Goal: Task Accomplishment & Management: Use online tool/utility

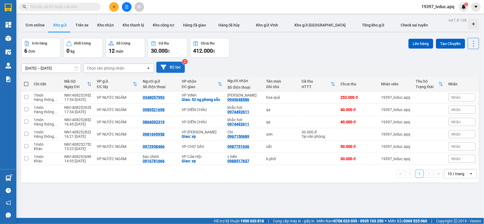
click at [181, 67] on button "Bộ lọc" at bounding box center [170, 67] width 29 height 11
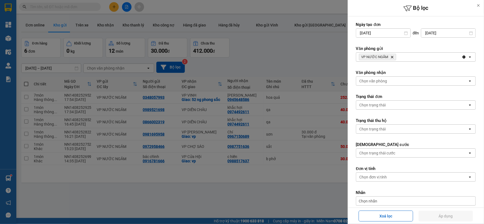
click at [367, 209] on div "Xoá lọc Áp dụng" at bounding box center [415, 215] width 133 height 13
click at [369, 213] on button "Xoá lọc" at bounding box center [386, 215] width 54 height 11
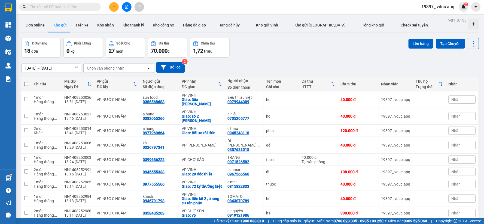
scroll to position [37, 0]
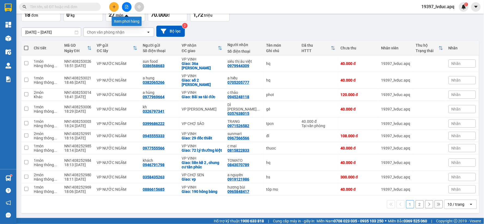
click at [127, 9] on button at bounding box center [127, 7] width 10 height 10
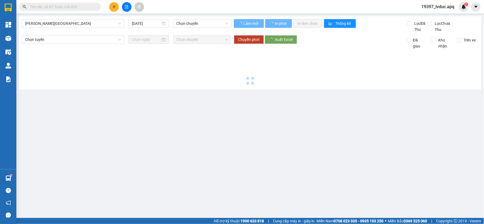
click at [109, 23] on span "[PERSON_NAME][GEOGRAPHIC_DATA]" at bounding box center [73, 23] width 96 height 8
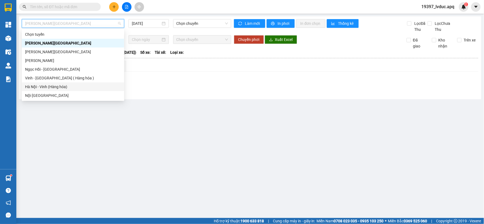
click at [66, 87] on div "Hà Nội - Vinh (Hàng hóa)" at bounding box center [73, 87] width 96 height 6
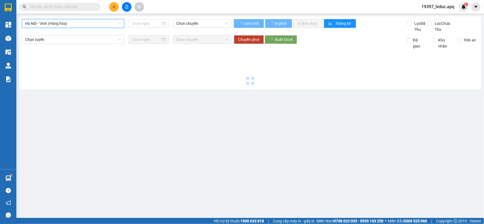
type input "[DATE]"
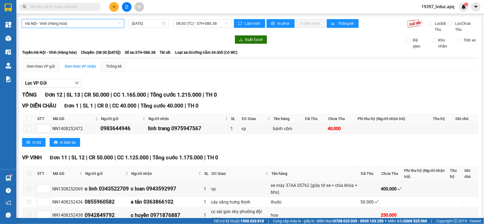
click at [81, 21] on span "Hà Nội - Vinh (Hàng hóa)" at bounding box center [73, 23] width 96 height 8
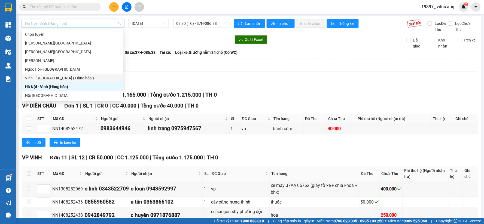
click at [57, 80] on div "Vinh - [GEOGRAPHIC_DATA] ( Hàng hóa )" at bounding box center [72, 78] width 95 height 6
type input "[DATE]"
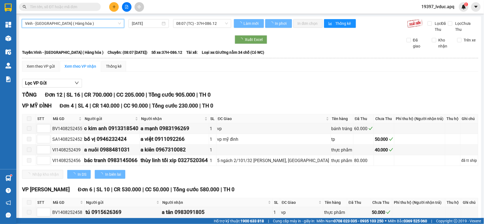
click at [178, 23] on span "08:07 (TC) - 37H-086.12" at bounding box center [202, 23] width 51 height 8
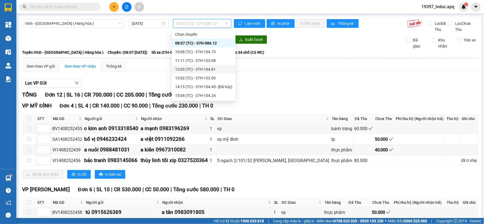
click at [202, 68] on div "12:03 (TC) - 37H-104.81" at bounding box center [203, 69] width 57 height 6
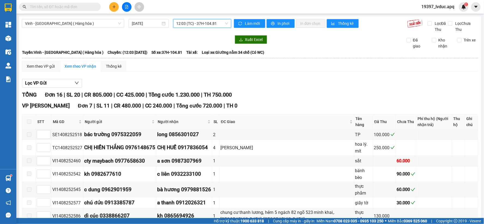
click at [207, 24] on span "12:03 (TC) - 37H-104.81" at bounding box center [202, 23] width 51 height 8
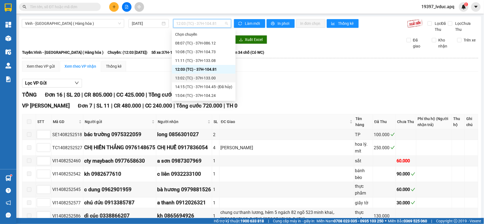
click at [206, 77] on div "13:02 (TC) - 37H-133.00" at bounding box center [203, 78] width 57 height 6
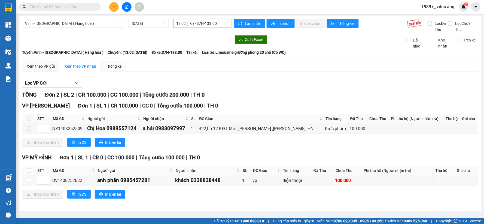
drag, startPoint x: 219, startPoint y: 24, endPoint x: 208, endPoint y: 43, distance: 22.5
click at [218, 25] on span "13:02 (TC) - 37H-133.00" at bounding box center [202, 23] width 51 height 8
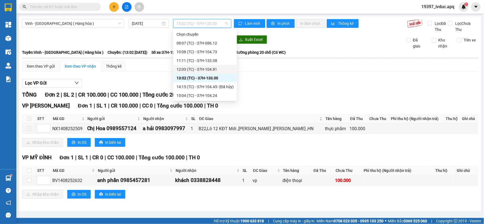
scroll to position [30, 0]
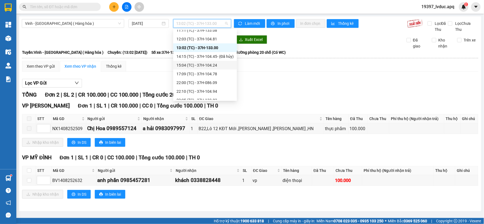
click at [207, 65] on div "15:04 (TC) - 37H-104.24" at bounding box center [205, 65] width 57 height 6
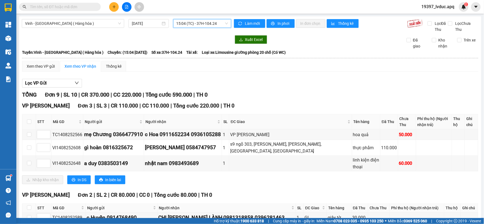
click at [187, 24] on span "15:04 (TC) - 37H-104.24" at bounding box center [202, 23] width 51 height 8
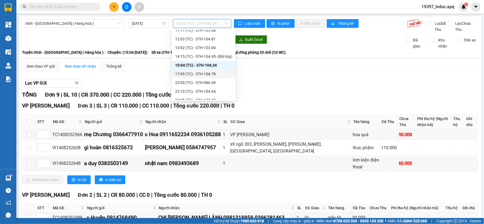
click at [208, 74] on div "17:09 (TC) - 37H-104.78" at bounding box center [203, 74] width 57 height 6
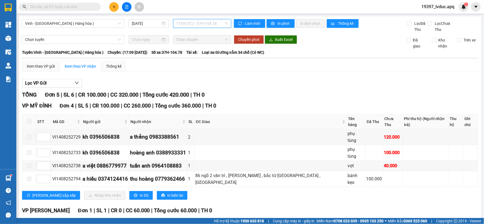
click at [206, 23] on span "17:09 (TC) - 37H-104.78" at bounding box center [202, 23] width 51 height 8
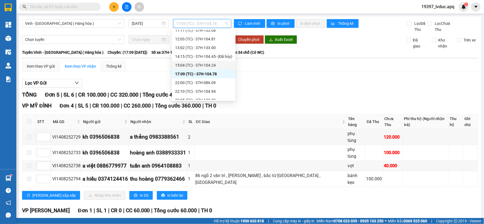
click at [205, 66] on div "15:04 (TC) - 37H-104.24" at bounding box center [203, 65] width 57 height 6
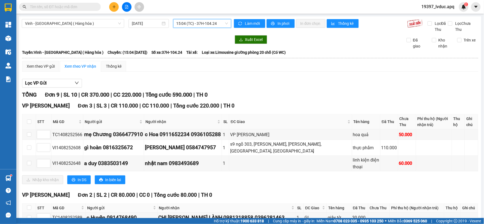
click at [115, 2] on button at bounding box center [114, 7] width 10 height 10
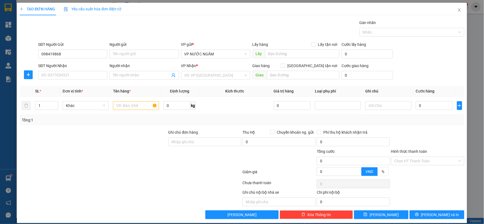
type input "0984198688"
click at [72, 65] on div "0984198688 - mai" at bounding box center [72, 65] width 62 height 6
type input "mai"
type input "0984198688"
click at [61, 73] on input "SĐT Người Nhận" at bounding box center [72, 75] width 69 height 9
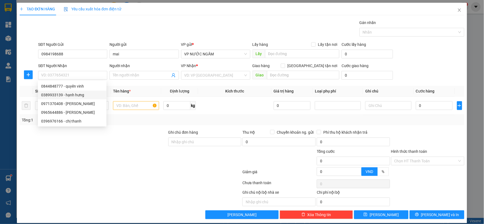
drag, startPoint x: 71, startPoint y: 97, endPoint x: 68, endPoint y: 95, distance: 3.6
click at [71, 97] on div "0389933139 - hạnh hưng" at bounding box center [72, 95] width 62 height 6
type input "0389933139"
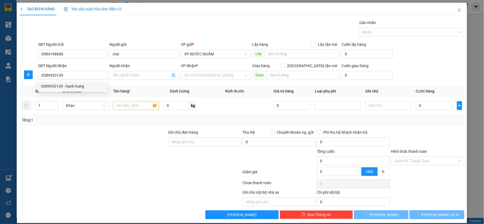
type input "hạnh hưng"
checkbox input "true"
type input "78 ngõ 12 nguyễn viết phú sau quán (huyền ngô đức kế) cố định"
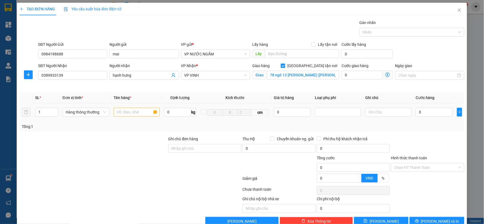
click at [127, 114] on input "text" at bounding box center [137, 112] width 46 height 9
type input "t"
type input "tp"
drag, startPoint x: 51, startPoint y: 106, endPoint x: 49, endPoint y: 111, distance: 5.0
click at [51, 108] on td "1" at bounding box center [47, 112] width 28 height 18
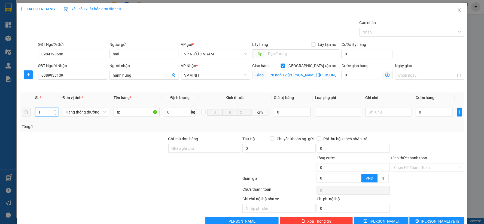
click at [49, 111] on input "1" at bounding box center [46, 112] width 23 height 8
type input "3"
click at [416, 112] on input "0" at bounding box center [434, 112] width 37 height 9
type input "2"
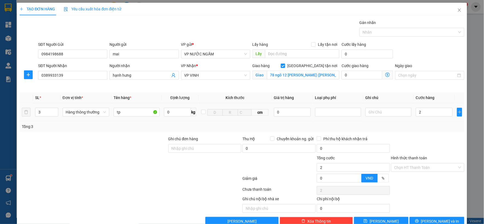
type input "2"
type input "200"
type input "200.000"
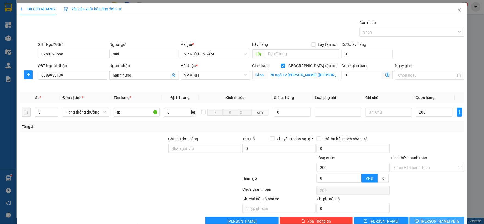
type input "200.000"
click at [439, 219] on span "Lưu và In" at bounding box center [440, 221] width 38 height 6
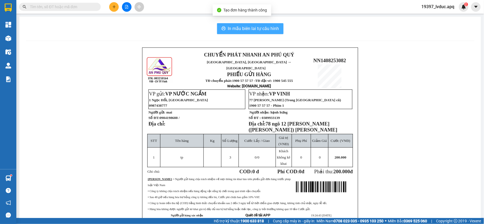
click at [265, 29] on span "In mẫu biên lai tự cấu hình" at bounding box center [253, 28] width 51 height 7
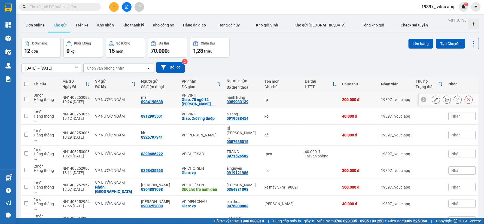
click at [445, 99] on icon at bounding box center [447, 100] width 4 height 4
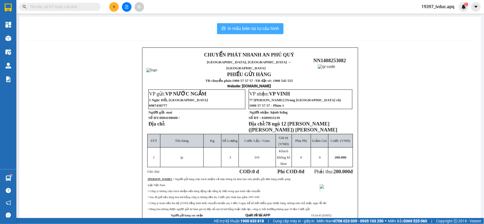
click at [246, 31] on span "In mẫu biên lai tự cấu hình" at bounding box center [253, 28] width 51 height 7
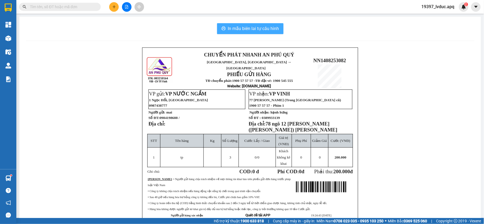
click at [246, 31] on span "In mẫu biên lai tự cấu hình" at bounding box center [253, 28] width 51 height 7
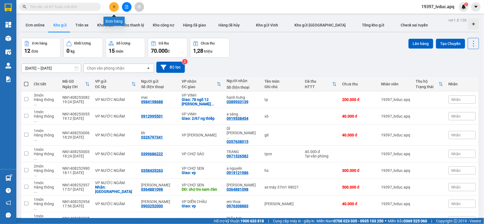
click at [116, 6] on icon "plus" at bounding box center [114, 7] width 4 height 4
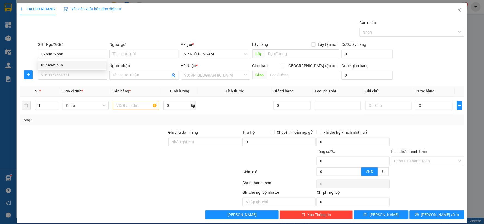
click at [81, 68] on div "0964839586" at bounding box center [72, 64] width 69 height 9
type input "0964839586"
click at [79, 73] on input "SĐT Người Nhận" at bounding box center [72, 75] width 69 height 9
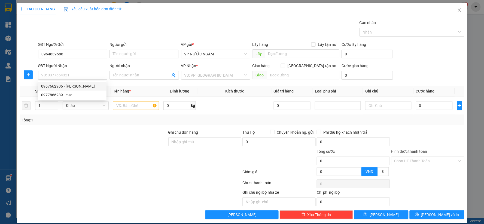
click at [77, 82] on div "0967662906 - mạnh cường" at bounding box center [72, 86] width 69 height 9
type input "0967662906"
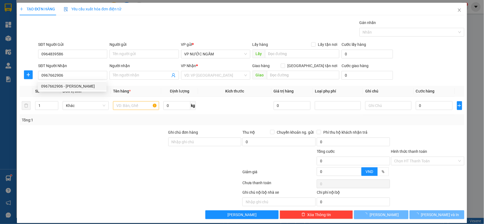
type input "mạnh cường"
checkbox input "true"
type input "17 ng đình chiểu"
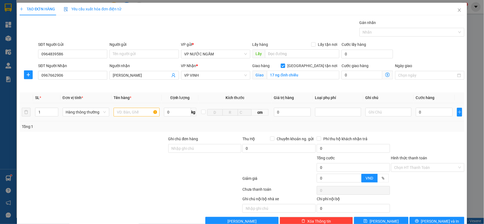
click at [130, 113] on input "text" at bounding box center [137, 112] width 46 height 9
type input "a"
type input "ảnh"
click at [435, 109] on input "0" at bounding box center [434, 112] width 37 height 9
type input "6"
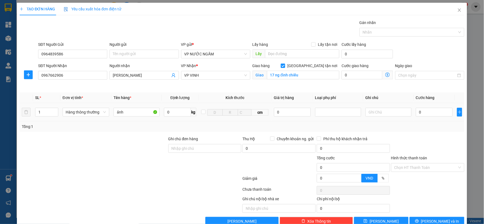
type input "6"
type input "60"
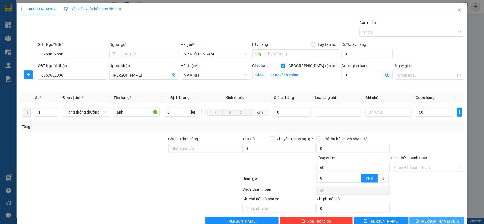
type input "60.000"
click at [419, 221] on icon "printer" at bounding box center [417, 221] width 4 height 4
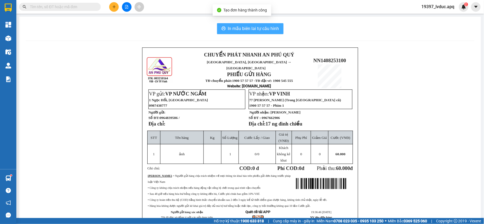
click at [253, 26] on span "In mẫu biên lai tự cấu hình" at bounding box center [253, 28] width 51 height 7
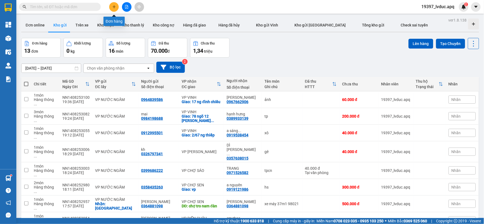
click at [118, 7] on button at bounding box center [114, 7] width 10 height 10
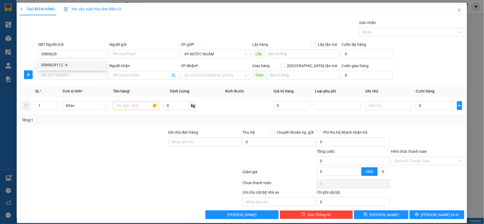
click at [53, 61] on div "0989629112 - k" at bounding box center [72, 64] width 69 height 9
type input "0989629112"
type input "k"
type input "0989629112"
click at [52, 77] on input "SĐT Người Nhận" at bounding box center [72, 75] width 69 height 9
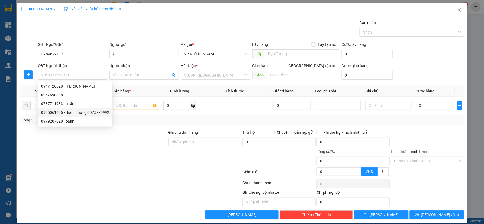
click at [78, 112] on div "0985061626 - thành lương 0975775992" at bounding box center [75, 112] width 68 height 6
type input "0985061626"
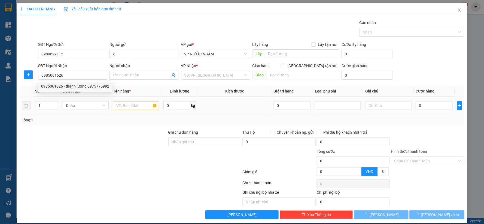
type input "thành lương 0975775992"
checkbox input "true"
type input "vp"
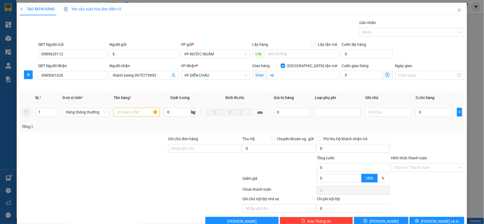
click at [124, 111] on input "text" at bounding box center [137, 112] width 46 height 9
type input "hq"
type input "2"
click at [55, 109] on span "up" at bounding box center [55, 110] width 3 height 3
drag, startPoint x: 410, startPoint y: 110, endPoint x: 421, endPoint y: 112, distance: 11.4
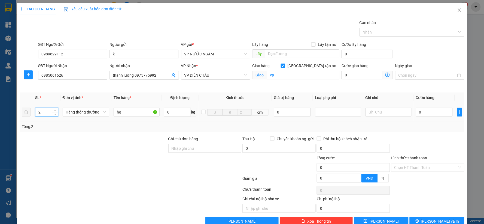
click at [419, 112] on td "0" at bounding box center [434, 112] width 41 height 18
click at [421, 112] on input "0" at bounding box center [434, 112] width 37 height 9
type input "8"
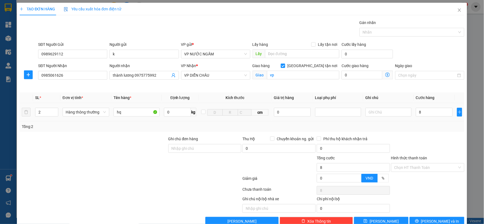
type input "80"
type input "80.000"
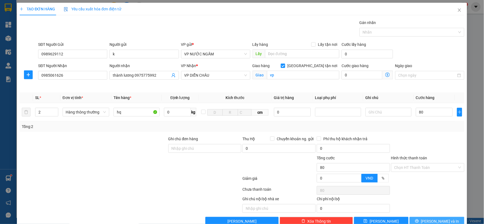
type input "80.000"
click at [431, 221] on span "Lưu và In" at bounding box center [440, 221] width 38 height 6
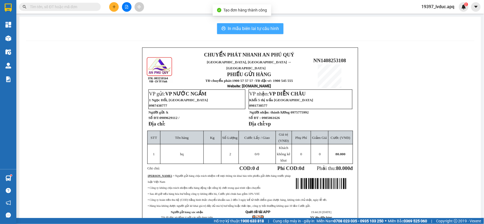
drag, startPoint x: 240, startPoint y: 29, endPoint x: 248, endPoint y: 38, distance: 12.2
click at [241, 29] on span "In mẫu biên lai tự cấu hình" at bounding box center [253, 28] width 51 height 7
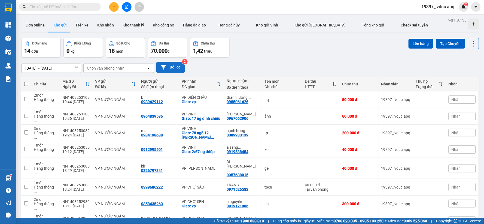
click at [169, 64] on button "Bộ lọc" at bounding box center [170, 67] width 29 height 11
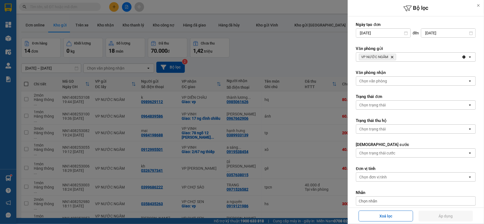
click at [391, 55] on span "VP NƯỚC NGẦM Delete" at bounding box center [377, 57] width 37 height 7
click at [391, 56] on icon "Delete" at bounding box center [392, 56] width 3 height 3
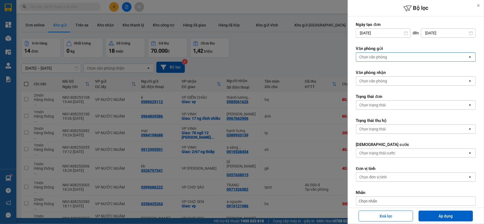
click at [391, 56] on div "Chọn văn phòng" at bounding box center [412, 57] width 112 height 9
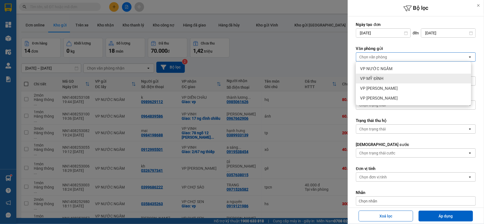
click at [383, 83] on div "VP MỸ ĐÌNH" at bounding box center [413, 79] width 115 height 10
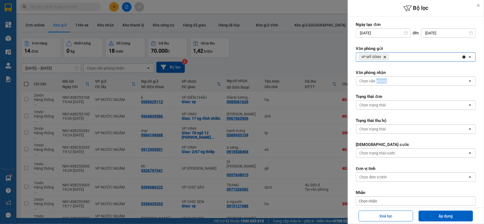
click at [383, 82] on div "Chọn văn phòng" at bounding box center [374, 80] width 28 height 5
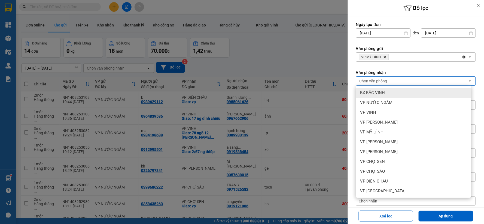
click at [383, 81] on div "Chọn văn phòng" at bounding box center [374, 80] width 28 height 5
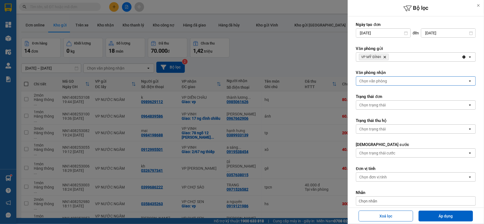
click at [383, 84] on div "Chọn văn phòng" at bounding box center [412, 81] width 112 height 9
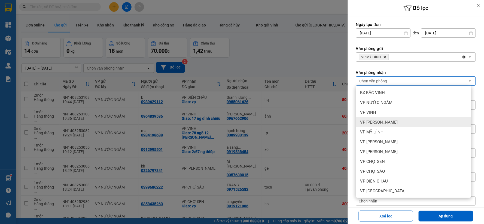
click at [386, 119] on span "VP [PERSON_NAME]" at bounding box center [379, 121] width 38 height 5
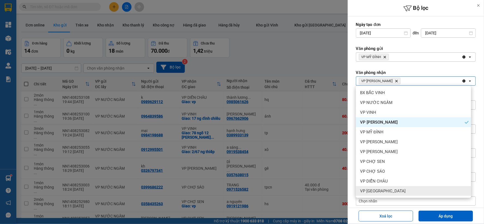
click at [429, 208] on div "Xoá lọc Áp dụng" at bounding box center [416, 215] width 136 height 16
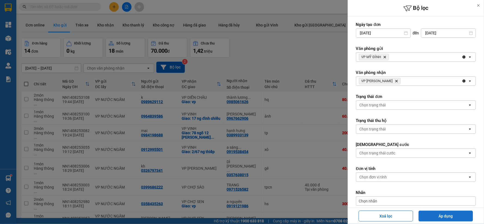
click at [429, 216] on button "Áp dụng" at bounding box center [446, 215] width 54 height 11
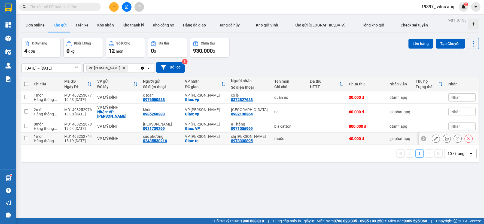
click at [183, 133] on td "VP THANH CHƯƠNG Giao: tc" at bounding box center [206, 138] width 46 height 12
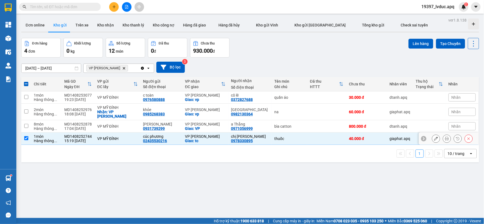
click at [167, 134] on div "cúc phương" at bounding box center [161, 136] width 37 height 4
checkbox input "false"
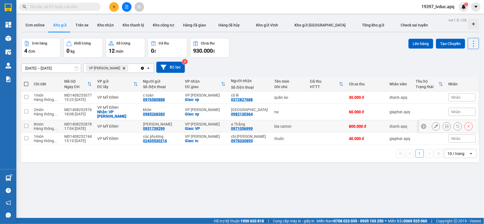
click at [170, 122] on div "lưu tuyên" at bounding box center [161, 124] width 37 height 4
checkbox input "true"
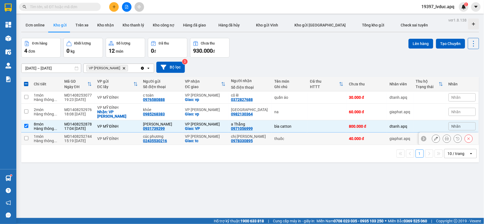
click at [261, 134] on div "chị [PERSON_NAME]" at bounding box center [250, 136] width 38 height 4
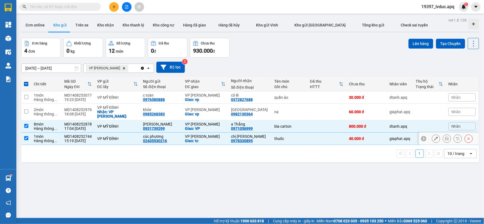
click at [135, 136] on div "VP MỸ ĐÌNH" at bounding box center [117, 138] width 41 height 4
checkbox input "false"
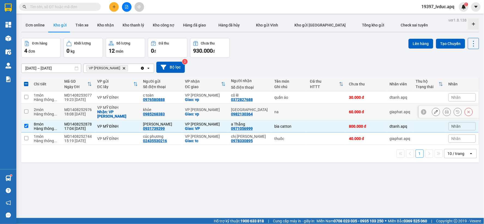
click at [230, 106] on td "hà trung 0982130364" at bounding box center [250, 112] width 44 height 17
checkbox input "true"
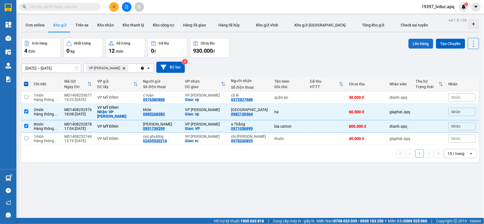
click at [411, 45] on button "Lên hàng" at bounding box center [421, 44] width 25 height 10
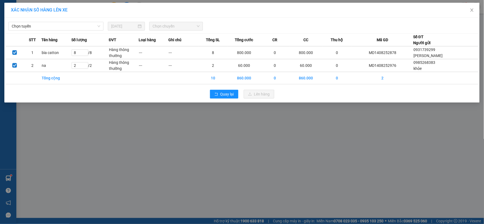
drag, startPoint x: 39, startPoint y: 22, endPoint x: 40, endPoint y: 26, distance: 3.6
click at [40, 26] on span "Chọn tuyến" at bounding box center [56, 26] width 89 height 8
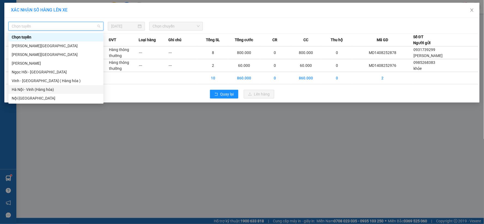
click at [35, 89] on div "Hà Nội - Vinh (Hàng hóa)" at bounding box center [56, 89] width 89 height 6
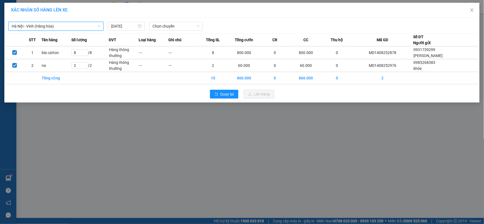
click at [172, 29] on span "Chọn chuyến" at bounding box center [176, 26] width 47 height 8
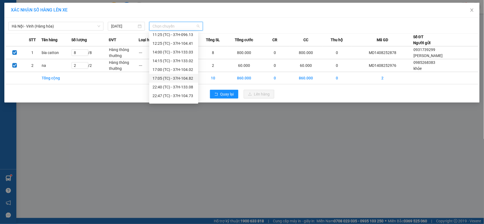
scroll to position [52, 0]
click at [177, 99] on div "23:08 (TC) - 37H-104.24" at bounding box center [174, 98] width 43 height 6
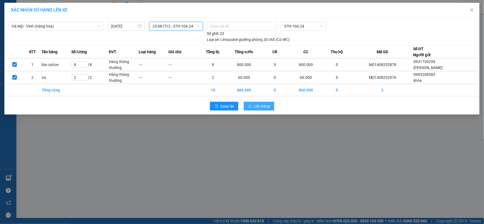
click at [266, 109] on span "Lên hàng" at bounding box center [262, 106] width 16 height 6
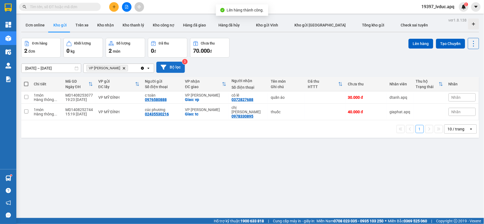
click at [177, 70] on button "Bộ lọc" at bounding box center [170, 67] width 29 height 11
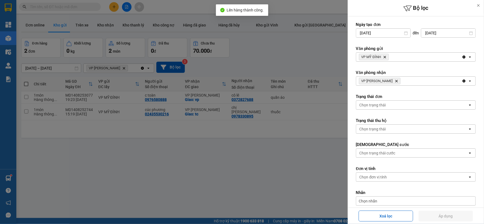
click at [387, 57] on span "VP MỸ ĐÌNH Delete" at bounding box center [374, 57] width 30 height 7
click at [386, 57] on span "VP MỸ ĐÌNH Delete" at bounding box center [374, 57] width 30 height 7
click at [386, 57] on icon "Delete" at bounding box center [384, 56] width 3 height 3
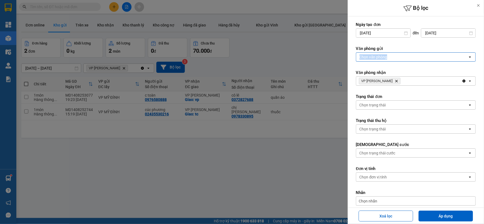
click at [386, 57] on div "Chọn văn phòng" at bounding box center [374, 56] width 28 height 5
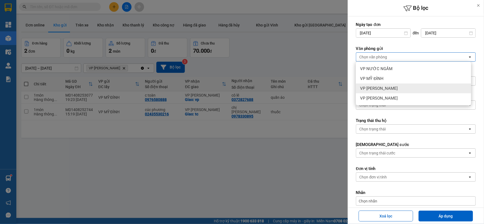
click at [381, 91] on span "VP [PERSON_NAME]" at bounding box center [379, 88] width 38 height 5
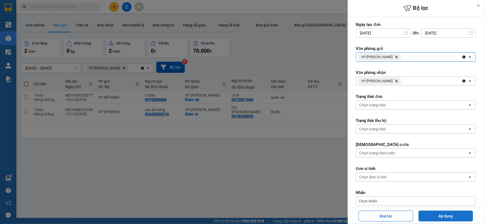
click at [426, 213] on button "Áp dụng" at bounding box center [446, 215] width 54 height 11
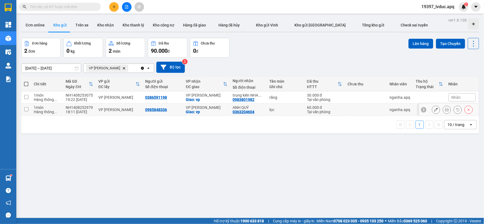
click at [212, 107] on div "VP [PERSON_NAME]" at bounding box center [206, 107] width 41 height 4
checkbox input "true"
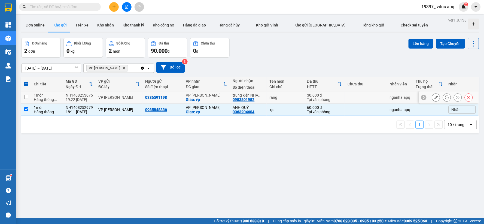
click at [217, 99] on div "Giao: vp" at bounding box center [206, 99] width 41 height 4
checkbox input "true"
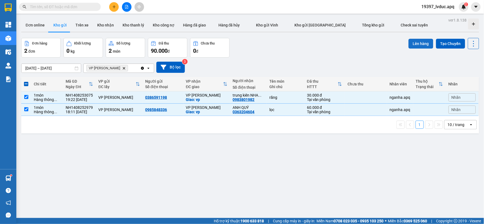
click at [424, 42] on button "Lên hàng" at bounding box center [421, 44] width 25 height 10
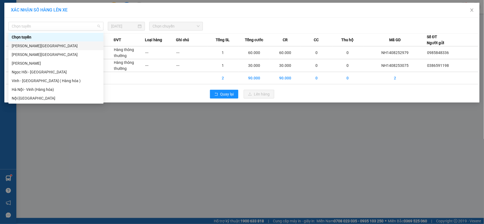
drag, startPoint x: 72, startPoint y: 24, endPoint x: 50, endPoint y: 74, distance: 54.7
click at [59, 51] on body "Kết quả tìm kiếm ( 6 ) Bộ lọc Mã ĐH Trạng thái Món hàng Thu hộ Tổng cước Chưa c…" at bounding box center [242, 112] width 484 height 224
click at [47, 88] on div "Hà Nội - Vinh (Hàng hóa)" at bounding box center [56, 89] width 89 height 6
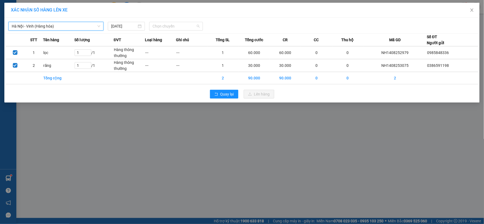
drag, startPoint x: 165, startPoint y: 26, endPoint x: 170, endPoint y: 56, distance: 30.4
click at [166, 27] on span "Chọn chuyến" at bounding box center [176, 26] width 47 height 8
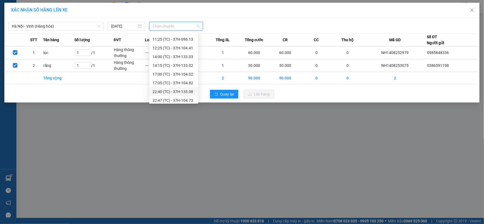
scroll to position [52, 0]
click at [176, 100] on div "23:08 (TC) - 37H-104.24" at bounding box center [174, 98] width 43 height 6
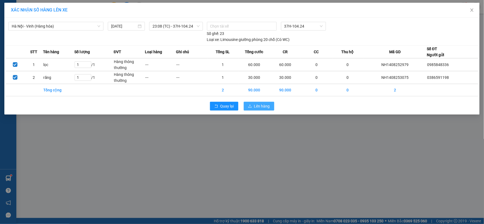
click at [253, 104] on button "Lên hàng" at bounding box center [259, 106] width 31 height 9
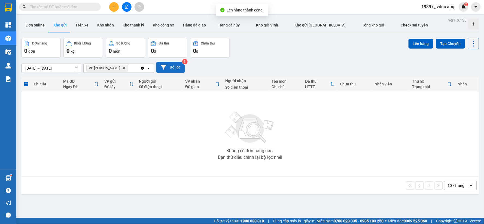
click at [168, 68] on button "Bộ lọc" at bounding box center [170, 67] width 29 height 11
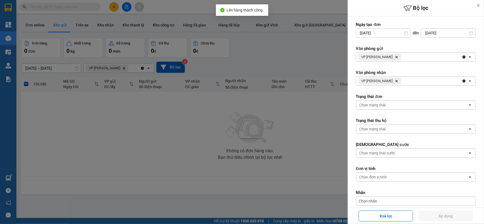
click at [398, 80] on icon "Delete" at bounding box center [396, 80] width 3 height 3
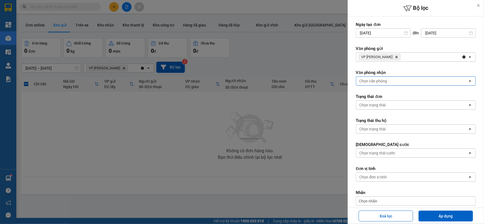
click at [396, 56] on icon "VP NGỌC HỒI, close by backspace" at bounding box center [397, 57] width 2 height 2
click at [386, 56] on div "Chọn văn phòng" at bounding box center [374, 56] width 28 height 5
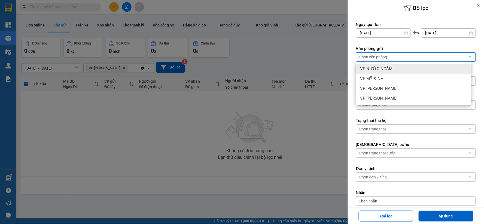
click at [386, 71] on span "VP NƯỚC NGẦM" at bounding box center [376, 68] width 32 height 5
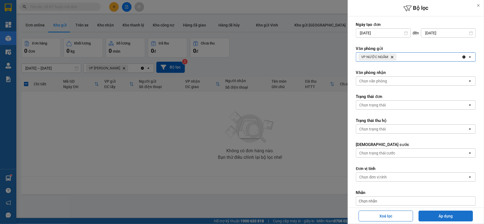
click at [435, 213] on button "Áp dụng" at bounding box center [446, 215] width 54 height 11
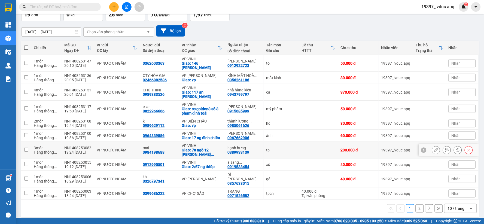
scroll to position [37, 0]
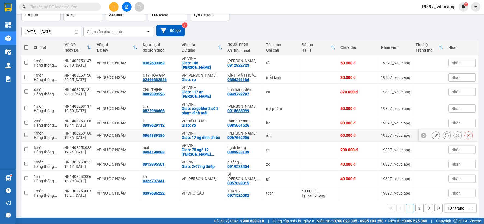
click at [172, 135] on div "0964839586" at bounding box center [160, 135] width 34 height 4
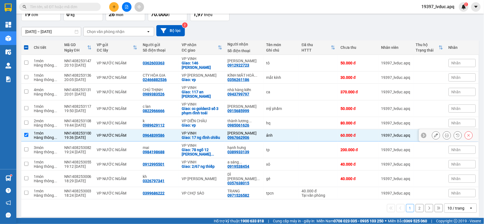
click at [176, 141] on td "0964839586" at bounding box center [159, 135] width 39 height 12
checkbox input "false"
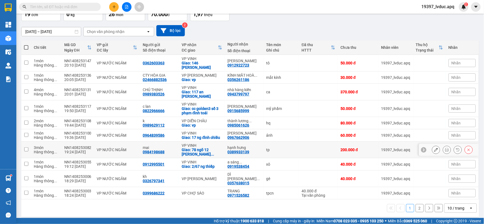
click at [189, 146] on div "VP VINH" at bounding box center [202, 145] width 41 height 4
checkbox input "true"
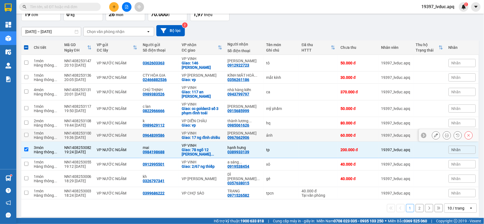
click at [193, 133] on div "VP VINH" at bounding box center [202, 133] width 41 height 4
checkbox input "true"
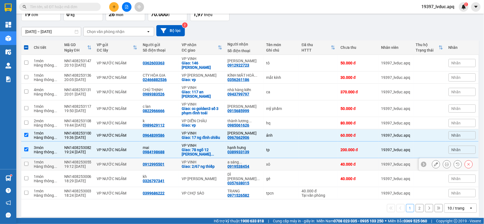
click at [204, 162] on div "VP VINH" at bounding box center [202, 162] width 41 height 4
checkbox input "true"
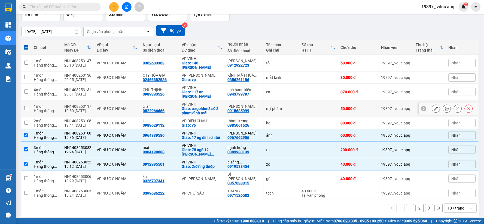
click at [214, 108] on div "Giao: cc golden3 số 3 phạm đình toái" at bounding box center [202, 110] width 41 height 9
checkbox input "true"
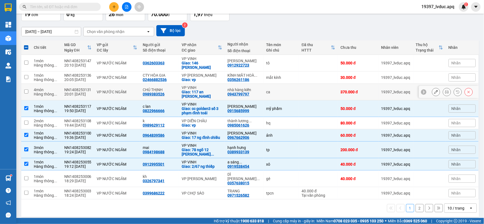
click at [211, 91] on div "Giao: 117 an dương vương" at bounding box center [202, 94] width 41 height 9
checkbox input "true"
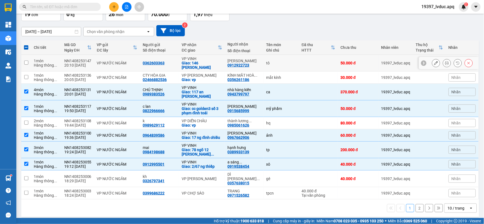
click at [224, 67] on td "VP VINH Giao: 146 trần hưng đạo" at bounding box center [202, 63] width 46 height 17
checkbox input "true"
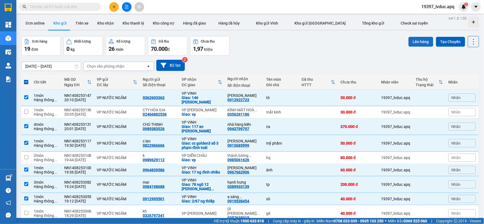
scroll to position [0, 0]
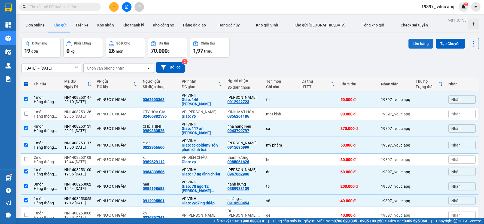
click at [418, 40] on button "Lên hàng" at bounding box center [421, 44] width 25 height 10
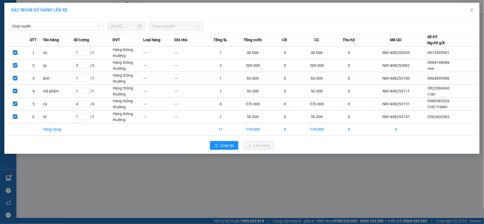
drag, startPoint x: 49, startPoint y: 26, endPoint x: 47, endPoint y: 29, distance: 3.6
click at [48, 28] on span "Chọn tuyến" at bounding box center [56, 26] width 89 height 8
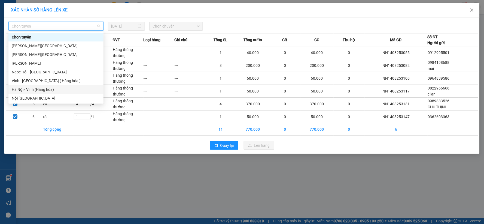
click at [35, 86] on div "Hà Nội - Vinh (Hàng hóa)" at bounding box center [56, 89] width 89 height 6
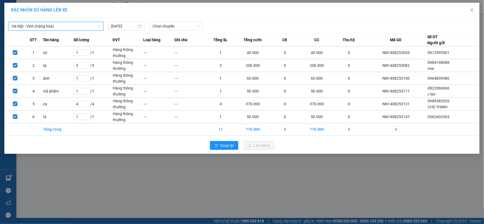
click at [181, 26] on span "Chọn chuyến" at bounding box center [176, 26] width 47 height 8
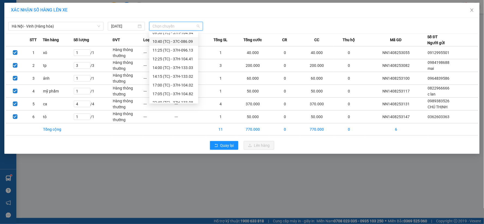
scroll to position [52, 0]
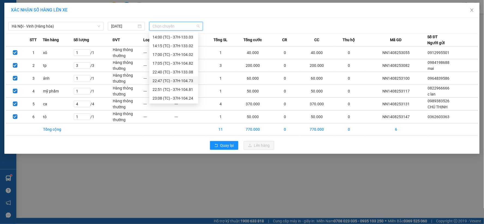
click at [185, 78] on div "22:47 (TC) - 37H-104.73" at bounding box center [174, 81] width 43 height 6
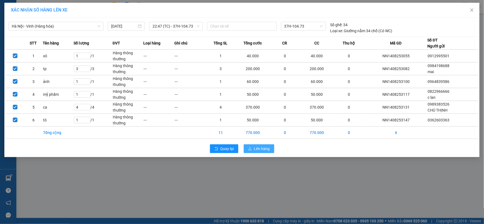
click at [247, 150] on button "Lên hàng" at bounding box center [259, 148] width 31 height 9
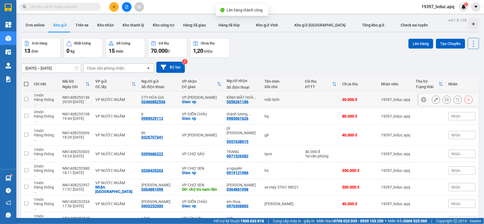
click at [211, 99] on div "Giao: vp" at bounding box center [202, 101] width 40 height 4
checkbox input "true"
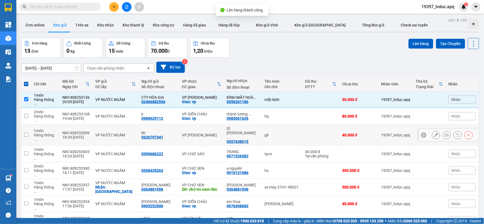
click at [211, 133] on div "VP [PERSON_NAME]" at bounding box center [202, 135] width 40 height 4
checkbox input "true"
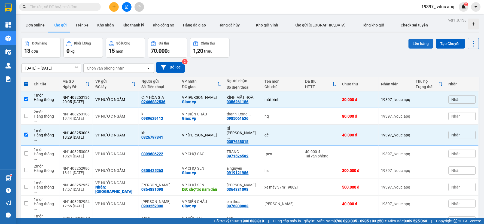
click at [413, 40] on button "Lên hàng" at bounding box center [421, 44] width 25 height 10
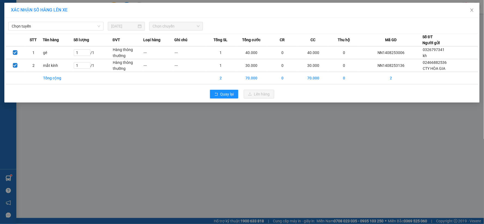
click at [74, 30] on input "search" at bounding box center [54, 26] width 85 height 8
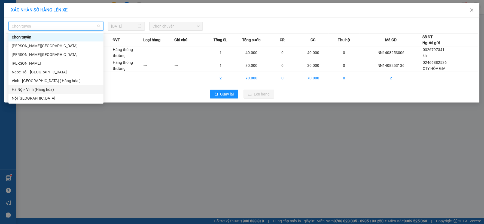
click at [51, 86] on div "Hà Nội - Vinh (Hàng hóa)" at bounding box center [55, 89] width 95 height 9
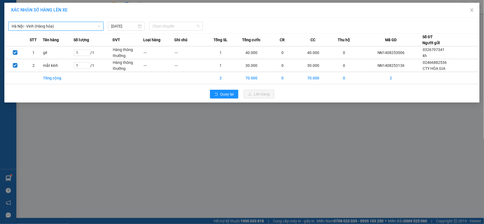
drag, startPoint x: 187, startPoint y: 22, endPoint x: 184, endPoint y: 47, distance: 24.9
click at [187, 22] on span "Chọn chuyến" at bounding box center [176, 26] width 47 height 8
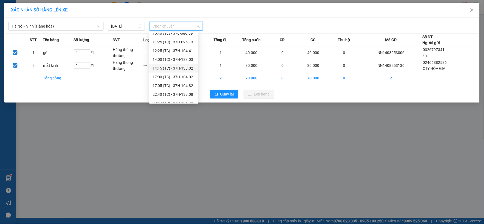
scroll to position [52, 0]
drag, startPoint x: 184, startPoint y: 98, endPoint x: 189, endPoint y: 98, distance: 5.5
click at [184, 98] on div "23:08 (TC) - 37H-104.24" at bounding box center [174, 98] width 43 height 6
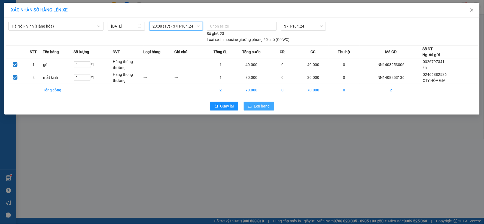
click at [258, 106] on span "Lên hàng" at bounding box center [262, 106] width 16 height 6
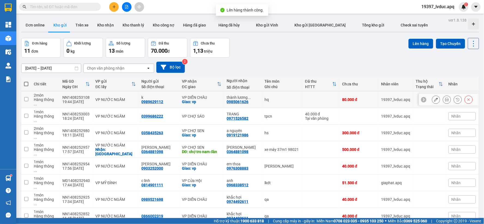
scroll to position [25, 0]
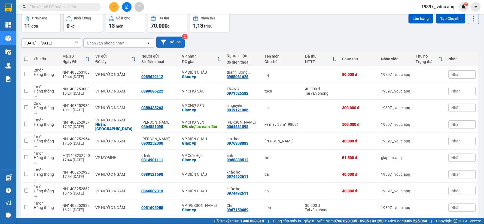
click at [168, 42] on button "Bộ lọc" at bounding box center [170, 42] width 29 height 11
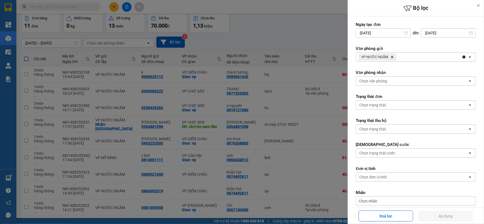
click at [391, 55] on icon "Delete" at bounding box center [392, 56] width 3 height 3
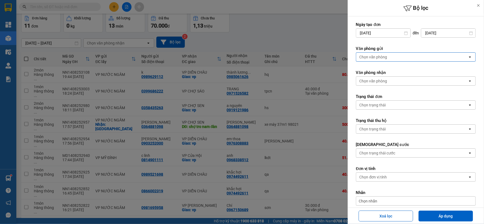
click at [391, 55] on div "Chọn văn phòng" at bounding box center [412, 57] width 112 height 9
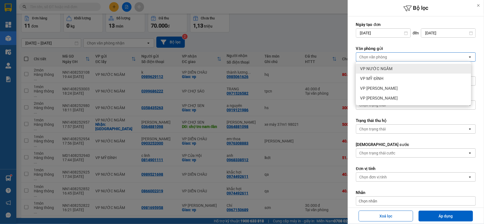
drag, startPoint x: 391, startPoint y: 70, endPoint x: 400, endPoint y: 79, distance: 13.1
click at [391, 71] on div "VP NƯỚC NGẦM" at bounding box center [413, 69] width 115 height 10
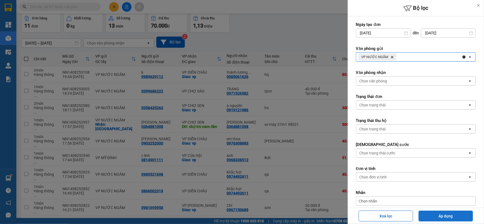
click at [459, 217] on button "Áp dụng" at bounding box center [446, 215] width 54 height 11
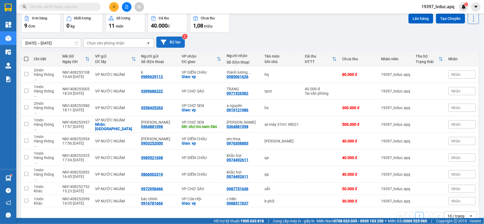
click at [173, 43] on button "Bộ lọc" at bounding box center [170, 42] width 29 height 11
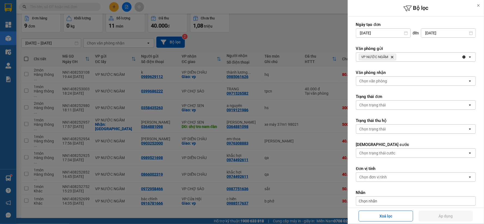
click at [273, 179] on div at bounding box center [242, 112] width 484 height 224
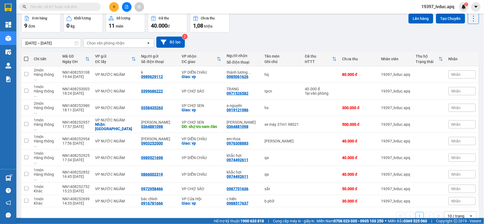
click at [272, 177] on div at bounding box center [242, 112] width 484 height 224
click at [123, 199] on div "VP NƯỚC NGẦM" at bounding box center [115, 201] width 41 height 4
checkbox input "true"
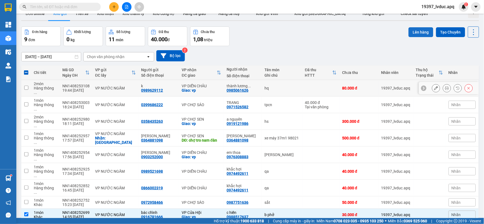
scroll to position [0, 0]
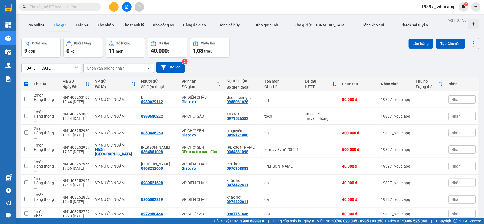
click at [420, 37] on div "ver 1.8.138 Đơn online Kho gửi Trên xe Kho nhận Kho thanh lý Kho công nợ Hàng đ…" at bounding box center [250, 133] width 462 height 235
click at [415, 41] on button "Lên hàng" at bounding box center [421, 44] width 25 height 10
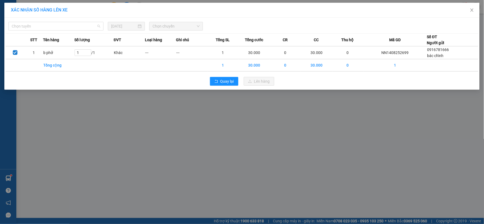
drag, startPoint x: 72, startPoint y: 28, endPoint x: 61, endPoint y: 59, distance: 32.7
click at [72, 29] on span "Chọn tuyến" at bounding box center [56, 26] width 89 height 8
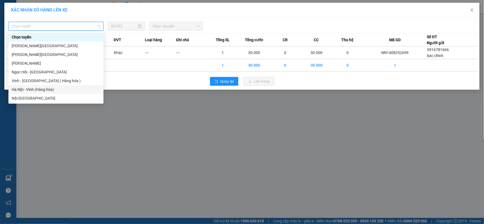
click at [48, 91] on div "Hà Nội - Vinh (Hàng hóa)" at bounding box center [56, 89] width 89 height 6
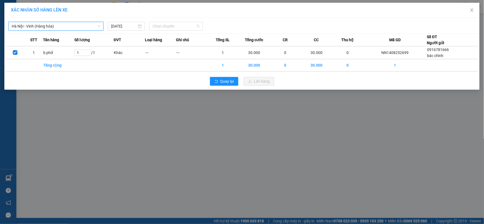
drag, startPoint x: 187, startPoint y: 23, endPoint x: 181, endPoint y: 48, distance: 26.4
click at [187, 23] on span "Chọn chuyến" at bounding box center [176, 26] width 47 height 8
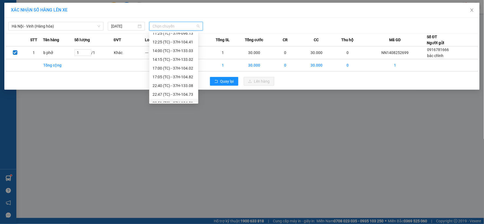
scroll to position [61, 0]
click at [184, 55] on div "17:05 (TC) - 37H-104.82" at bounding box center [174, 54] width 43 height 6
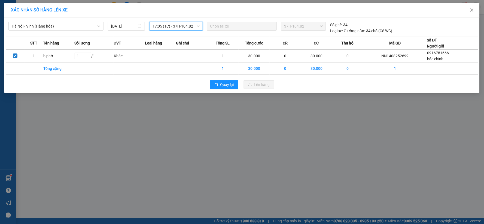
click at [242, 101] on div "XÁC NHẬN SỐ HÀNG LÊN XE Hà Nội - Vinh (Hàng hóa) 14/08/2025 17:05 17:05 (TC) - …" at bounding box center [242, 112] width 484 height 224
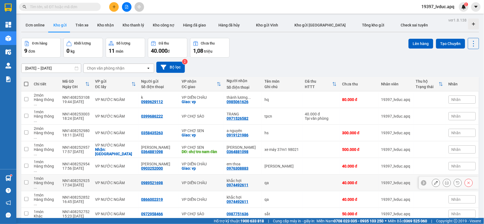
scroll to position [25, 0]
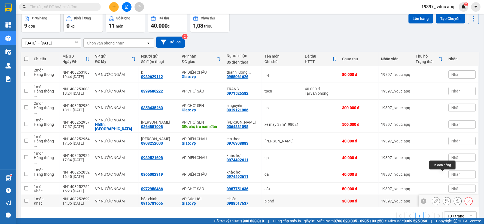
click at [445, 199] on icon at bounding box center [447, 201] width 4 height 4
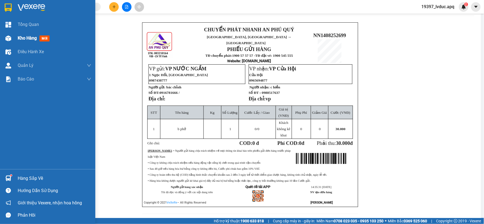
click at [10, 39] on img at bounding box center [8, 38] width 6 height 6
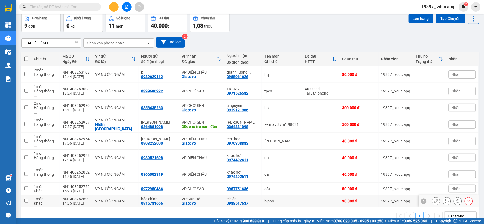
click at [434, 199] on icon at bounding box center [436, 201] width 4 height 4
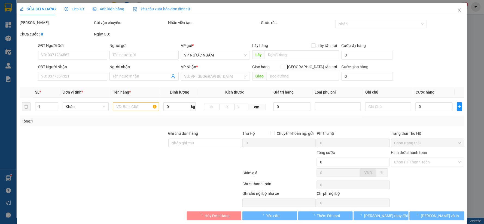
type input "0916781666"
type input "bác chỉnh"
type input "0988517637"
type input "c hiền"
checkbox input "true"
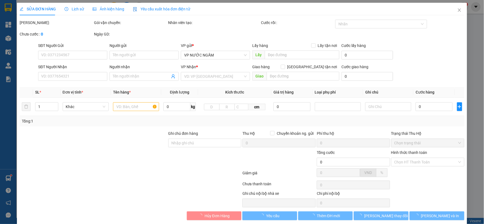
type input "vp"
type input "30.000"
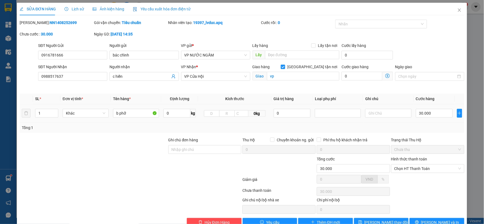
click at [386, 111] on input "text" at bounding box center [388, 113] width 46 height 9
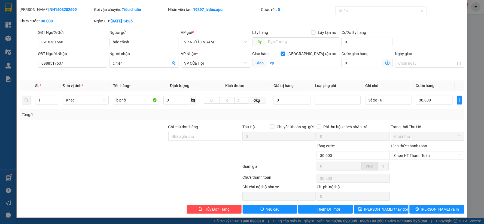
type input "về xe 16"
click at [391, 203] on div "Total Paid Fee 0 Total UnPaid Fee 30.000 Cash Collection Total Fee Mã ĐH: NN140…" at bounding box center [242, 110] width 445 height 207
click at [387, 207] on span "Lưu thay đổi" at bounding box center [387, 209] width 44 height 6
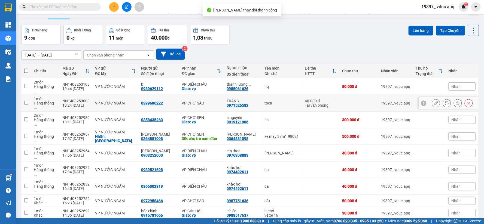
scroll to position [25, 0]
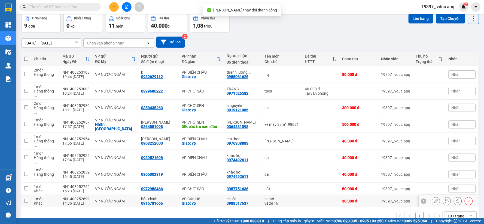
drag, startPoint x: 213, startPoint y: 171, endPoint x: 203, endPoint y: 169, distance: 10.3
click at [210, 196] on div "VP Cửa Hội" at bounding box center [202, 198] width 40 height 4
checkbox input "true"
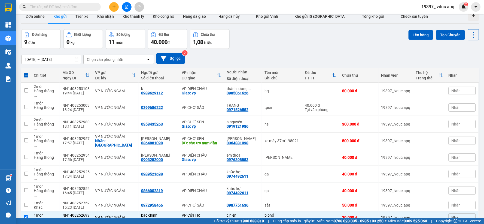
scroll to position [0, 0]
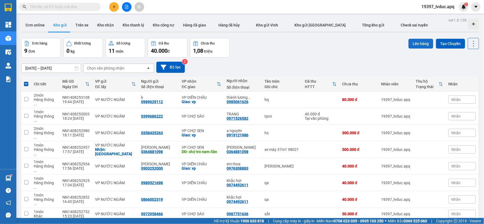
click at [417, 44] on button "Lên hàng" at bounding box center [421, 44] width 25 height 10
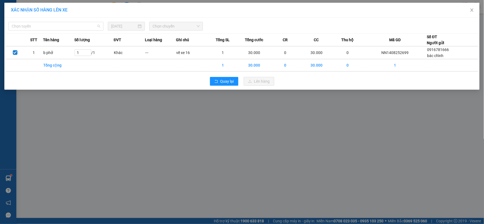
click at [83, 24] on span "Chọn tuyến" at bounding box center [56, 26] width 89 height 8
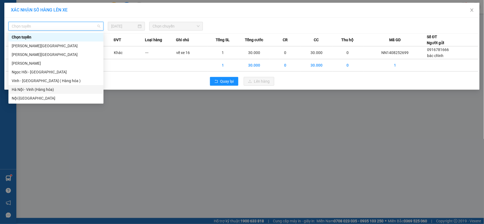
click at [40, 89] on div "Hà Nội - Vinh (Hàng hóa)" at bounding box center [56, 89] width 89 height 6
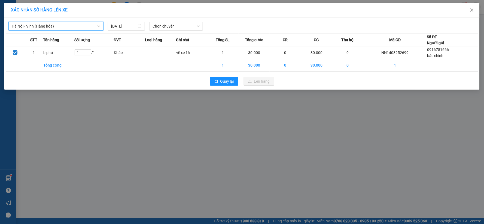
click at [190, 23] on span "Chọn chuyến" at bounding box center [176, 26] width 47 height 8
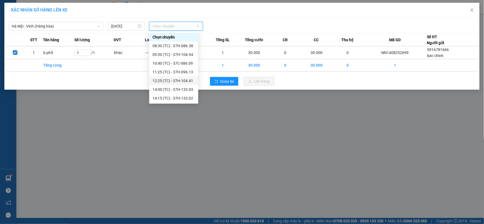
scroll to position [61, 0]
click at [186, 98] on div "23:10 (TC) - 37H-133.00" at bounding box center [174, 98] width 43 height 6
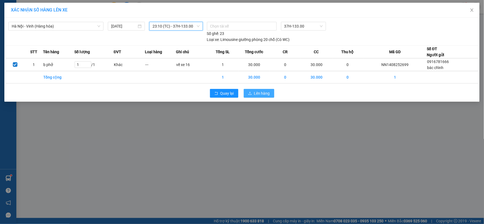
click at [265, 93] on span "Lên hàng" at bounding box center [262, 93] width 16 height 6
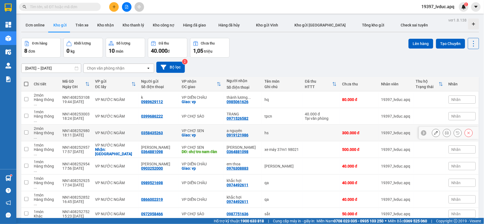
scroll to position [25, 0]
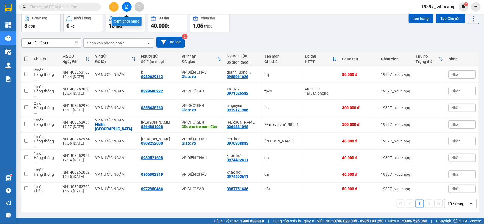
click at [127, 4] on button at bounding box center [127, 7] width 10 height 10
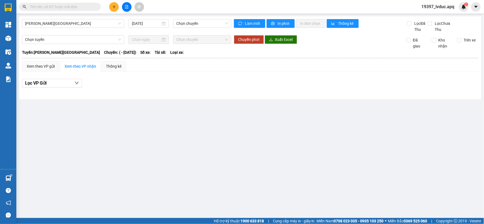
click at [59, 28] on div "[PERSON_NAME][GEOGRAPHIC_DATA]" at bounding box center [73, 23] width 102 height 9
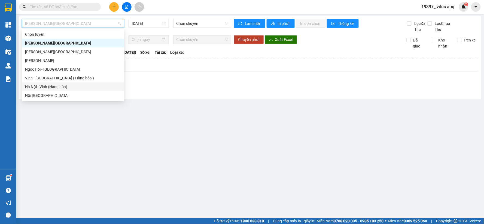
click at [51, 88] on div "Hà Nội - Vinh (Hàng hóa)" at bounding box center [73, 87] width 96 height 6
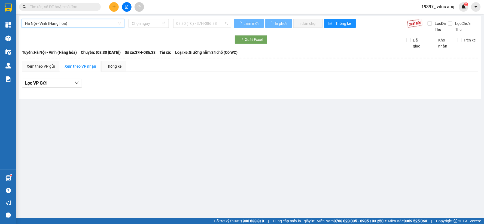
type input "[DATE]"
click at [191, 25] on span "08:30 (TC) - 37H-086.38" at bounding box center [202, 23] width 51 height 8
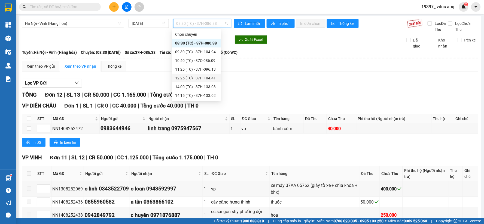
scroll to position [61, 0]
click at [211, 54] on div "17:05 (TC) - 37H-104.82" at bounding box center [196, 52] width 43 height 6
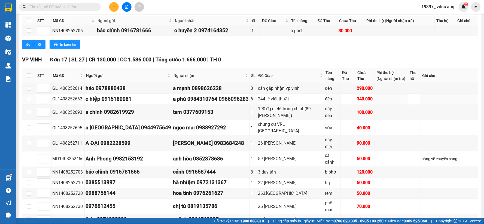
scroll to position [151, 0]
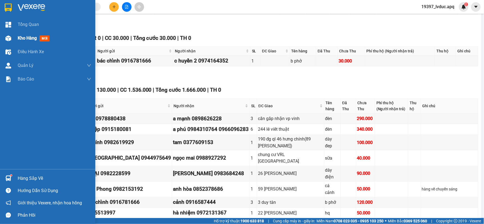
click at [12, 38] on div at bounding box center [9, 39] width 10 height 10
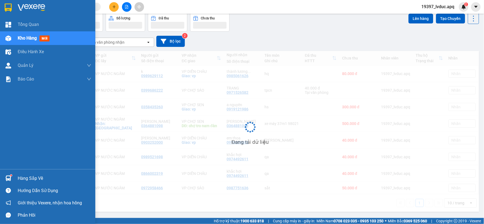
scroll to position [25, 0]
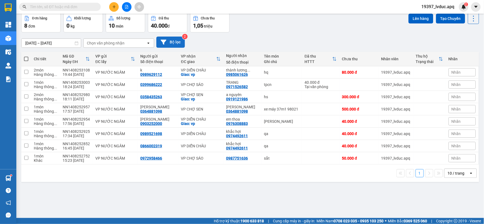
click at [178, 42] on button "Bộ lọc" at bounding box center [170, 42] width 29 height 11
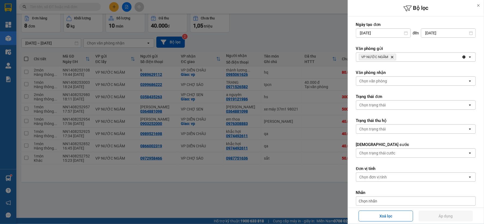
click at [402, 55] on div "VP NƯỚC NGẦM Delete" at bounding box center [409, 57] width 106 height 9
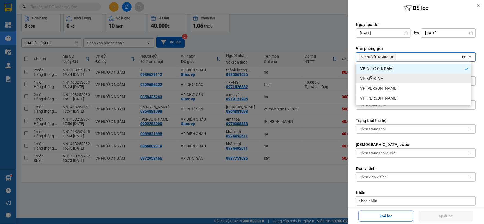
drag, startPoint x: 388, startPoint y: 79, endPoint x: 440, endPoint y: 64, distance: 54.0
click at [388, 79] on div "VP MỸ ĐÌNH" at bounding box center [413, 79] width 115 height 10
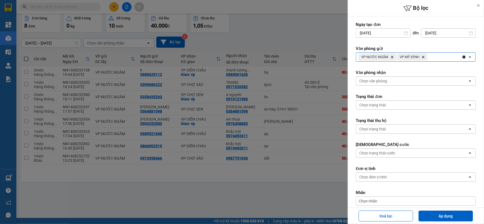
drag, startPoint x: 447, startPoint y: 58, endPoint x: 442, endPoint y: 61, distance: 5.9
click at [446, 58] on div "VP NƯỚC NGẦM Delete VP MỸ ĐÌNH Delete" at bounding box center [409, 57] width 106 height 9
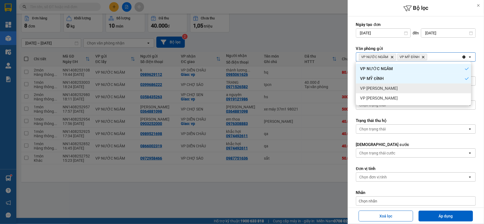
click at [397, 92] on div "VP [PERSON_NAME]" at bounding box center [413, 88] width 115 height 10
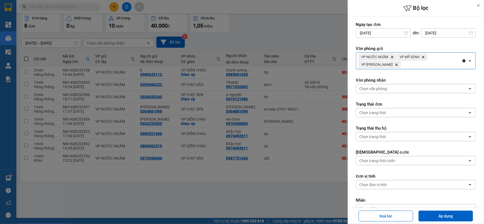
click at [426, 66] on div "VP NƯỚC NGẦM Delete VP MỸ ĐÌNH Delete VP NGỌC HỒI Delete" at bounding box center [409, 61] width 106 height 16
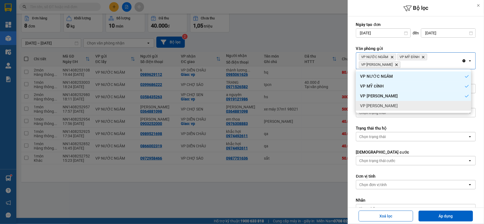
click at [393, 104] on div "VP [PERSON_NAME]" at bounding box center [413, 106] width 115 height 10
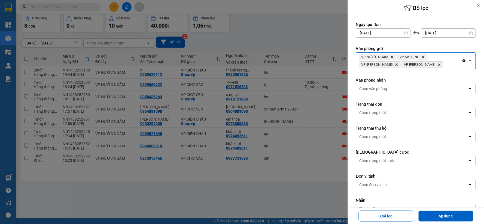
click at [391, 87] on div "Chọn văn phòng" at bounding box center [412, 88] width 112 height 9
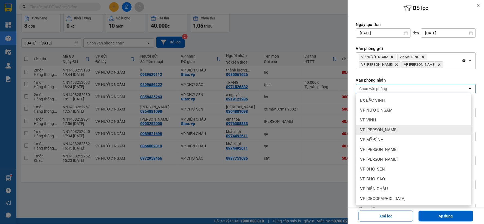
click at [378, 127] on div "VP [PERSON_NAME]" at bounding box center [413, 130] width 115 height 10
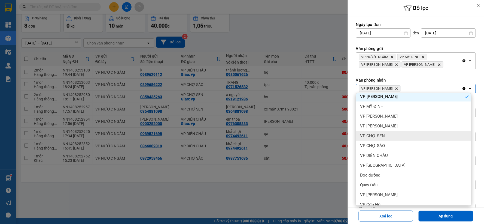
scroll to position [59, 0]
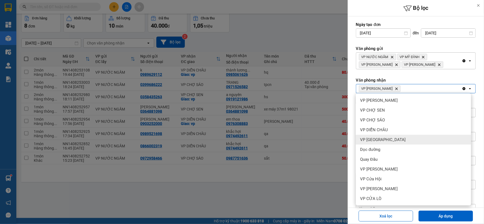
click at [394, 141] on div "VP [GEOGRAPHIC_DATA]" at bounding box center [413, 140] width 115 height 10
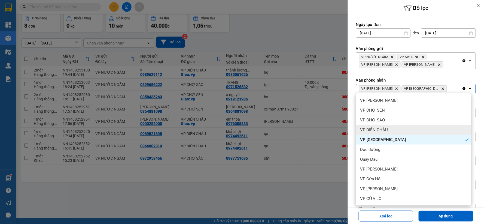
click at [394, 132] on div "VP DIỄN CHÂU" at bounding box center [413, 130] width 115 height 10
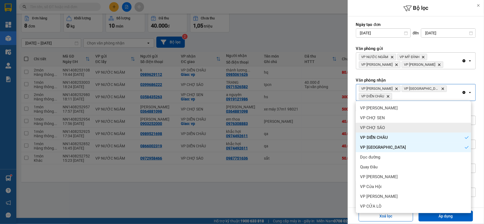
click at [394, 127] on div "VP CHỢ SÁO" at bounding box center [413, 128] width 115 height 10
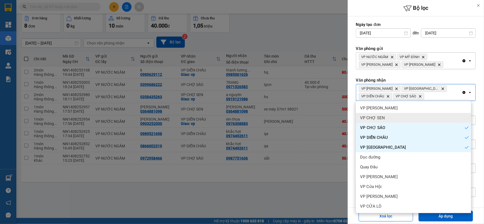
click at [397, 119] on div "VP CHỢ SEN" at bounding box center [413, 118] width 115 height 10
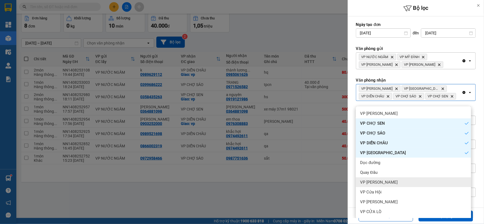
click at [391, 183] on div "VP [PERSON_NAME]" at bounding box center [413, 182] width 115 height 10
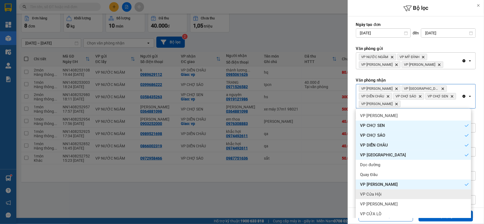
click at [388, 196] on div "VP Cửa Hội" at bounding box center [413, 194] width 115 height 10
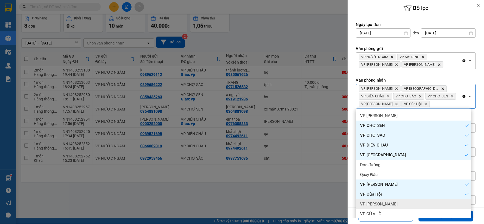
click at [386, 206] on div "VP [PERSON_NAME]" at bounding box center [413, 204] width 115 height 10
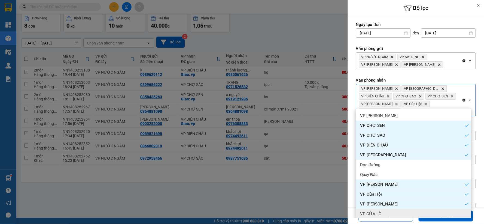
click at [384, 213] on div "VP CỬA LÒ" at bounding box center [413, 214] width 115 height 10
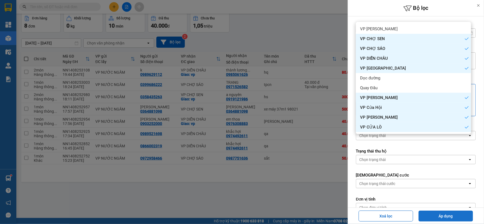
click at [429, 215] on button "Áp dụng" at bounding box center [446, 215] width 54 height 11
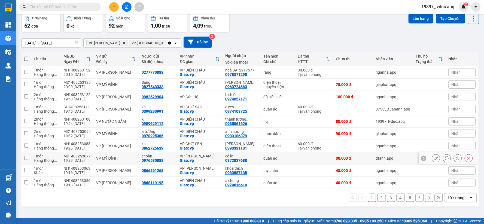
click at [223, 158] on td "cô lê 0372827688" at bounding box center [242, 158] width 38 height 12
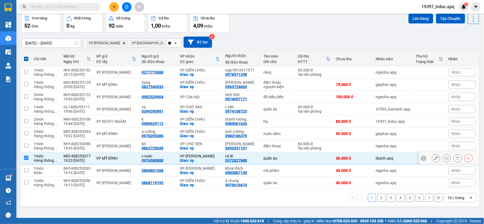
click at [223, 158] on td "cô lê 0372827688" at bounding box center [242, 158] width 38 height 12
checkbox input "false"
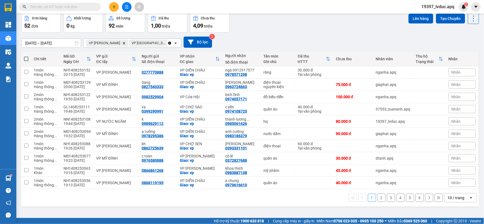
click at [453, 201] on div "10 / trang" at bounding box center [457, 197] width 25 height 9
click at [456, 187] on span "100 / trang" at bounding box center [454, 185] width 20 height 5
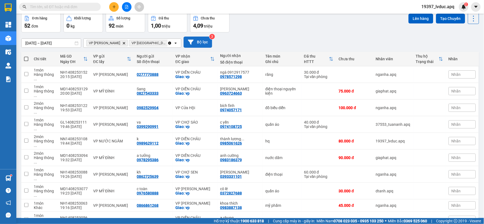
click at [191, 43] on icon at bounding box center [191, 42] width 6 height 5
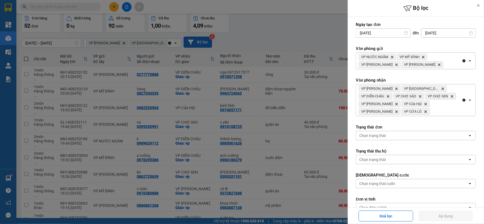
click at [463, 60] on icon "Clear all" at bounding box center [464, 60] width 3 height 3
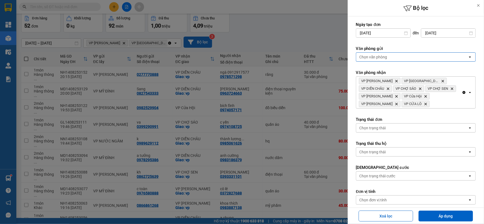
click at [459, 60] on div "Chọn văn phòng" at bounding box center [412, 57] width 112 height 9
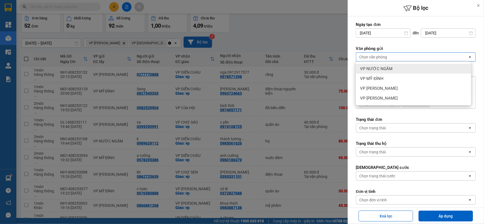
click at [388, 69] on span "VP NƯỚC NGẦM" at bounding box center [376, 68] width 32 height 5
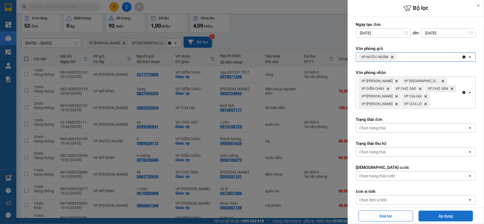
click at [442, 216] on button "Áp dụng" at bounding box center [446, 215] width 54 height 11
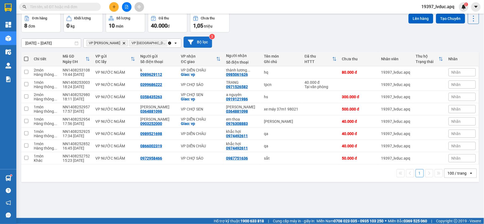
click at [198, 43] on button "Bộ lọc" at bounding box center [198, 42] width 29 height 11
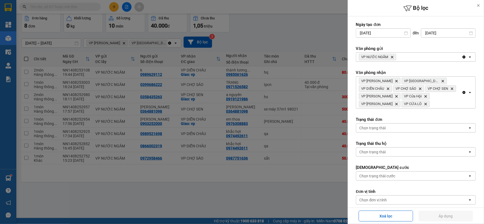
click at [392, 57] on icon "VP NƯỚC NGẦM, close by backspace" at bounding box center [392, 57] width 2 height 2
click at [391, 57] on div "VP NƯỚC NGẦM Delete" at bounding box center [409, 57] width 106 height 9
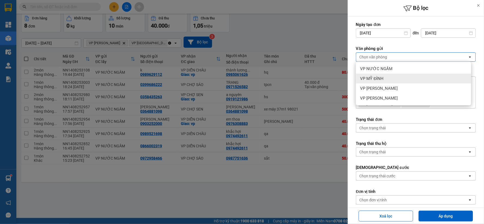
click at [390, 78] on div "VP MỸ ĐÌNH" at bounding box center [413, 79] width 115 height 10
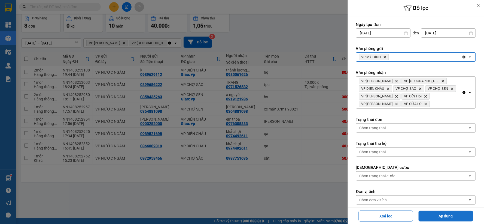
click at [437, 220] on button "Áp dụng" at bounding box center [446, 215] width 54 height 11
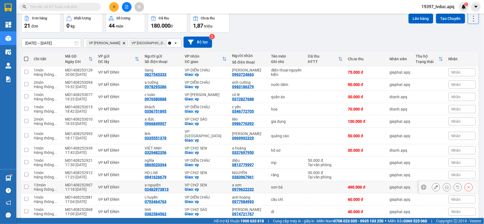
scroll to position [154, 0]
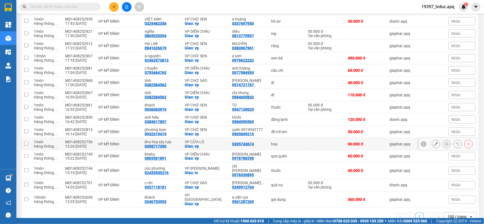
click at [116, 142] on div "VP MỸ ĐÌNH" at bounding box center [118, 144] width 41 height 4
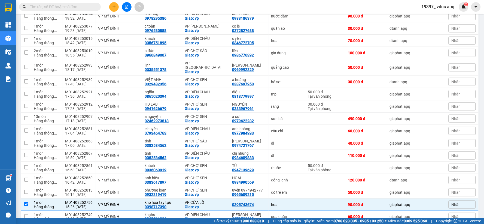
scroll to position [0, 0]
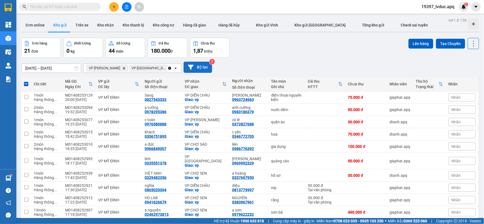
click at [207, 66] on button "Bộ lọc" at bounding box center [198, 67] width 29 height 11
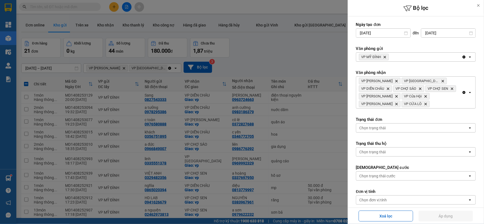
click at [384, 57] on icon "Delete" at bounding box center [384, 56] width 3 height 3
click at [384, 57] on div "Chọn văn phòng" at bounding box center [374, 56] width 28 height 5
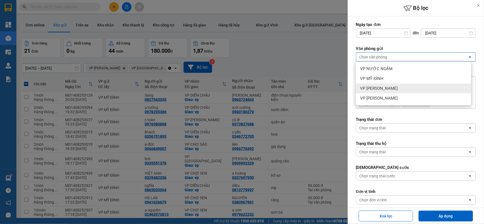
click at [385, 84] on div "VP [PERSON_NAME]" at bounding box center [413, 88] width 115 height 10
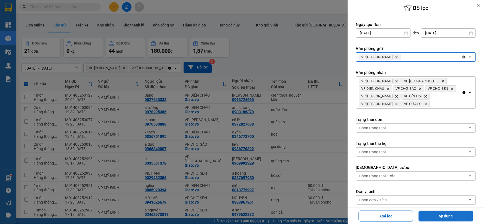
click at [432, 215] on button "Áp dụng" at bounding box center [446, 215] width 54 height 11
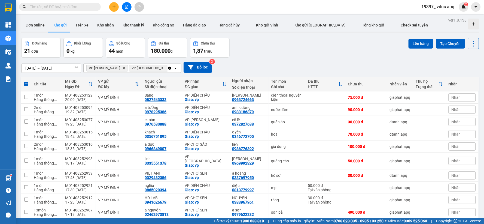
checkbox input "false"
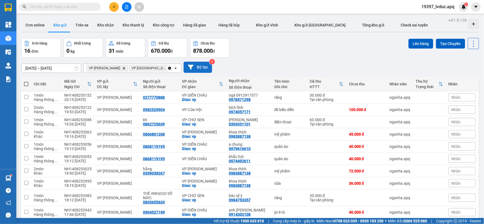
click at [208, 63] on button "Bộ lọc" at bounding box center [198, 67] width 29 height 11
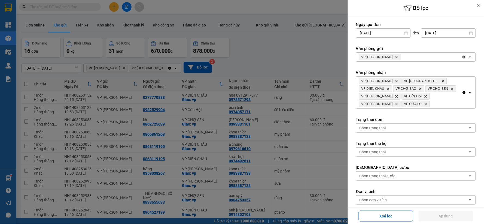
click at [396, 57] on icon "VP NGỌC HỒI, close by backspace" at bounding box center [397, 57] width 2 height 2
click at [387, 57] on div "VP NGỌC HỒI Delete" at bounding box center [409, 57] width 106 height 9
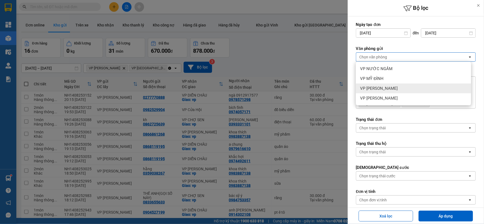
click at [382, 88] on span "VP [PERSON_NAME]" at bounding box center [379, 88] width 38 height 5
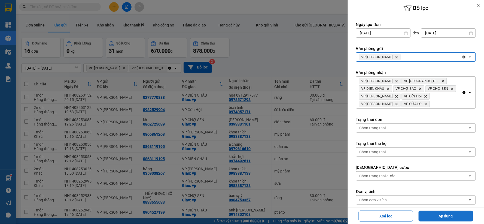
click at [435, 214] on button "Áp dụng" at bounding box center [446, 215] width 54 height 11
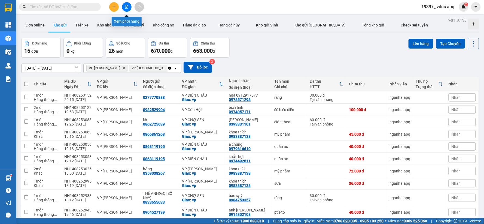
click at [126, 7] on icon "file-add" at bounding box center [127, 7] width 4 height 4
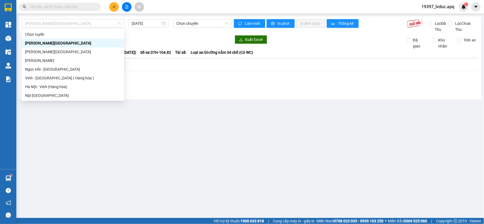
click at [64, 24] on span "[PERSON_NAME][GEOGRAPHIC_DATA]" at bounding box center [73, 23] width 96 height 8
click at [52, 76] on div "Vinh - [GEOGRAPHIC_DATA] ( Hàng hóa )" at bounding box center [73, 78] width 96 height 6
type input "[DATE]"
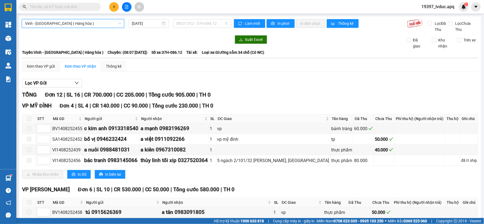
click at [217, 25] on span "08:07 (TC) - 37H-086.12" at bounding box center [202, 23] width 51 height 8
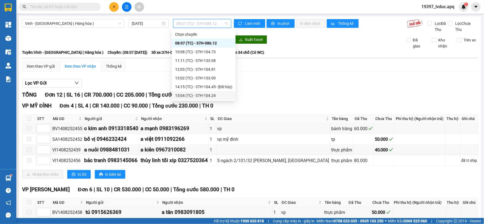
click at [183, 98] on div "15:04 (TC) - 37H-104.24" at bounding box center [203, 95] width 57 height 6
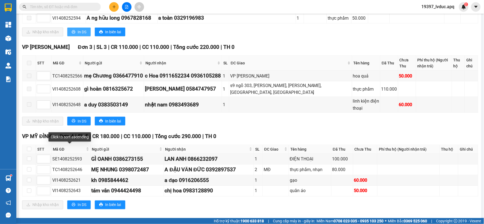
scroll to position [128, 0]
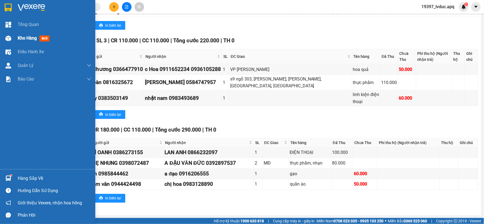
click at [14, 32] on div "Kho hàng mới" at bounding box center [47, 38] width 95 height 14
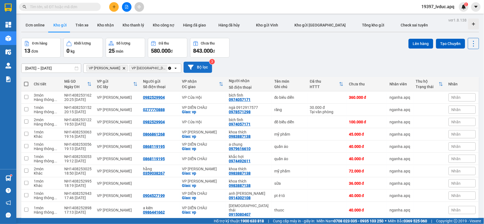
click at [205, 70] on button "Bộ lọc" at bounding box center [198, 67] width 29 height 11
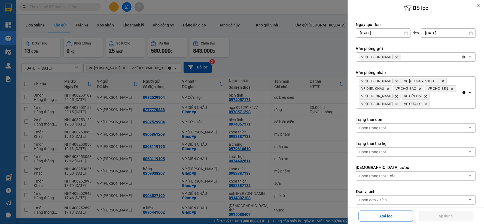
click at [395, 56] on icon "Delete" at bounding box center [396, 56] width 3 height 3
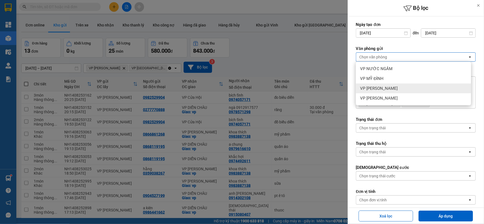
click at [389, 92] on div "VP [PERSON_NAME]" at bounding box center [413, 88] width 115 height 10
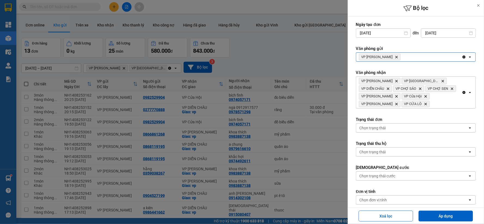
click at [386, 59] on span "VP NGỌC HỒI Delete" at bounding box center [380, 57] width 42 height 7
click at [395, 56] on icon "Delete" at bounding box center [396, 56] width 3 height 3
click at [388, 56] on div "Chọn văn phòng" at bounding box center [412, 57] width 112 height 9
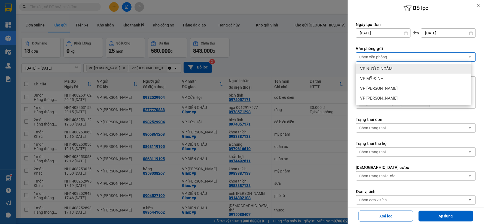
click at [388, 69] on span "VP NƯỚC NGẦM" at bounding box center [376, 68] width 32 height 5
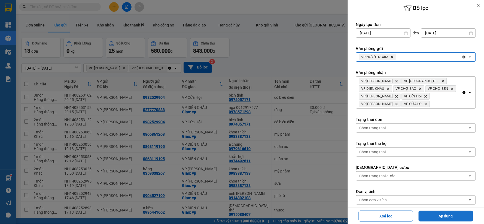
click at [426, 212] on button "Áp dụng" at bounding box center [446, 215] width 54 height 11
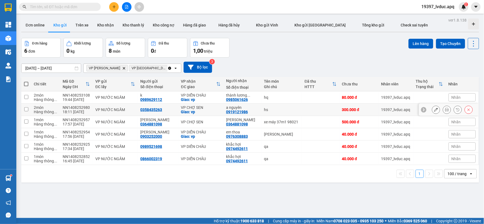
click at [184, 113] on div "Giao: vp" at bounding box center [201, 112] width 40 height 4
checkbox input "true"
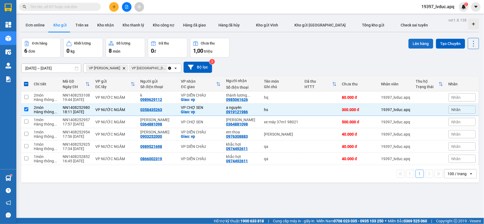
click at [413, 40] on button "Lên hàng" at bounding box center [421, 44] width 25 height 10
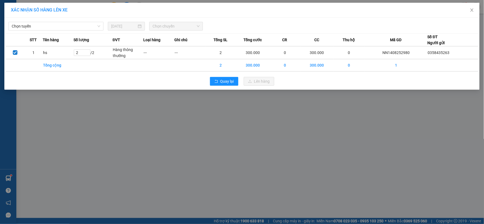
drag, startPoint x: 48, startPoint y: 24, endPoint x: 50, endPoint y: 29, distance: 6.0
click at [48, 25] on span "Chọn tuyến" at bounding box center [56, 26] width 89 height 8
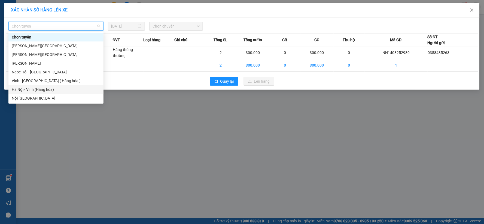
click at [39, 90] on div "Hà Nội - Vinh (Hàng hóa)" at bounding box center [56, 89] width 89 height 6
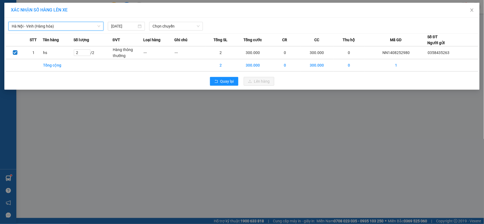
click at [176, 29] on span "Chọn chuyến" at bounding box center [176, 26] width 47 height 8
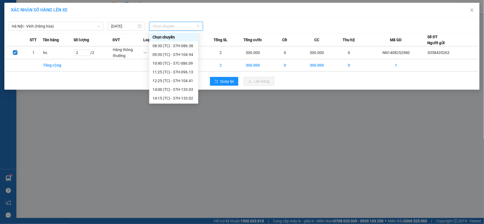
scroll to position [70, 0]
click at [186, 97] on div "23:15 (TC) - 37H-086.12" at bounding box center [174, 98] width 43 height 6
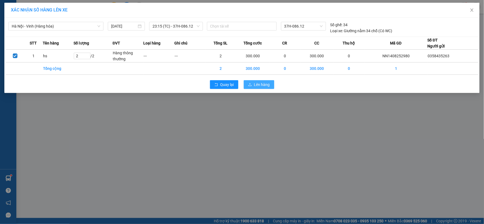
click at [271, 82] on button "Lên hàng" at bounding box center [259, 84] width 31 height 9
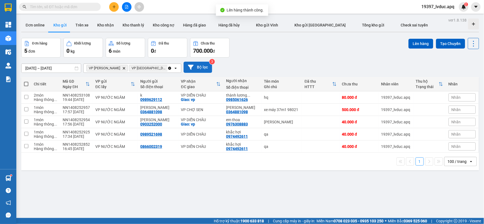
click at [195, 66] on button "Bộ lọc" at bounding box center [198, 67] width 29 height 11
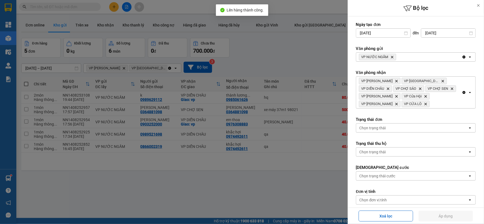
click at [392, 57] on icon "VP NƯỚC NGẦM, close by backspace" at bounding box center [392, 57] width 2 height 2
click at [392, 57] on div "VP NƯỚC NGẦM Delete" at bounding box center [409, 57] width 106 height 9
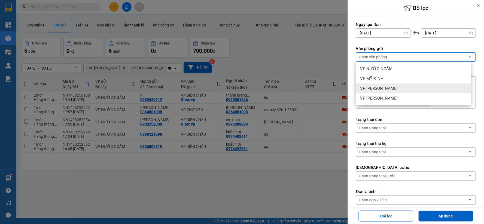
click at [386, 92] on div "VP [PERSON_NAME]" at bounding box center [413, 88] width 115 height 10
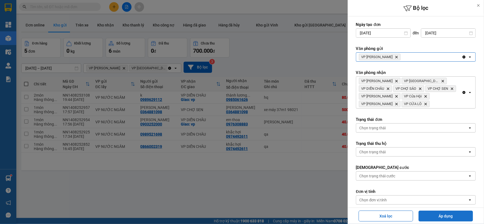
click at [426, 212] on button "Áp dụng" at bounding box center [446, 215] width 54 height 11
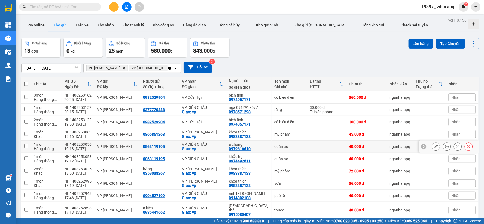
scroll to position [60, 0]
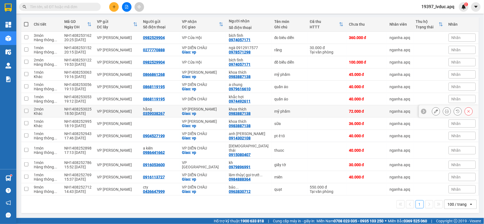
click at [217, 116] on td "VP Nghi Xuân Giao: vp" at bounding box center [202, 111] width 47 height 12
checkbox input "true"
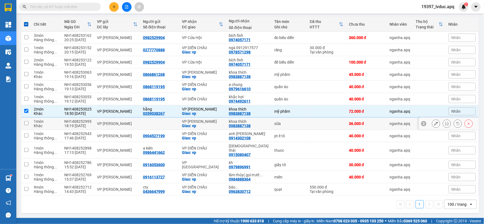
click at [215, 125] on div "Giao: vp" at bounding box center [202, 125] width 41 height 4
checkbox input "true"
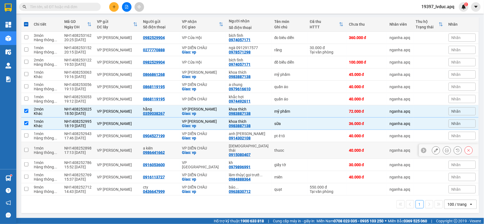
click at [216, 150] on div "Giao: vp" at bounding box center [202, 152] width 41 height 4
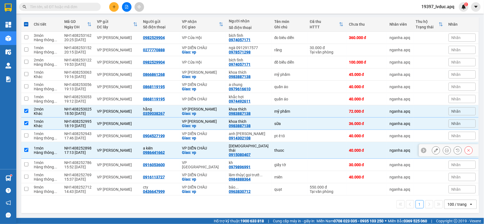
click at [216, 150] on div "Giao: vp" at bounding box center [202, 152] width 41 height 4
checkbox input "false"
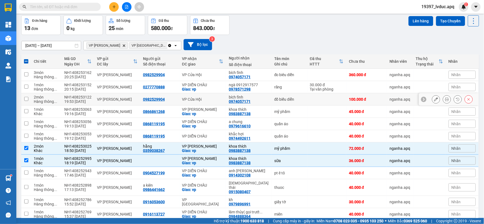
scroll to position [0, 0]
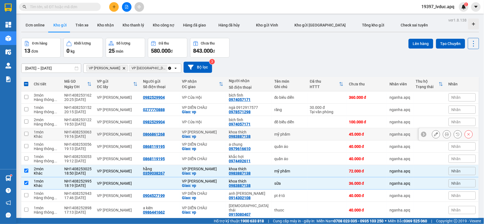
click at [203, 135] on div "Giao: vp" at bounding box center [202, 136] width 41 height 4
checkbox input "true"
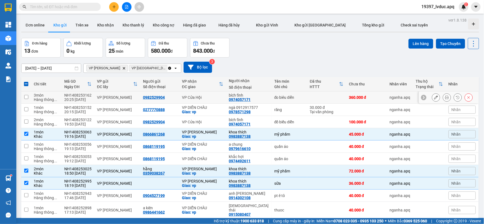
click at [209, 101] on td "VP Cửa Hội" at bounding box center [202, 97] width 47 height 12
checkbox input "true"
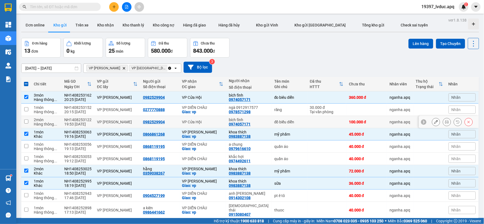
click at [205, 125] on td "VP Cửa Hội" at bounding box center [202, 122] width 47 height 12
checkbox input "true"
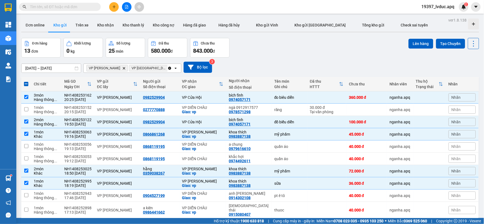
click at [422, 31] on div "Đơn online Kho gửi Trên xe Kho nhận Kho thanh lý Kho công nợ Hàng đã giao Hàng …" at bounding box center [250, 26] width 458 height 14
click at [421, 40] on button "Lên hàng" at bounding box center [421, 44] width 25 height 10
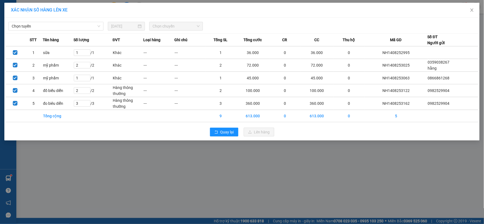
drag, startPoint x: 58, startPoint y: 26, endPoint x: 57, endPoint y: 29, distance: 3.0
click at [58, 26] on span "Chọn tuyến" at bounding box center [56, 26] width 89 height 8
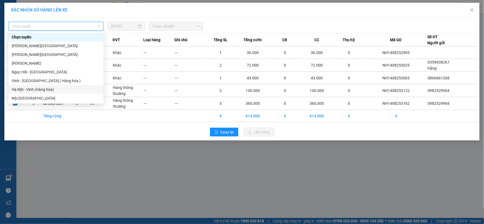
drag, startPoint x: 31, startPoint y: 89, endPoint x: 89, endPoint y: 75, distance: 59.3
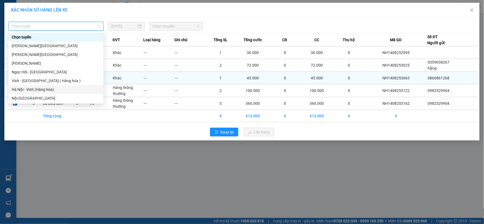
click at [31, 89] on div "Hà Nội - Vinh (Hàng hóa)" at bounding box center [56, 89] width 89 height 6
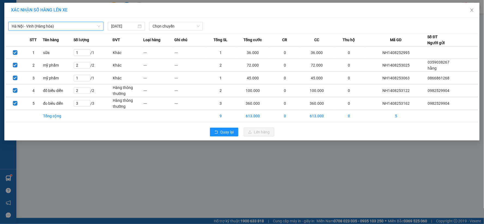
click at [189, 26] on span "Chọn chuyến" at bounding box center [176, 26] width 47 height 8
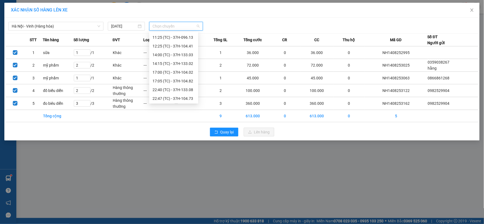
scroll to position [70, 0]
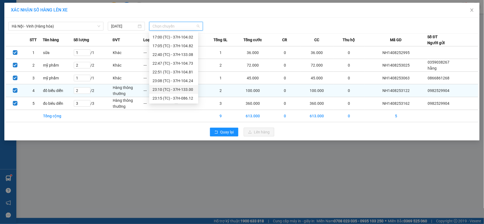
drag, startPoint x: 179, startPoint y: 87, endPoint x: 198, endPoint y: 99, distance: 21.9
click at [180, 88] on div "23:10 (TC) - 37H-133.00" at bounding box center [174, 89] width 43 height 6
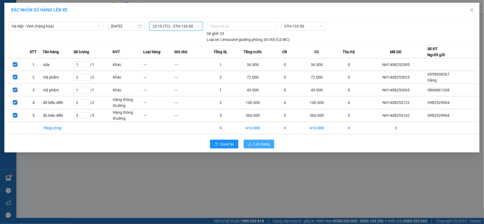
click at [260, 143] on span "Lên hàng" at bounding box center [262, 144] width 16 height 6
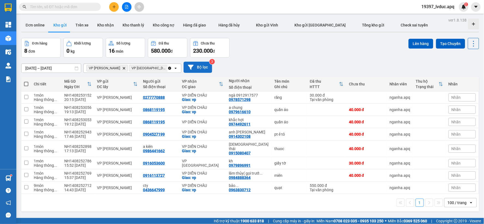
click at [201, 66] on button "Bộ lọc" at bounding box center [198, 67] width 29 height 11
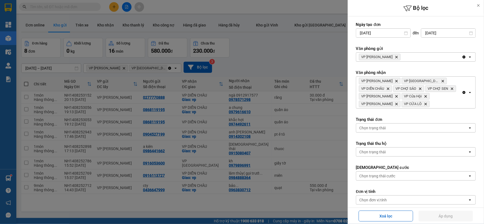
click at [396, 57] on icon "VP NGỌC HỒI, close by backspace" at bounding box center [397, 57] width 2 height 2
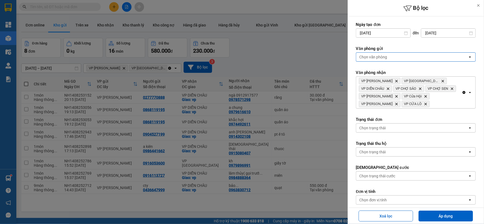
click at [387, 57] on div "Chọn văn phòng" at bounding box center [374, 56] width 28 height 5
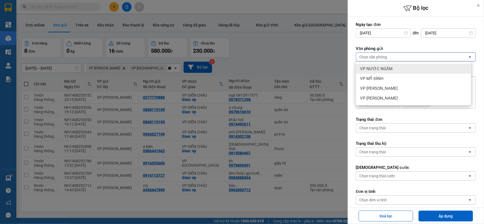
click at [293, 55] on div at bounding box center [242, 112] width 484 height 224
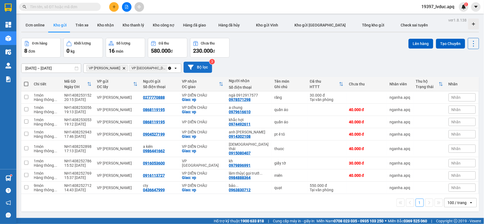
click at [195, 71] on button "Bộ lọc" at bounding box center [198, 67] width 29 height 11
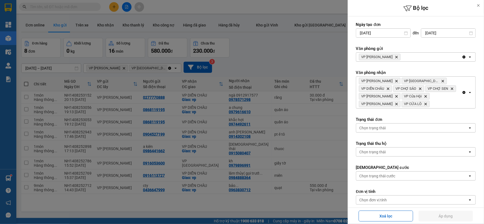
click at [396, 57] on icon "VP NGỌC HỒI, close by backspace" at bounding box center [397, 57] width 2 height 2
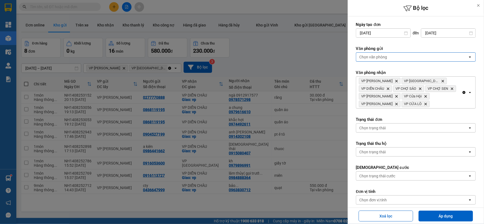
click at [388, 57] on div "Chọn văn phòng" at bounding box center [412, 57] width 112 height 9
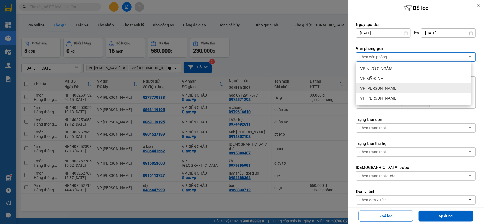
click at [386, 86] on span "VP [PERSON_NAME]" at bounding box center [379, 88] width 38 height 5
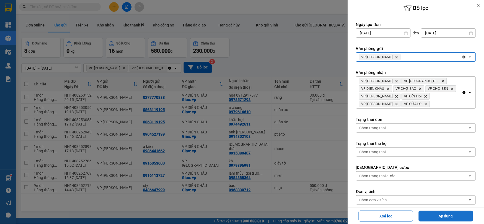
click at [446, 217] on button "Áp dụng" at bounding box center [446, 215] width 54 height 11
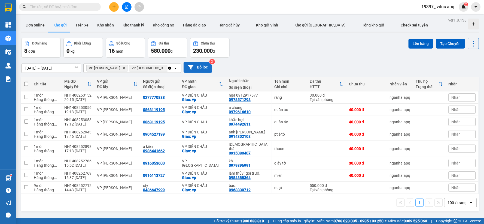
click at [200, 68] on button "Bộ lọc" at bounding box center [198, 67] width 29 height 11
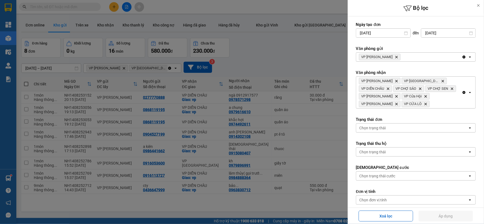
click at [395, 57] on icon "Delete" at bounding box center [396, 56] width 3 height 3
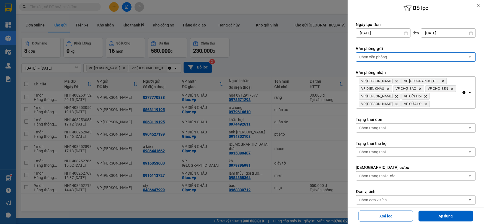
click at [395, 58] on div "Chọn văn phòng" at bounding box center [412, 57] width 112 height 9
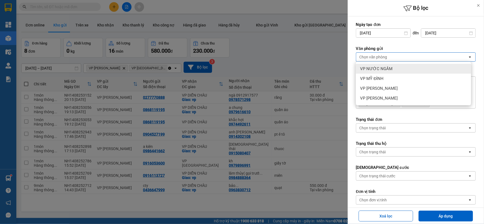
click at [281, 59] on div at bounding box center [242, 112] width 484 height 224
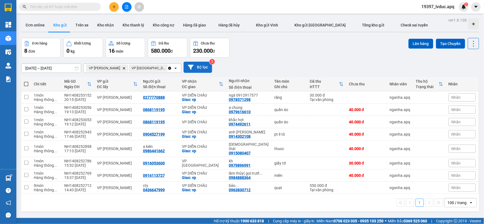
click at [202, 69] on button "Bộ lọc" at bounding box center [198, 67] width 29 height 11
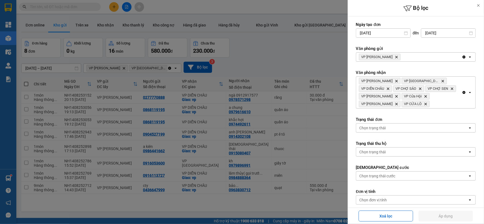
click at [396, 58] on div "VP NGỌC HỒI Delete" at bounding box center [409, 57] width 106 height 9
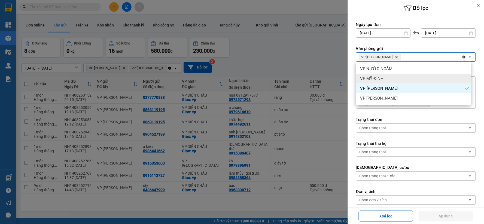
drag, startPoint x: 378, startPoint y: 80, endPoint x: 410, endPoint y: 75, distance: 33.1
click at [378, 80] on span "VP MỸ ĐÌNH" at bounding box center [371, 78] width 23 height 5
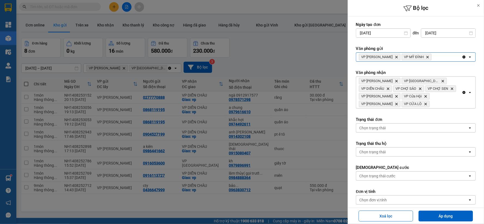
drag, startPoint x: 441, startPoint y: 55, endPoint x: 433, endPoint y: 60, distance: 8.9
click at [440, 55] on div "VP NGỌC HỒI Delete VP MỸ ĐÌNH Delete" at bounding box center [409, 57] width 106 height 9
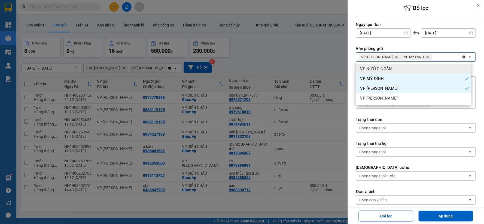
drag, startPoint x: 409, startPoint y: 69, endPoint x: 431, endPoint y: 66, distance: 22.0
click at [411, 69] on div "VP NƯỚC NGẦM" at bounding box center [413, 69] width 115 height 10
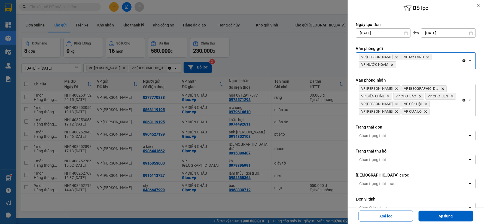
drag, startPoint x: 441, startPoint y: 64, endPoint x: 434, endPoint y: 68, distance: 8.4
click at [439, 65] on div "VP NGỌC HỒI Delete VP MỸ ĐÌNH Delete VP NƯỚC NGẦM Delete" at bounding box center [409, 61] width 106 height 16
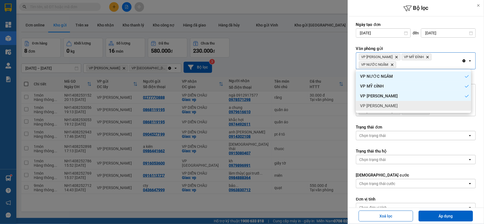
click at [376, 108] on span "VP [PERSON_NAME]" at bounding box center [379, 105] width 38 height 5
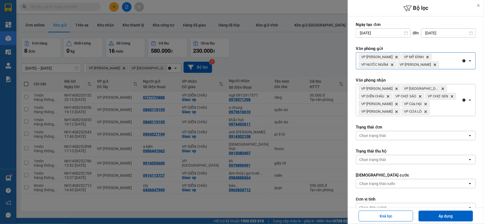
click at [463, 100] on icon "Clear all" at bounding box center [464, 100] width 3 height 3
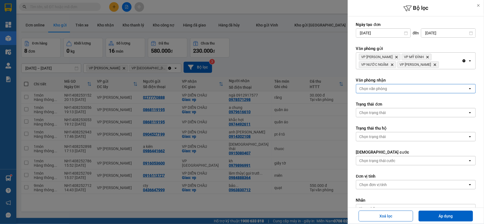
click at [439, 90] on div "Chọn văn phòng" at bounding box center [412, 88] width 112 height 9
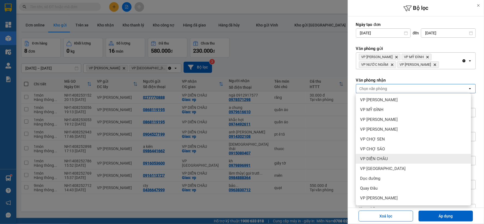
scroll to position [59, 0]
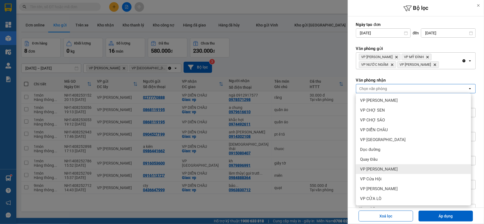
click at [399, 172] on div "VP [PERSON_NAME]" at bounding box center [413, 169] width 115 height 10
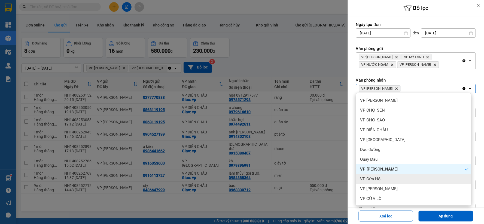
click at [401, 178] on div "VP Cửa Hội" at bounding box center [413, 179] width 115 height 10
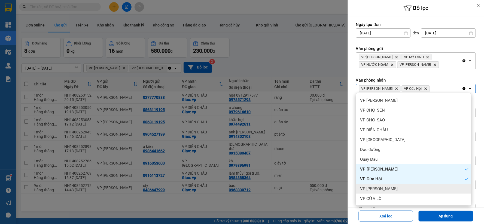
click at [396, 189] on div "VP [PERSON_NAME]" at bounding box center [413, 189] width 115 height 10
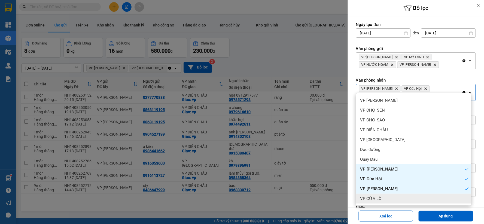
click at [389, 199] on div "VP CỬA LÒ" at bounding box center [413, 198] width 115 height 10
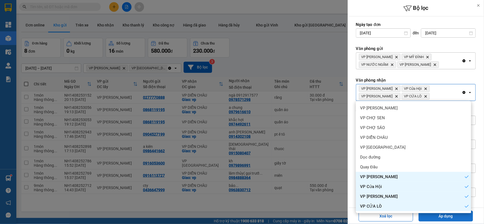
click at [448, 217] on button "Áp dụng" at bounding box center [446, 215] width 54 height 11
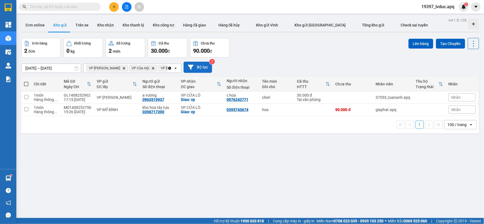
click at [208, 66] on button "Bộ lọc" at bounding box center [198, 67] width 29 height 11
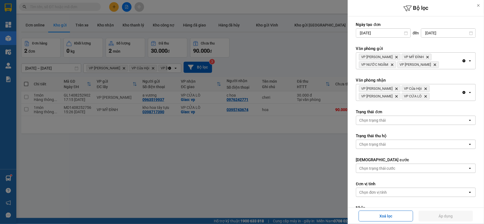
drag, startPoint x: 459, startPoint y: 93, endPoint x: 459, endPoint y: 79, distance: 13.6
click at [462, 93] on icon "Clear all" at bounding box center [464, 92] width 4 height 4
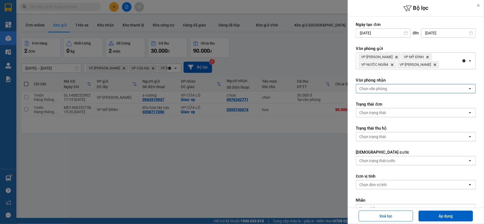
drag, startPoint x: 459, startPoint y: 60, endPoint x: 456, endPoint y: 60, distance: 3.3
click at [463, 60] on icon "Clear all" at bounding box center [464, 60] width 3 height 3
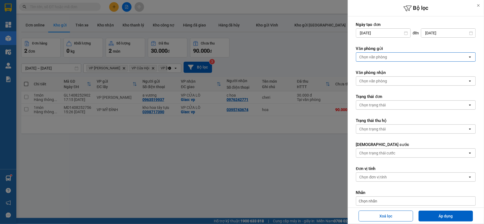
drag, startPoint x: 448, startPoint y: 59, endPoint x: 443, endPoint y: 59, distance: 4.9
click at [447, 59] on div "Chọn văn phòng" at bounding box center [412, 57] width 112 height 9
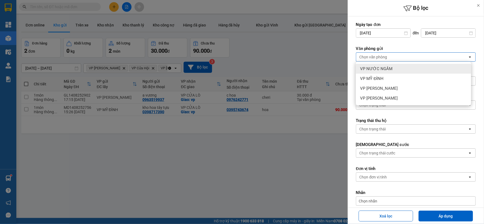
drag, startPoint x: 396, startPoint y: 66, endPoint x: 402, endPoint y: 76, distance: 11.5
click at [396, 67] on div "VP NƯỚC NGẦM" at bounding box center [413, 69] width 115 height 10
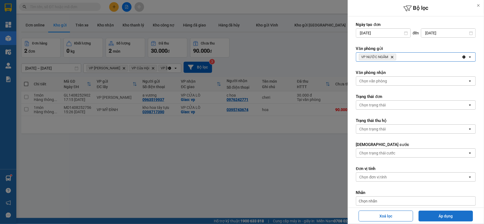
click at [432, 218] on button "Áp dụng" at bounding box center [446, 215] width 54 height 11
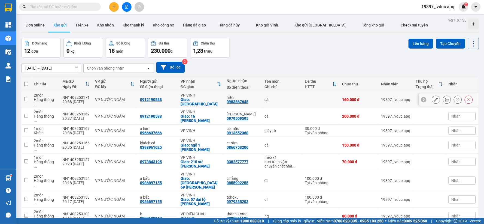
click at [213, 100] on div "Giao: chợ vinh" at bounding box center [201, 101] width 41 height 9
checkbox input "true"
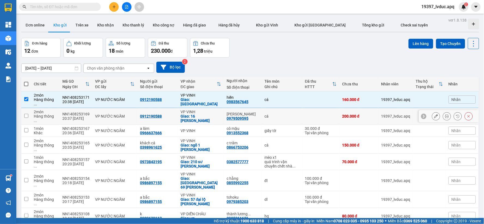
click at [213, 114] on div "Giao: 16 lê mao" at bounding box center [201, 118] width 41 height 9
checkbox input "true"
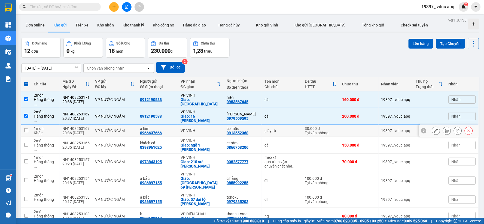
click at [216, 127] on td "VP VINH" at bounding box center [201, 131] width 46 height 12
checkbox input "true"
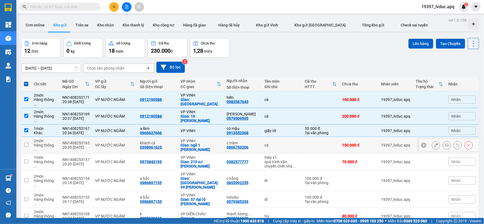
click at [219, 143] on div "Giao: ngõ 1 tống duy tân" at bounding box center [201, 147] width 41 height 9
checkbox input "true"
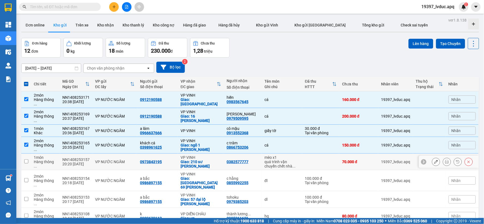
click at [230, 153] on td "0382577777" at bounding box center [243, 161] width 38 height 17
checkbox input "true"
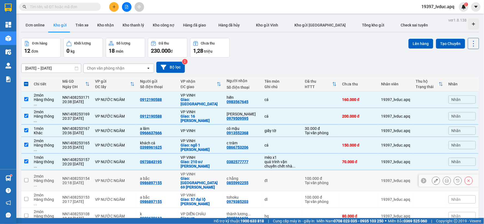
click at [227, 176] on div "c hằng" at bounding box center [243, 178] width 32 height 4
checkbox input "true"
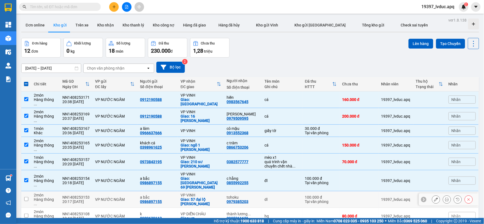
click at [224, 191] on td "tohoku 0979385203" at bounding box center [243, 199] width 38 height 17
checkbox input "true"
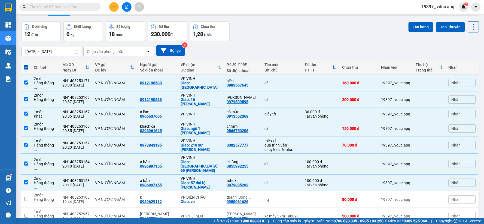
scroll to position [0, 0]
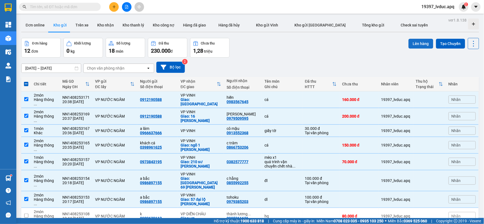
click at [418, 44] on button "Lên hàng" at bounding box center [421, 44] width 25 height 10
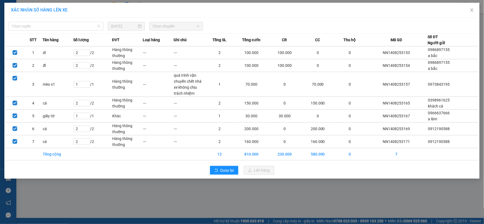
click at [75, 28] on span "Chọn tuyến" at bounding box center [56, 26] width 89 height 8
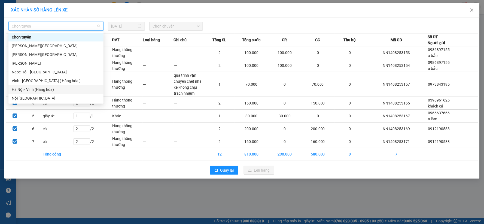
click at [39, 89] on div "Hà Nội - Vinh (Hàng hóa)" at bounding box center [56, 89] width 89 height 6
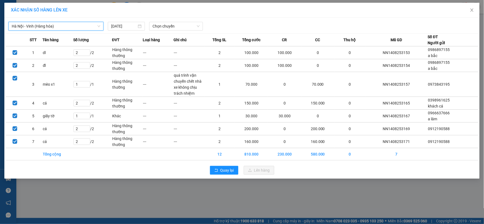
click at [175, 28] on span "Chọn chuyến" at bounding box center [176, 26] width 47 height 8
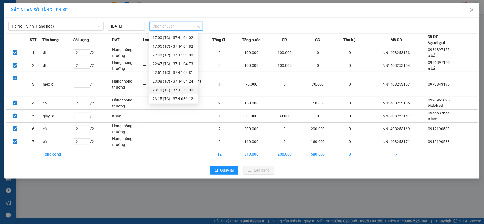
scroll to position [70, 0]
click at [183, 89] on div "23:10 (TC) - 37H-133.00" at bounding box center [174, 89] width 43 height 6
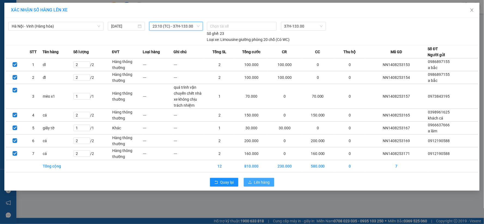
click at [263, 180] on span "Lên hàng" at bounding box center [262, 182] width 16 height 6
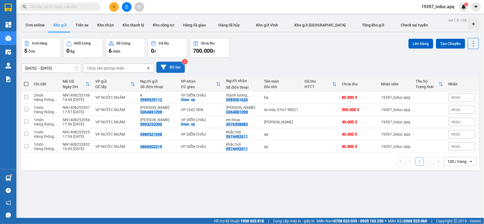
click at [164, 66] on icon at bounding box center [164, 67] width 6 height 5
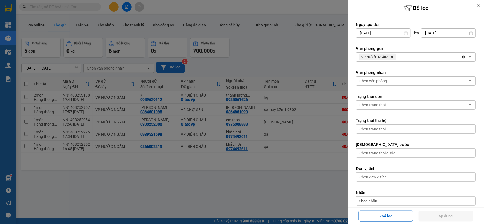
click at [400, 59] on div "VP NƯỚC NGẦM Delete" at bounding box center [409, 57] width 106 height 9
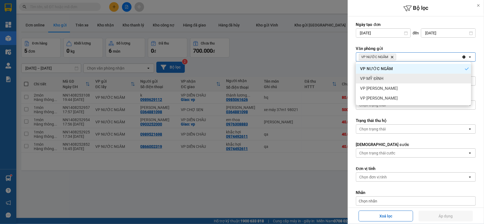
click at [396, 78] on div "VP MỸ ĐÌNH" at bounding box center [413, 79] width 115 height 10
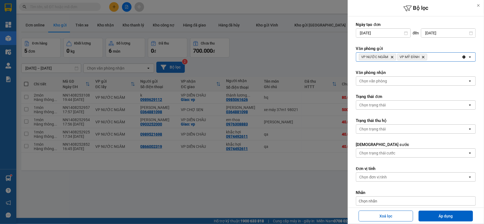
click at [436, 59] on div "VP NƯỚC NGẦM Delete VP MỸ ĐÌNH Delete" at bounding box center [409, 57] width 106 height 9
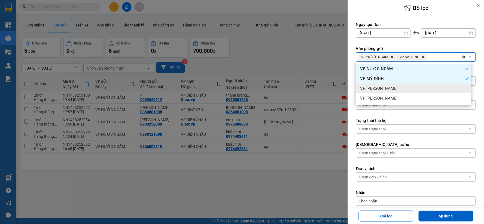
click at [396, 89] on div "VP [PERSON_NAME]" at bounding box center [413, 88] width 115 height 10
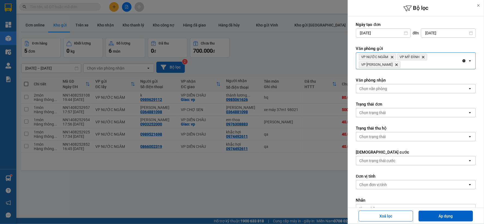
click at [430, 59] on div "VP NƯỚC NGẦM Delete VP MỸ ĐÌNH Delete VP NGỌC HỒI Delete" at bounding box center [409, 61] width 106 height 16
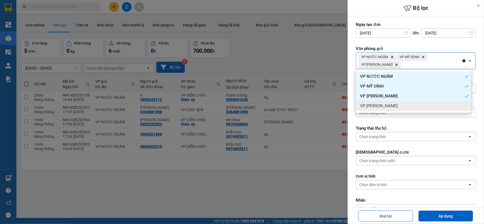
click at [391, 106] on div "VP [PERSON_NAME]" at bounding box center [413, 106] width 115 height 10
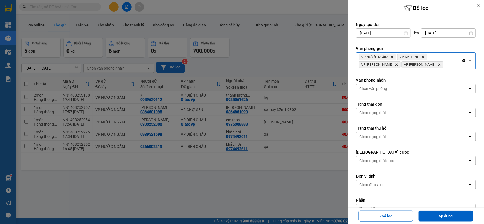
click at [396, 87] on div "Chọn văn phòng" at bounding box center [412, 88] width 112 height 9
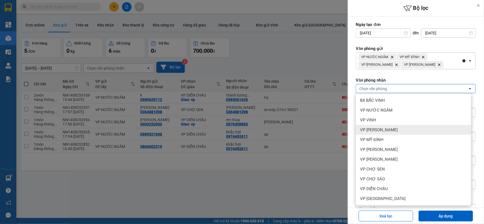
click at [391, 127] on span "VP [PERSON_NAME]" at bounding box center [379, 129] width 38 height 5
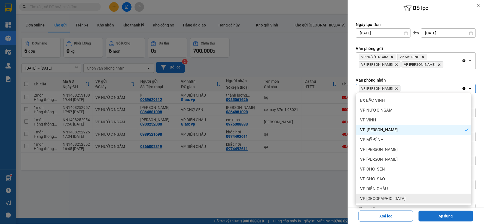
click at [431, 218] on button "Áp dụng" at bounding box center [446, 215] width 54 height 11
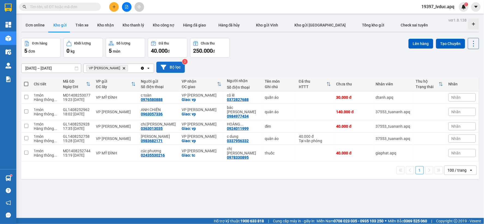
click at [175, 66] on button "Bộ lọc" at bounding box center [170, 67] width 29 height 11
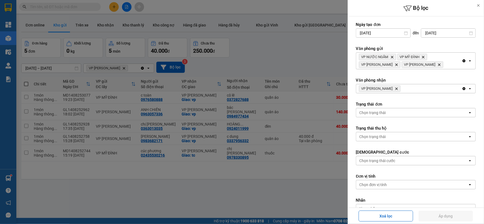
click at [397, 89] on icon "Delete" at bounding box center [396, 88] width 3 height 3
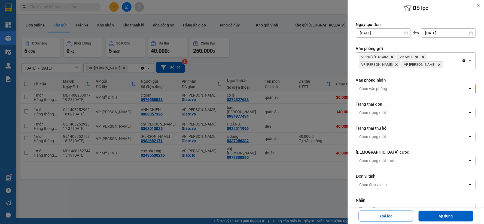
click at [397, 89] on div "Chọn văn phòng" at bounding box center [412, 88] width 112 height 9
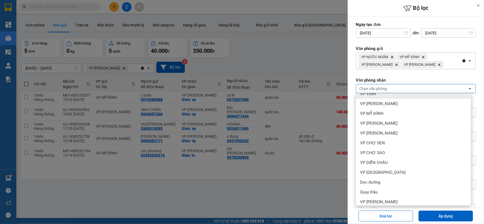
scroll to position [59, 0]
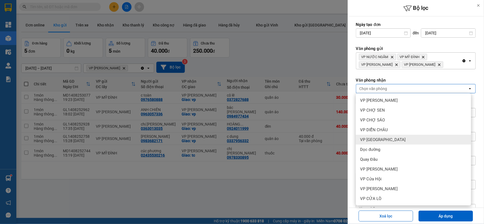
click at [404, 137] on div "VP [GEOGRAPHIC_DATA]" at bounding box center [413, 140] width 115 height 10
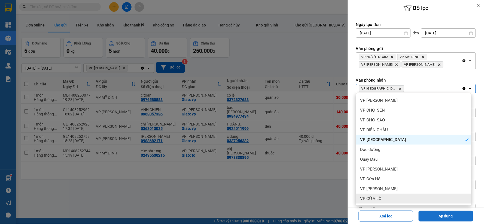
click at [431, 217] on button "Áp dụng" at bounding box center [446, 215] width 54 height 11
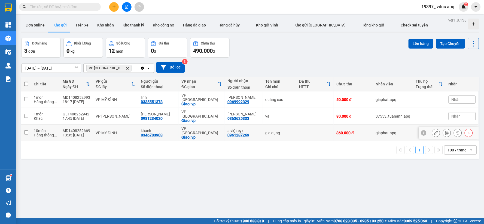
click at [221, 125] on td "VP Cầu Yên Xuân Giao: vp" at bounding box center [202, 133] width 46 height 17
checkbox input "true"
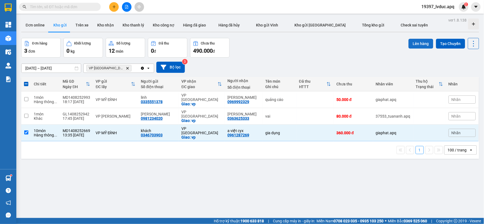
click at [412, 42] on button "Lên hàng" at bounding box center [421, 44] width 25 height 10
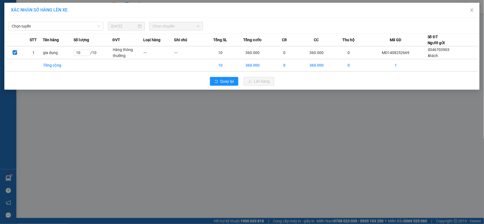
click at [52, 25] on span "Chọn tuyến" at bounding box center [56, 26] width 89 height 8
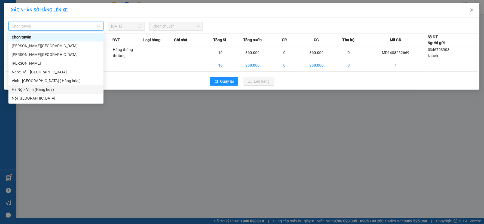
click at [39, 90] on div "Hà Nội - Vinh (Hàng hóa)" at bounding box center [56, 89] width 89 height 6
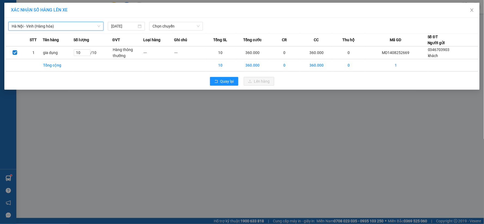
click at [198, 21] on div "Hà Nội - Vinh (Hàng hóa) Hà Nội - Vinh (Hàng hóa) 14/08/2025 Chọn chuyến" at bounding box center [242, 24] width 473 height 11
drag, startPoint x: 193, startPoint y: 30, endPoint x: 192, endPoint y: 26, distance: 3.8
click at [192, 28] on div "Chọn chuyến" at bounding box center [176, 26] width 54 height 9
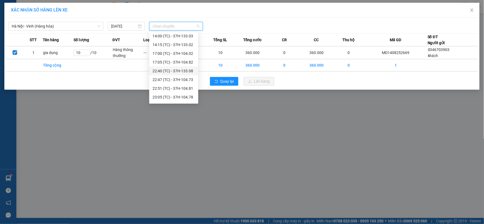
scroll to position [78, 0]
click at [187, 70] on div "23:05 (TC) - 37H-104.78" at bounding box center [174, 72] width 43 height 6
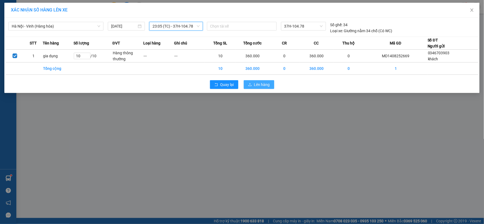
click at [263, 83] on span "Lên hàng" at bounding box center [262, 84] width 16 height 6
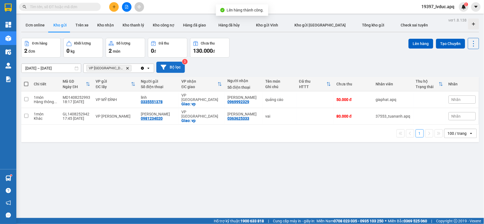
click at [174, 65] on button "Bộ lọc" at bounding box center [170, 67] width 29 height 11
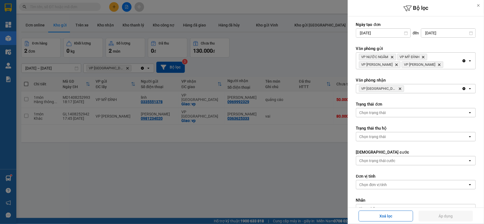
click at [399, 87] on icon "Delete" at bounding box center [400, 88] width 3 height 3
click at [392, 87] on div "Chọn văn phòng" at bounding box center [412, 88] width 112 height 9
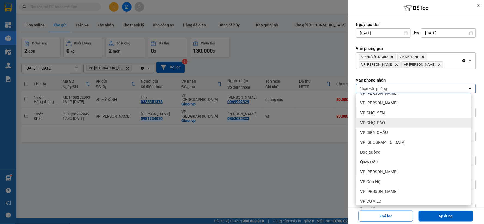
scroll to position [59, 0]
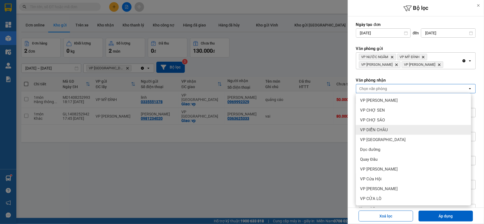
click at [401, 131] on div "VP DIỄN CHÂU" at bounding box center [413, 130] width 115 height 10
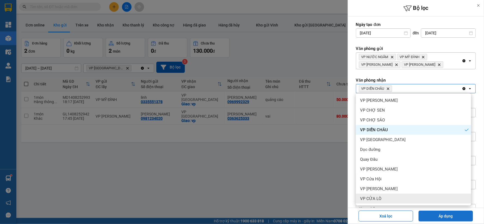
click at [431, 214] on button "Áp dụng" at bounding box center [446, 215] width 54 height 11
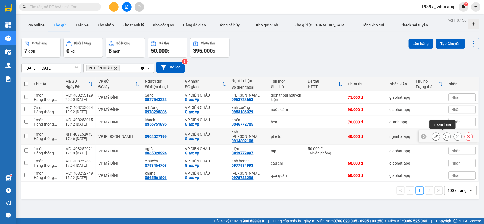
click at [443, 135] on button at bounding box center [447, 137] width 8 height 10
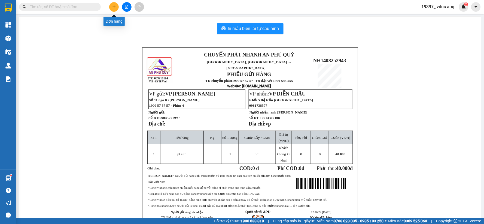
click at [113, 8] on icon "plus" at bounding box center [114, 7] width 4 height 4
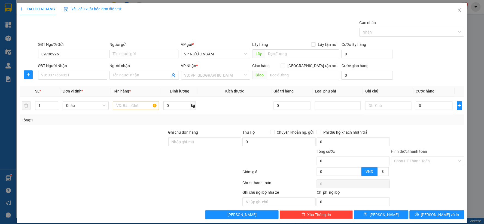
type input "0973699619"
click at [69, 64] on div "0973699619 - loan" at bounding box center [72, 65] width 62 height 6
type input "loan"
type input "0973699619"
drag, startPoint x: 67, startPoint y: 72, endPoint x: 63, endPoint y: 62, distance: 10.9
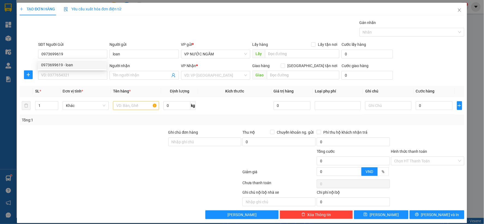
click at [67, 72] on input "SĐT Người Nhận" at bounding box center [72, 75] width 69 height 9
type input "0399233515"
click at [78, 54] on input "0973699619" at bounding box center [72, 54] width 69 height 9
click at [66, 69] on div "SĐT Người Nhận" at bounding box center [72, 67] width 69 height 8
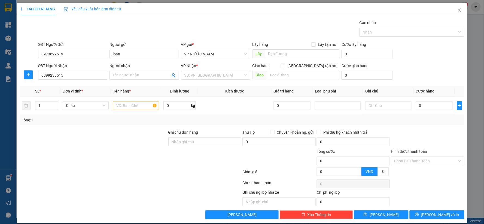
click at [67, 74] on input "0399233515" at bounding box center [72, 75] width 69 height 9
click at [49, 89] on div "SL *" at bounding box center [46, 91] width 23 height 6
click at [204, 79] on input "search" at bounding box center [213, 75] width 59 height 8
click at [82, 74] on input "0399233515" at bounding box center [72, 75] width 69 height 9
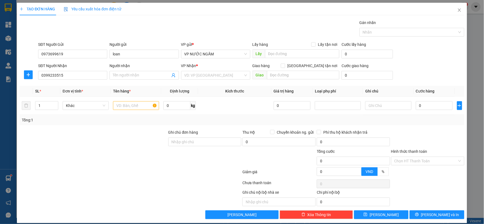
click at [82, 74] on input "0399233515" at bounding box center [72, 75] width 69 height 9
type input "0386220538"
click at [207, 77] on input "search" at bounding box center [213, 75] width 59 height 8
click at [69, 74] on input "0386220538" at bounding box center [72, 75] width 69 height 9
click at [67, 89] on div "0386220538 - nguyễn năng" at bounding box center [72, 86] width 69 height 9
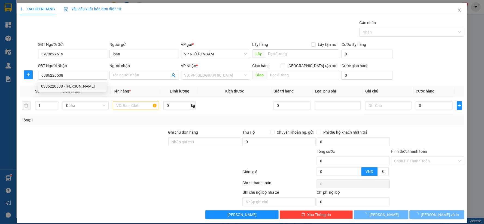
type input "[PERSON_NAME]"
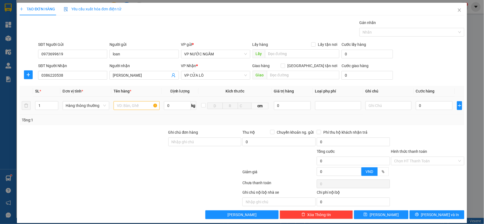
click at [141, 112] on td at bounding box center [136, 105] width 50 height 18
click at [140, 107] on input "text" at bounding box center [137, 105] width 46 height 9
type input "thuốc"
click at [423, 107] on input "0" at bounding box center [434, 105] width 37 height 9
type input "3"
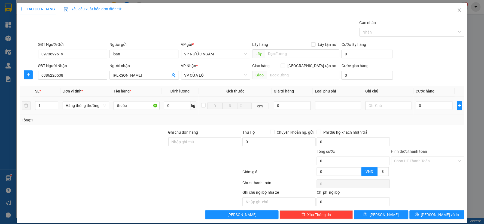
type input "3"
type input "30"
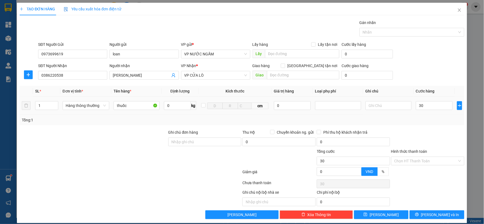
type input "30.000"
click at [417, 120] on div "Tổng: 1" at bounding box center [242, 120] width 441 height 6
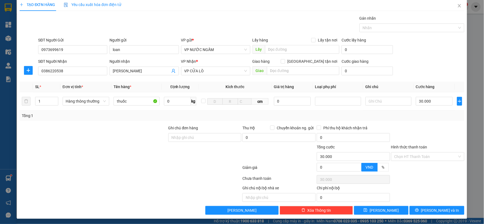
scroll to position [6, 0]
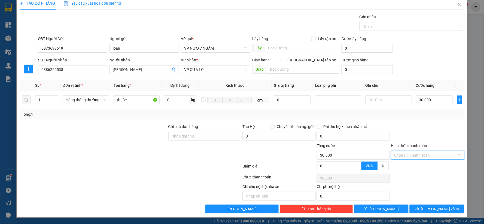
click at [410, 155] on input "Hình thức thanh toán" at bounding box center [425, 155] width 63 height 8
click at [405, 165] on div "Tại văn phòng" at bounding box center [424, 166] width 66 height 6
type input "0"
click at [415, 214] on div "TẠO ĐƠN HÀNG Yêu cầu xuất hóa đơn điện tử Transit Pickup Surcharge Ids Transit …" at bounding box center [242, 107] width 450 height 220
click at [415, 213] on button "Lưu và In" at bounding box center [437, 208] width 55 height 9
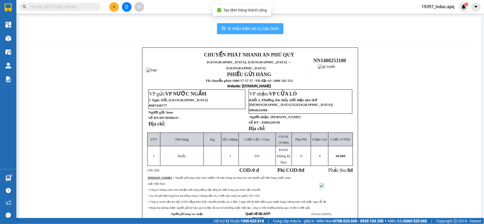
click at [250, 30] on span "In mẫu biên lai tự cấu hình" at bounding box center [253, 28] width 51 height 7
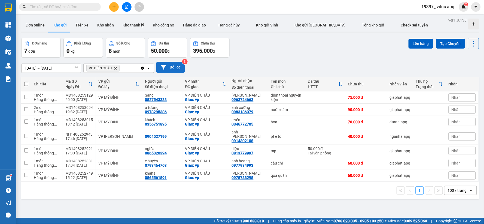
click at [173, 68] on button "Bộ lọc" at bounding box center [170, 67] width 29 height 11
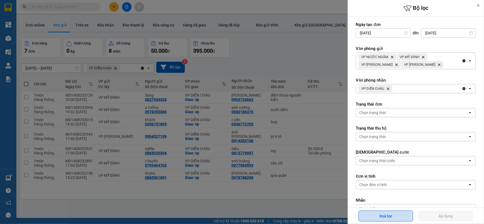
drag, startPoint x: 365, startPoint y: 213, endPoint x: 326, endPoint y: 214, distance: 38.2
click at [364, 213] on button "Xoá lọc" at bounding box center [386, 215] width 54 height 11
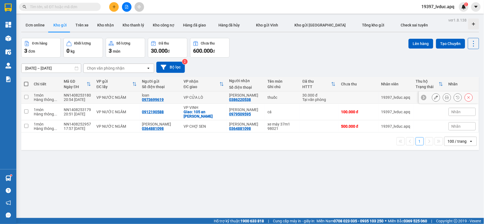
click at [236, 100] on div "0386220538" at bounding box center [240, 99] width 22 height 4
copy div "0386220538"
click at [86, 8] on input "text" at bounding box center [62, 7] width 64 height 6
paste input "0386220538"
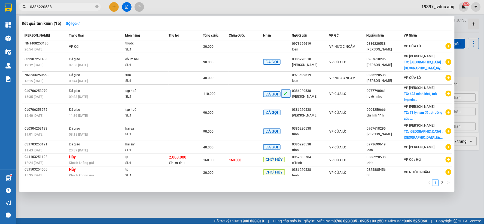
type input "0386220538"
click at [113, 5] on div at bounding box center [242, 112] width 484 height 224
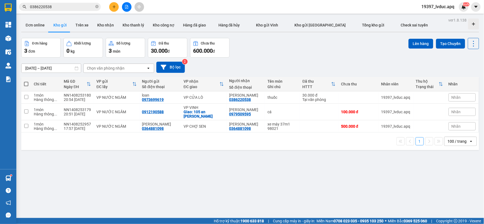
click at [113, 5] on icon "plus" at bounding box center [114, 7] width 4 height 4
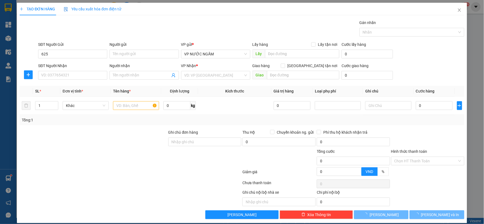
click at [72, 52] on input "625" at bounding box center [72, 54] width 69 height 9
click at [82, 55] on input "625" at bounding box center [72, 54] width 69 height 9
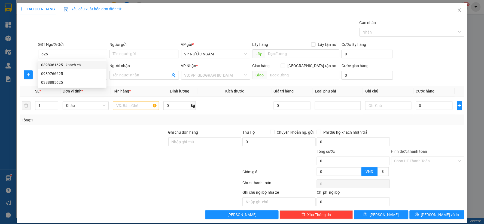
drag, startPoint x: 61, startPoint y: 64, endPoint x: 58, endPoint y: 71, distance: 7.8
click at [61, 65] on div "0398961625 - khách cá" at bounding box center [72, 65] width 62 height 6
type input "0398961625"
type input "khách cá"
type input "0398961625"
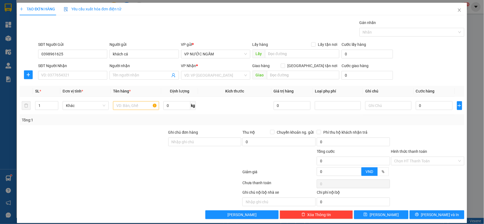
click at [58, 74] on input "SĐT Người Nhận" at bounding box center [72, 75] width 69 height 9
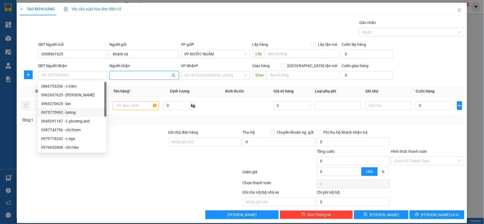
click at [173, 74] on icon "user-add" at bounding box center [173, 75] width 4 height 4
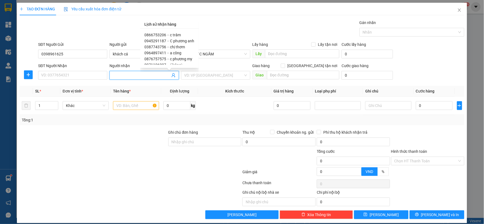
click at [175, 53] on span "a công" at bounding box center [175, 53] width 11 height 4
type input "0964897411"
type input "a công"
type input "chợ vinh"
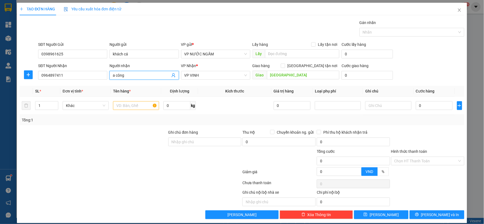
click at [312, 67] on span "Giao tận nơi" at bounding box center [312, 66] width 54 height 6
click at [285, 67] on input "Giao tận nơi" at bounding box center [283, 65] width 4 height 4
checkbox input "true"
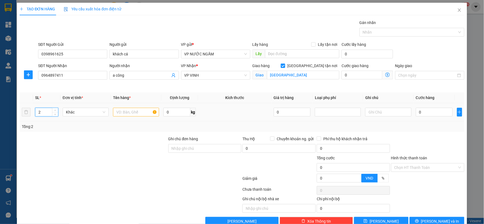
click at [55, 110] on icon "up" at bounding box center [55, 110] width 2 height 2
click at [120, 111] on input "text" at bounding box center [136, 112] width 46 height 9
type input "1"
click at [54, 115] on span "down" at bounding box center [55, 114] width 3 height 3
click at [134, 114] on input "text" at bounding box center [136, 112] width 46 height 9
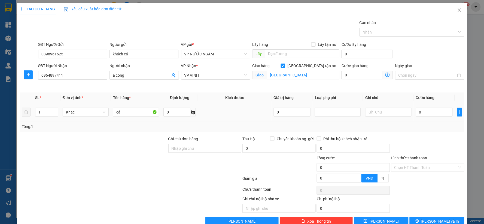
type input "cá"
click at [430, 115] on input "0" at bounding box center [434, 112] width 37 height 9
type input "1"
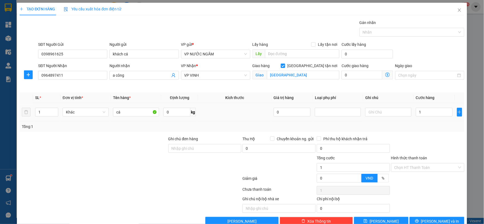
type input "10"
type input "100"
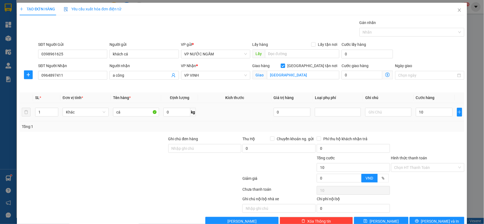
type input "100"
type input "100.000"
drag, startPoint x: 423, startPoint y: 126, endPoint x: 426, endPoint y: 128, distance: 3.2
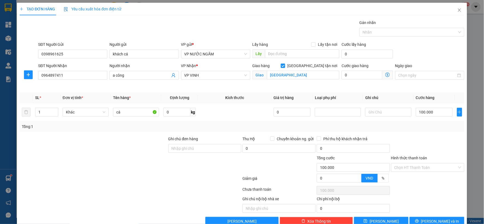
click at [424, 127] on div "Tổng: 1" at bounding box center [242, 126] width 441 height 6
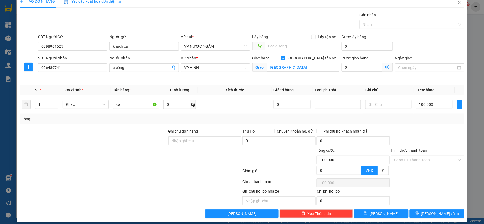
scroll to position [12, 0]
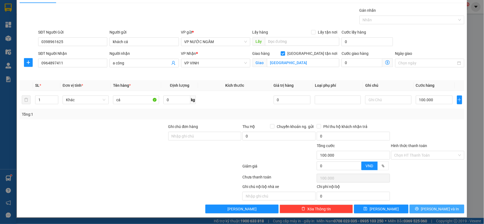
click at [419, 210] on icon "printer" at bounding box center [417, 209] width 4 height 4
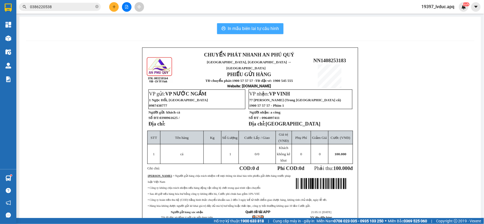
click at [271, 34] on button "In mẫu biên lai tự cấu hình" at bounding box center [250, 28] width 66 height 11
click at [271, 31] on span "In mẫu biên lai tự cấu hình" at bounding box center [253, 28] width 51 height 7
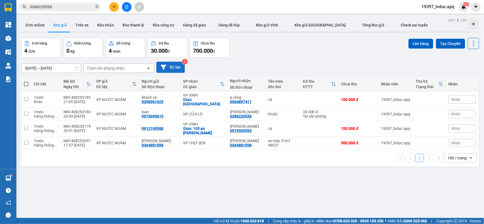
click at [170, 66] on button "Bộ lọc" at bounding box center [170, 67] width 29 height 11
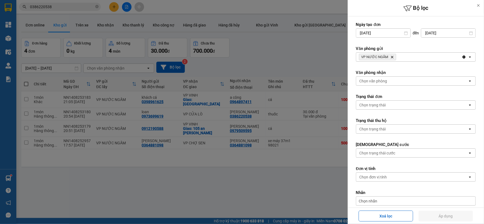
click at [394, 77] on div "Chọn văn phòng" at bounding box center [412, 81] width 112 height 9
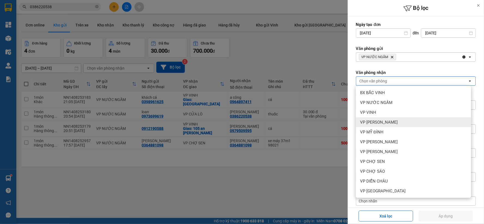
click at [391, 120] on span "VP [PERSON_NAME]" at bounding box center [379, 121] width 38 height 5
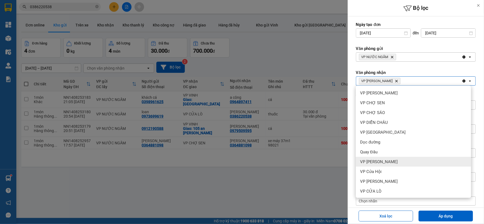
scroll to position [59, 0]
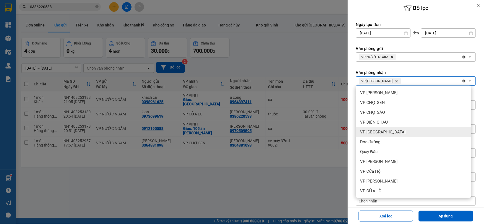
click at [400, 128] on div "VP [GEOGRAPHIC_DATA]" at bounding box center [413, 132] width 115 height 10
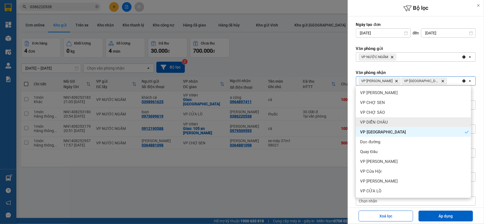
click at [399, 123] on div "VP DIỄN CHÂU" at bounding box center [413, 122] width 115 height 10
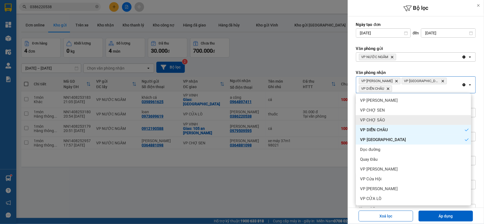
click at [399, 118] on div "VP CHỢ SÁO" at bounding box center [413, 120] width 115 height 10
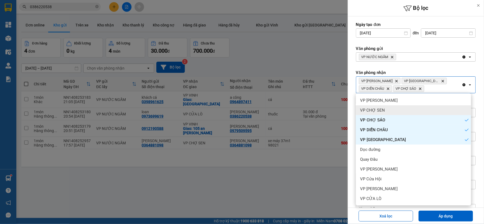
click at [400, 110] on div "VP CHỢ SEN" at bounding box center [413, 110] width 115 height 10
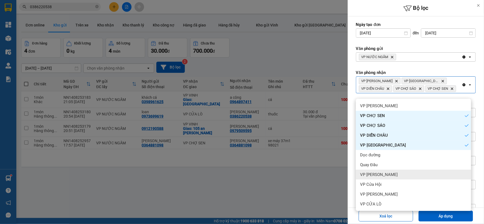
click at [394, 178] on div "VP [PERSON_NAME]" at bounding box center [413, 174] width 115 height 10
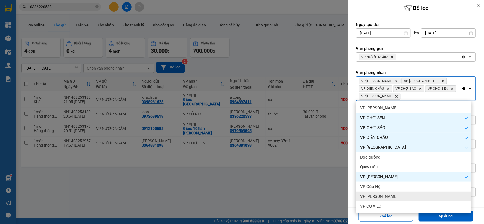
click at [389, 191] on div "VP [PERSON_NAME]" at bounding box center [413, 196] width 115 height 10
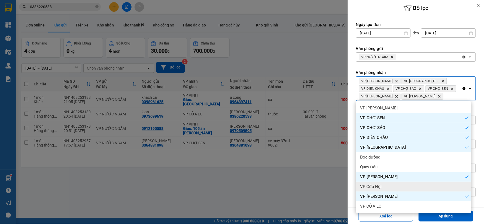
click at [388, 184] on div "VP Cửa Hội" at bounding box center [413, 186] width 115 height 10
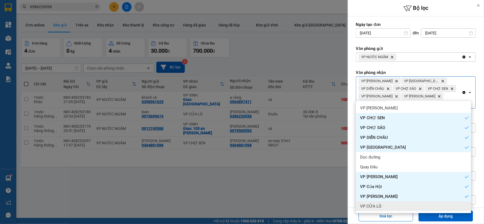
click at [383, 207] on div "VP CỬA LÒ" at bounding box center [413, 206] width 115 height 10
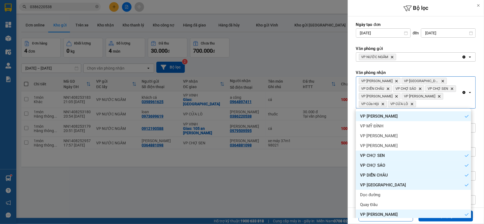
scroll to position [0, 0]
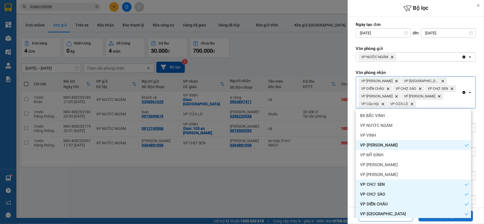
click at [427, 220] on button "Áp dụng" at bounding box center [446, 215] width 54 height 11
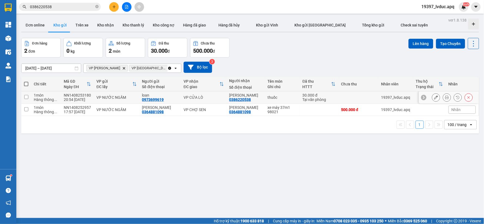
click at [207, 100] on td "VP CỬA LÒ" at bounding box center [204, 97] width 46 height 12
checkbox input "true"
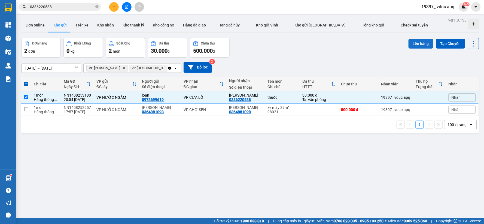
click at [420, 46] on button "Lên hàng" at bounding box center [421, 44] width 25 height 10
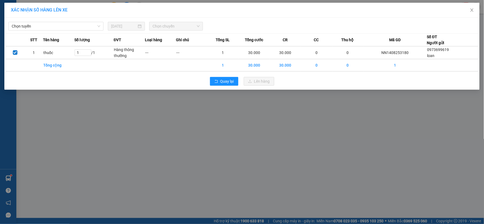
click at [87, 28] on span "Chọn tuyến" at bounding box center [56, 26] width 89 height 8
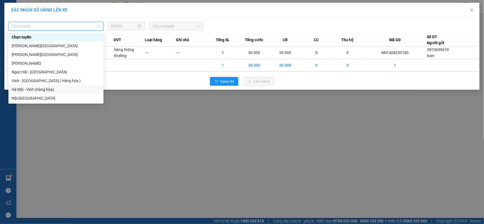
click at [44, 89] on div "Hà Nội - Vinh (Hàng hóa)" at bounding box center [56, 89] width 89 height 6
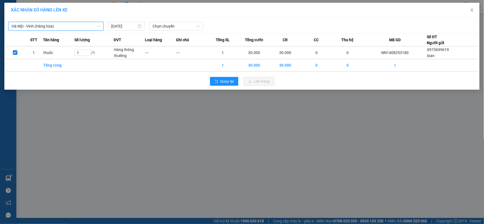
click at [192, 25] on span "Chọn chuyến" at bounding box center [176, 26] width 47 height 8
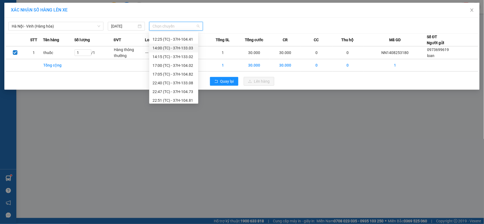
scroll to position [78, 0]
click at [175, 87] on div "23:10 (TC) - 37H-133.00" at bounding box center [174, 89] width 43 height 6
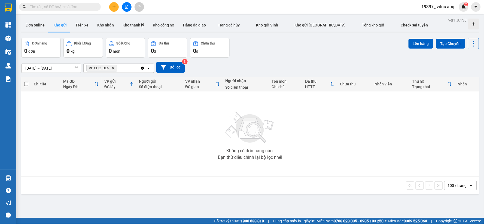
drag, startPoint x: 0, startPoint y: 0, endPoint x: 176, endPoint y: 61, distance: 186.3
click at [174, 61] on div "[DATE] – [DATE] Press the down arrow key to interact with the calendar and sele…" at bounding box center [250, 66] width 458 height 19
click at [176, 65] on button "Bộ lọc" at bounding box center [170, 67] width 29 height 11
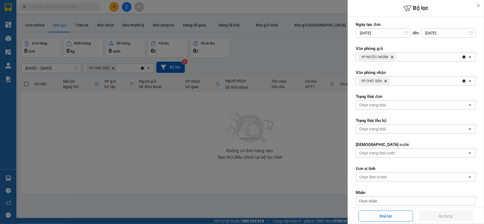
click at [405, 59] on div "VP NƯỚC NGẦM Delete" at bounding box center [409, 57] width 106 height 9
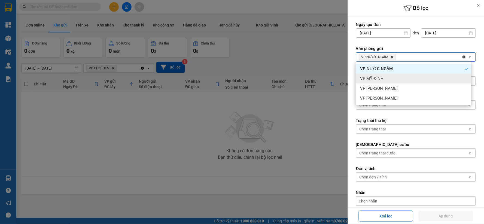
drag, startPoint x: 398, startPoint y: 78, endPoint x: 421, endPoint y: 64, distance: 27.4
click at [398, 77] on div "VP MỸ ĐÌNH" at bounding box center [413, 79] width 115 height 10
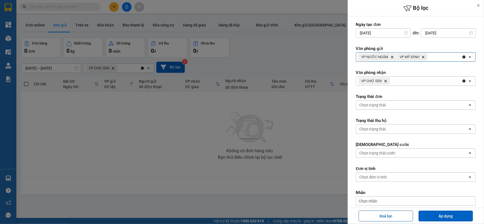
click at [433, 59] on div "VP NƯỚC NGẦM Delete VP MỸ ĐÌNH Delete" at bounding box center [409, 57] width 106 height 9
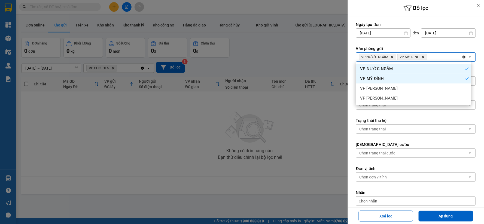
click at [413, 82] on div "VP MỸ ĐÌNH" at bounding box center [413, 79] width 115 height 10
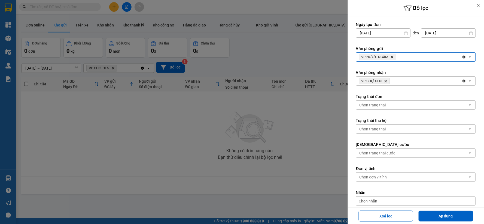
click at [431, 57] on div "VP NƯỚC NGẦM Delete" at bounding box center [409, 57] width 106 height 9
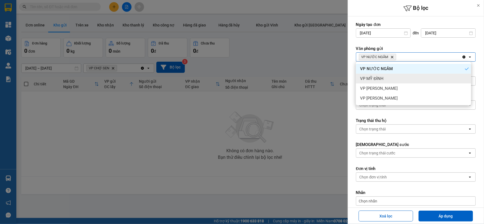
drag, startPoint x: 412, startPoint y: 80, endPoint x: 433, endPoint y: 69, distance: 24.2
click at [412, 80] on div "VP MỸ ĐÌNH" at bounding box center [413, 79] width 115 height 10
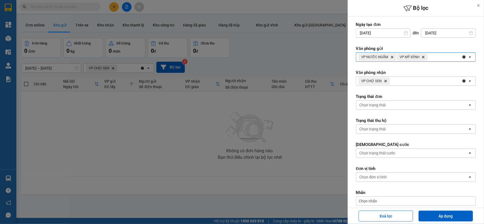
drag, startPoint x: 448, startPoint y: 58, endPoint x: 445, endPoint y: 59, distance: 3.0
click at [448, 58] on div "VP NƯỚC NGẦM Delete VP MỸ ĐÌNH Delete" at bounding box center [409, 57] width 106 height 9
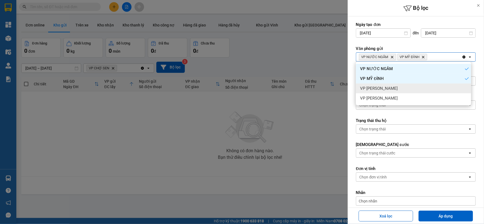
drag, startPoint x: 395, startPoint y: 88, endPoint x: 405, endPoint y: 82, distance: 11.5
click at [396, 88] on div "VP [PERSON_NAME]" at bounding box center [413, 88] width 115 height 10
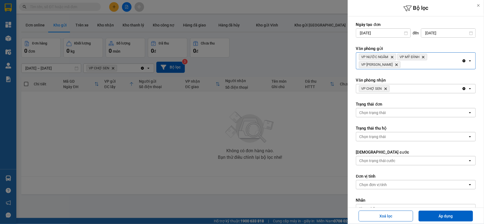
drag, startPoint x: 427, startPoint y: 65, endPoint x: 424, endPoint y: 68, distance: 3.7
click at [426, 65] on div "VP NƯỚC NGẦM Delete VP MỸ ĐÌNH Delete VP NGỌC HỒI Delete" at bounding box center [409, 61] width 106 height 16
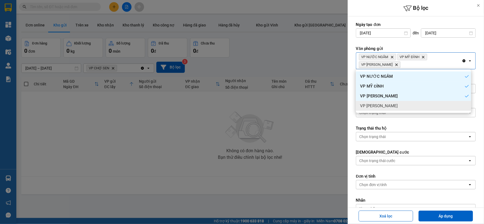
click at [391, 107] on div "VP [PERSON_NAME]" at bounding box center [413, 106] width 115 height 10
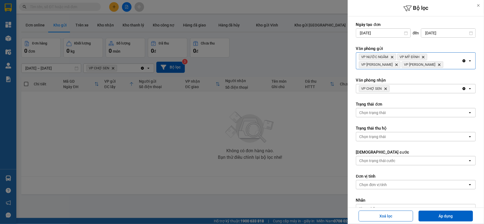
click at [462, 89] on icon "Clear all" at bounding box center [464, 88] width 4 height 4
drag, startPoint x: 453, startPoint y: 88, endPoint x: 426, endPoint y: 87, distance: 27.3
click at [446, 88] on div "Chọn văn phòng" at bounding box center [412, 88] width 112 height 9
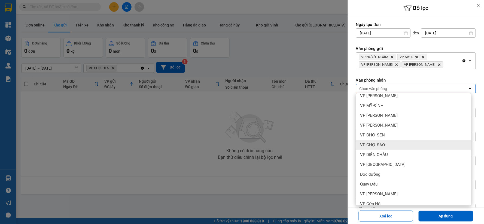
scroll to position [59, 0]
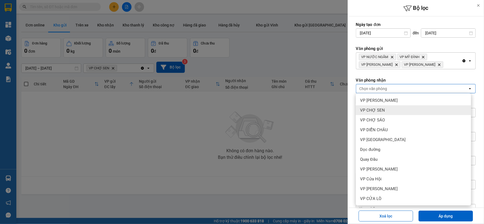
click at [402, 109] on div "VP CHỢ SEN" at bounding box center [413, 110] width 115 height 10
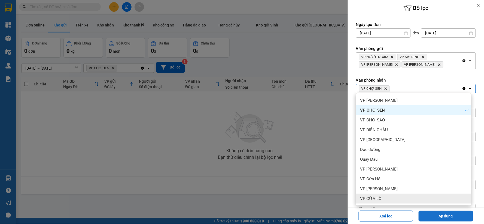
click at [446, 213] on button "Áp dụng" at bounding box center [446, 215] width 54 height 11
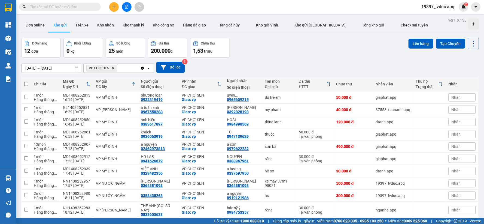
click at [179, 61] on div "[DATE] – [DATE] Press the down arrow key to interact with the calendar and sele…" at bounding box center [250, 66] width 458 height 19
click at [171, 73] on div "[DATE] – [DATE] Press the down arrow key to interact with the calendar and sele…" at bounding box center [250, 66] width 458 height 19
click at [178, 65] on button "Bộ lọc" at bounding box center [170, 67] width 29 height 11
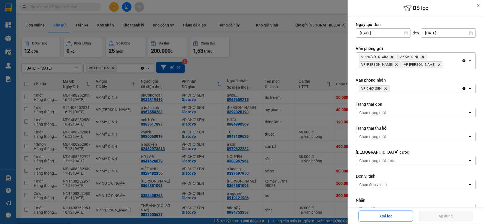
click at [384, 89] on span "VP CHỢ SEN Delete" at bounding box center [374, 88] width 31 height 7
click at [385, 87] on icon "Delete" at bounding box center [385, 88] width 3 height 3
click at [385, 87] on div "Chọn văn phòng" at bounding box center [374, 88] width 28 height 5
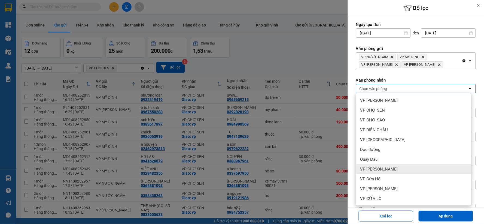
click at [386, 169] on div "VP [PERSON_NAME]" at bounding box center [413, 169] width 115 height 10
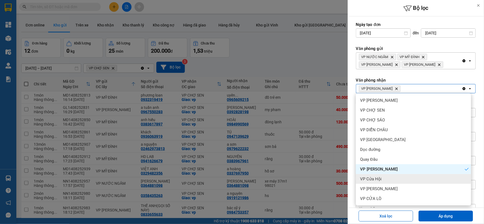
click at [380, 183] on div "VP Cửa Hội" at bounding box center [413, 179] width 115 height 10
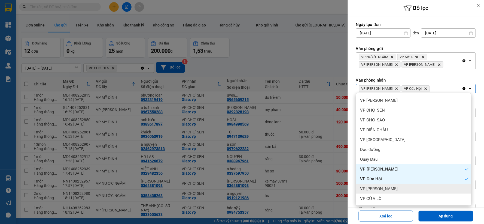
click at [379, 189] on span "VP [PERSON_NAME]" at bounding box center [379, 188] width 38 height 5
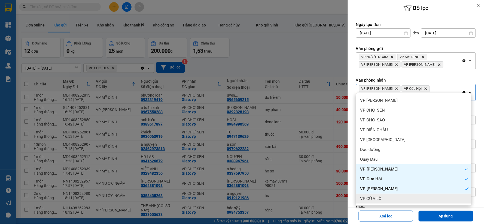
click at [377, 197] on span "VP CỬA LÒ" at bounding box center [370, 198] width 21 height 5
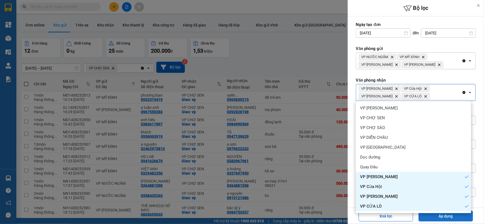
click at [429, 218] on button "Áp dụng" at bounding box center [446, 215] width 54 height 11
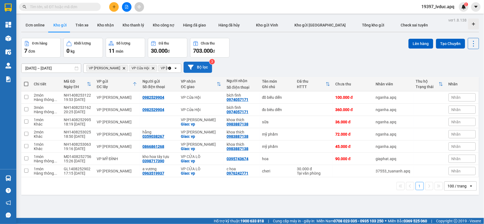
click at [191, 66] on icon at bounding box center [191, 67] width 6 height 6
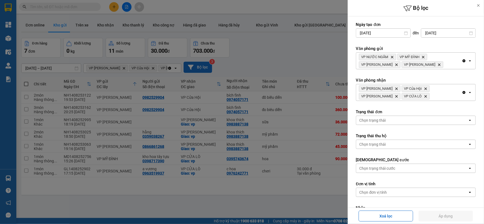
drag, startPoint x: 461, startPoint y: 90, endPoint x: 461, endPoint y: 93, distance: 3.3
click at [462, 89] on div "Clear all open" at bounding box center [469, 92] width 14 height 16
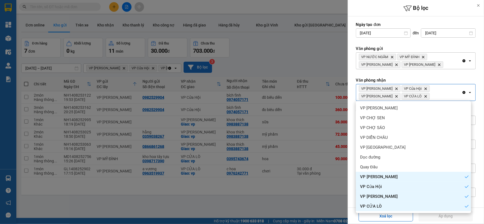
click at [463, 93] on icon "Clear all" at bounding box center [464, 92] width 3 height 3
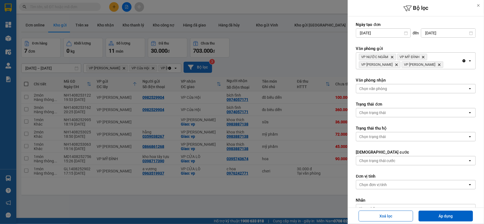
click at [420, 89] on div "Chọn văn phòng" at bounding box center [412, 88] width 112 height 9
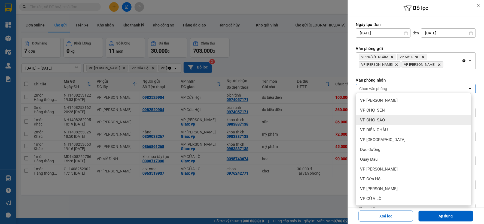
click at [414, 115] on div "VP CHỢ SÁO" at bounding box center [413, 120] width 115 height 10
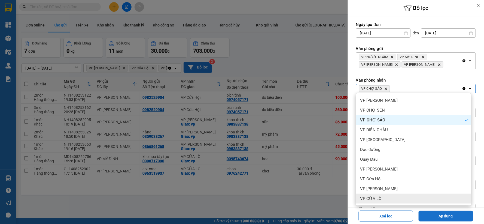
click at [439, 218] on button "Áp dụng" at bounding box center [446, 215] width 54 height 11
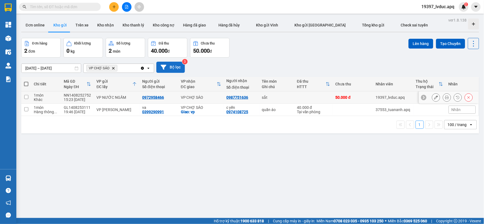
click at [170, 97] on div "0972958466" at bounding box center [158, 97] width 33 height 4
checkbox input "true"
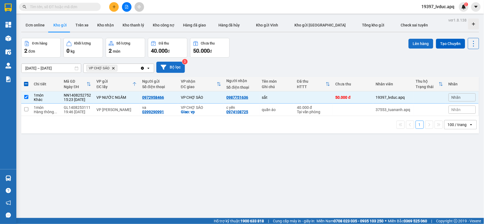
click at [416, 45] on button "Lên hàng" at bounding box center [421, 44] width 25 height 10
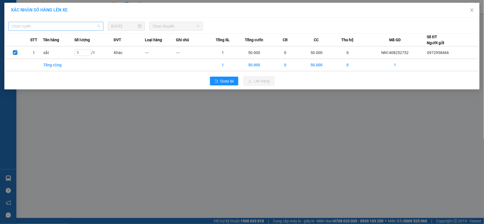
click at [45, 23] on span "Chọn tuyến" at bounding box center [56, 26] width 89 height 8
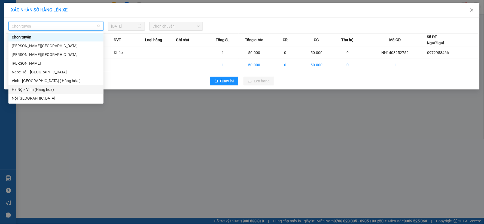
click at [47, 87] on div "Hà Nội - Vinh (Hàng hóa)" at bounding box center [56, 89] width 89 height 6
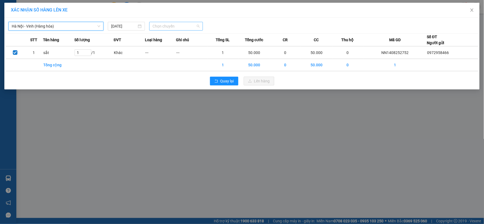
drag, startPoint x: 164, startPoint y: 26, endPoint x: 163, endPoint y: 30, distance: 3.9
click at [163, 28] on span "Chọn chuyến" at bounding box center [176, 26] width 47 height 8
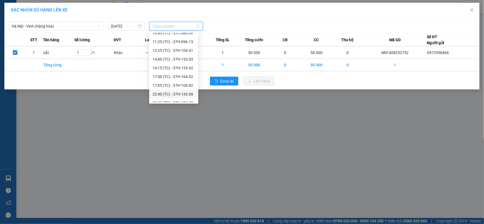
scroll to position [61, 0]
click at [177, 90] on div "23:08 (TC) - 37H-104.24" at bounding box center [174, 89] width 43 height 6
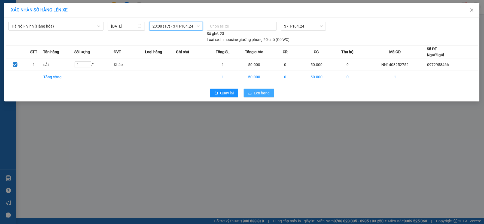
click at [254, 93] on button "Lên hàng" at bounding box center [259, 93] width 31 height 9
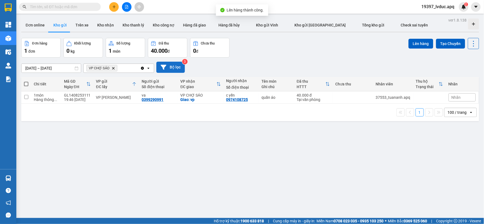
click at [170, 66] on button "Bộ lọc" at bounding box center [170, 67] width 29 height 11
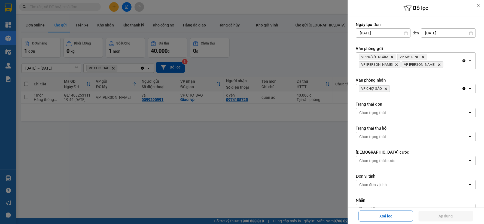
click at [462, 89] on icon "Clear all" at bounding box center [464, 88] width 4 height 4
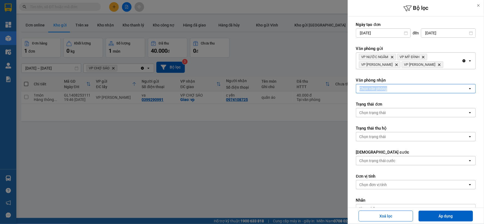
drag, startPoint x: 458, startPoint y: 89, endPoint x: 450, endPoint y: 91, distance: 9.1
click at [457, 89] on div "Chọn văn phòng" at bounding box center [412, 88] width 112 height 9
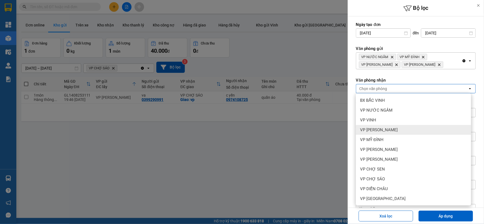
click at [408, 128] on div "VP [PERSON_NAME]" at bounding box center [413, 130] width 115 height 10
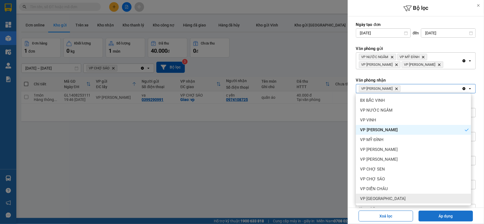
click at [443, 217] on button "Áp dụng" at bounding box center [446, 215] width 54 height 11
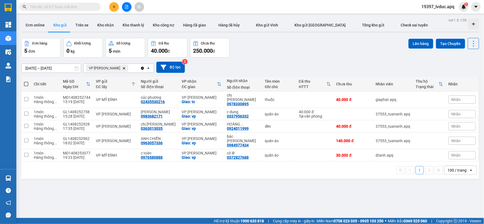
click at [297, 184] on div "ver 1.8.138 Đơn online Kho gửi Trên xe Kho nhận Kho thanh lý Kho công nợ Hàng đ…" at bounding box center [250, 128] width 462 height 224
click at [311, 57] on div "Đơn hàng 5 đơn Khối lượng 0 kg Số lượng 5 món Đã thu 40.000 đ Chưa thu 250.000 …" at bounding box center [250, 48] width 458 height 20
click at [62, 7] on input "text" at bounding box center [62, 7] width 64 height 6
paste input "0973699619"
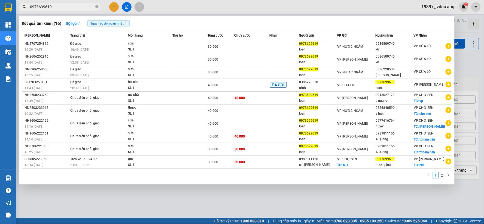
type input "0973699619"
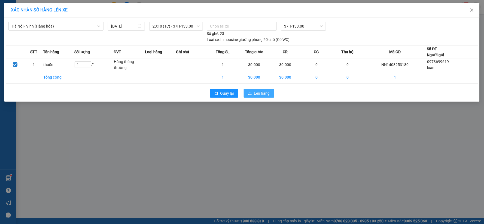
click at [266, 92] on span "Lên hàng" at bounding box center [262, 93] width 16 height 6
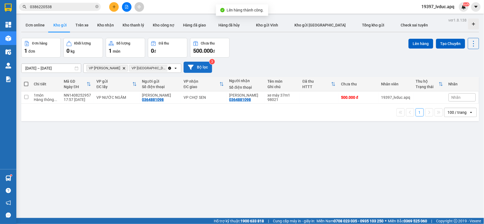
click at [197, 66] on button "Bộ lọc" at bounding box center [198, 67] width 29 height 11
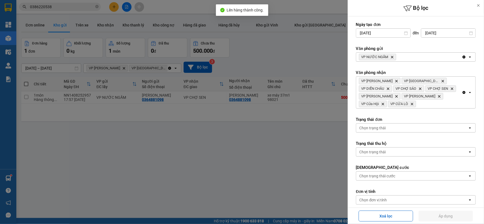
click at [392, 56] on icon "Delete" at bounding box center [392, 56] width 3 height 3
click at [392, 56] on div "VP NƯỚC NGẦM Delete" at bounding box center [409, 57] width 106 height 9
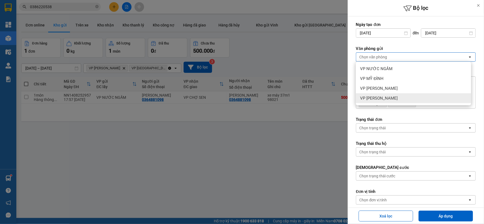
click at [388, 93] on div "VP [PERSON_NAME]" at bounding box center [413, 98] width 115 height 10
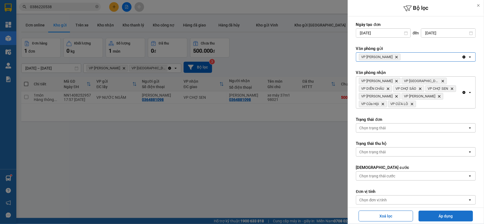
click at [428, 218] on button "Áp dụng" at bounding box center [446, 215] width 54 height 11
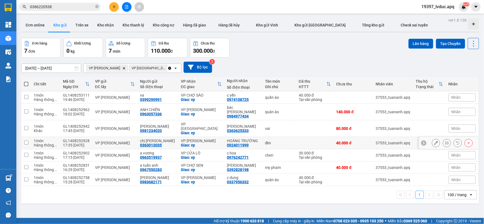
click at [215, 143] on div "Giao: vp" at bounding box center [201, 145] width 41 height 4
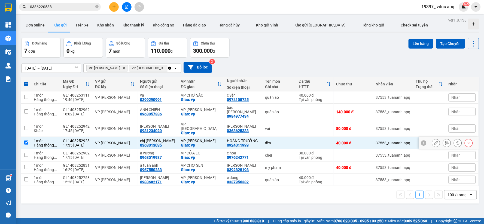
click at [203, 138] on div "VP [PERSON_NAME]" at bounding box center [201, 140] width 41 height 4
checkbox input "false"
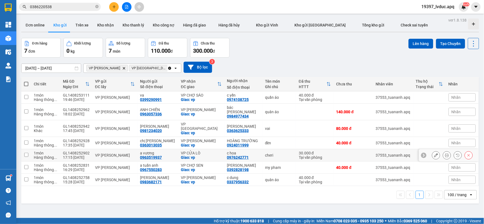
click at [202, 155] on div "Giao: vp" at bounding box center [201, 157] width 41 height 4
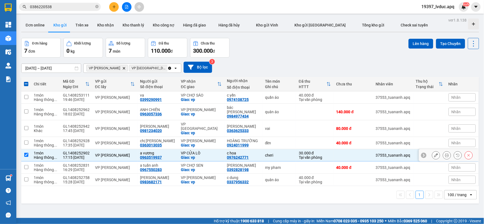
click at [202, 155] on div "Giao: vp" at bounding box center [201, 157] width 41 height 4
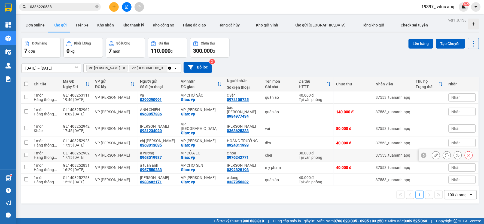
click at [202, 155] on div "Giao: vp" at bounding box center [201, 157] width 41 height 4
checkbox input "true"
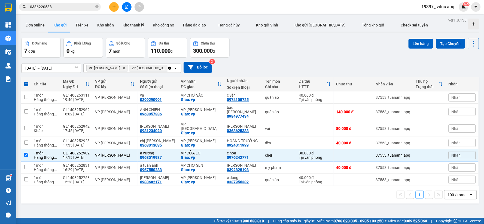
drag, startPoint x: 412, startPoint y: 43, endPoint x: 404, endPoint y: 47, distance: 9.2
click at [409, 45] on button "Lên hàng" at bounding box center [421, 44] width 25 height 10
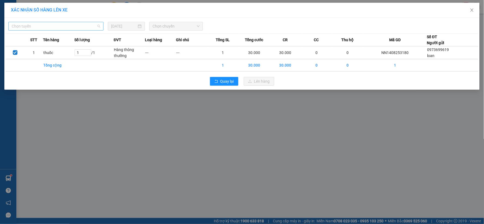
click at [45, 28] on span "Chọn tuyến" at bounding box center [56, 26] width 89 height 8
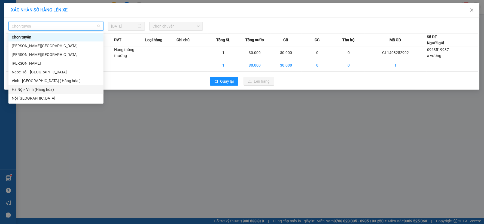
click at [32, 93] on div "Hà Nội - Vinh (Hàng hóa)" at bounding box center [55, 89] width 95 height 9
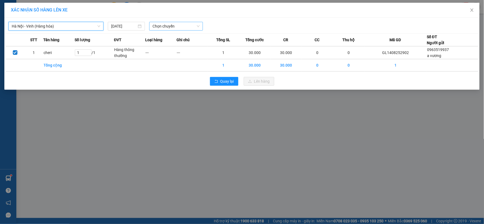
click at [162, 28] on span "Chọn chuyến" at bounding box center [176, 26] width 47 height 8
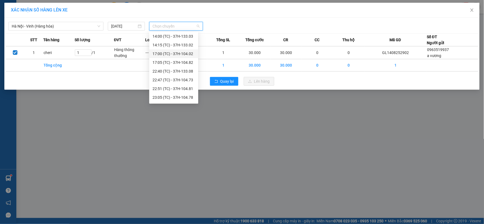
scroll to position [78, 0]
click at [186, 88] on div "23:10 (TC) - 37H-133.00" at bounding box center [174, 89] width 43 height 6
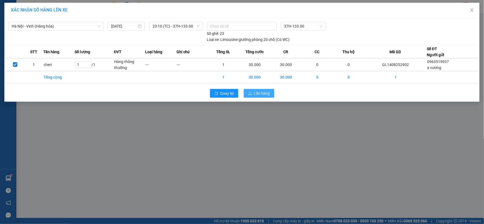
click at [265, 90] on button "Lên hàng" at bounding box center [259, 93] width 31 height 9
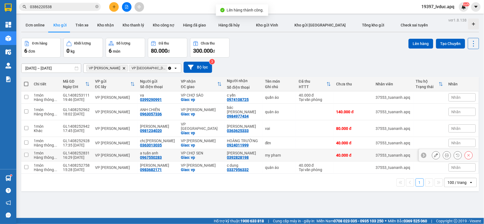
click at [195, 151] on div "VP CHỢ SEN" at bounding box center [201, 153] width 41 height 4
checkbox input "true"
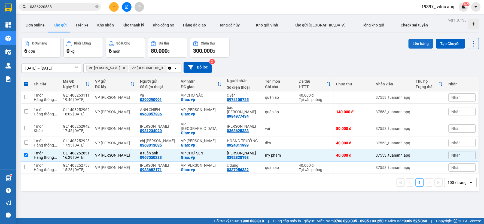
click at [416, 41] on button "Lên hàng" at bounding box center [421, 44] width 25 height 10
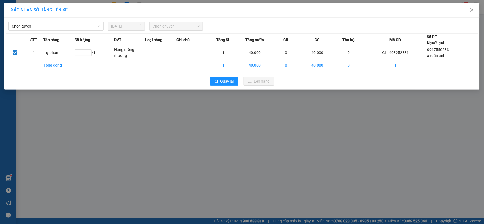
click at [55, 97] on div "XÁC NHẬN SỐ HÀNG LÊN XE Chọn tuyến 14/08/2025 Chọn chuyến STT Tên hàng Số lượng…" at bounding box center [242, 112] width 484 height 224
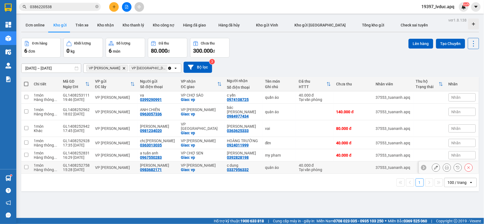
click at [181, 167] on div "Giao: vp" at bounding box center [201, 169] width 41 height 4
checkbox input "true"
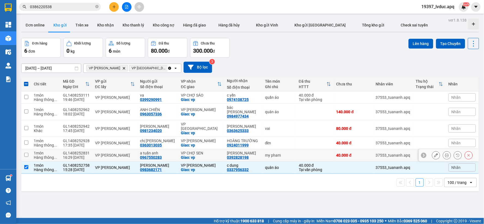
click at [184, 155] on div "Giao: vp" at bounding box center [201, 157] width 41 height 4
checkbox input "true"
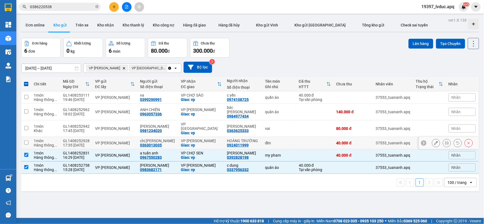
click at [191, 138] on div "VP [PERSON_NAME]" at bounding box center [201, 140] width 41 height 4
checkbox input "true"
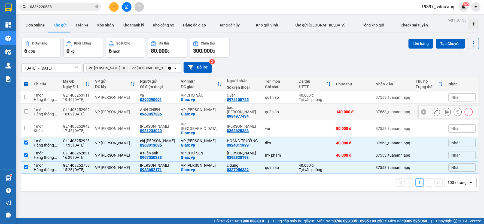
click at [197, 112] on div "Giao: vp" at bounding box center [201, 114] width 41 height 4
checkbox input "true"
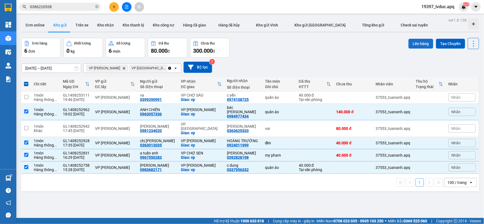
click at [419, 42] on button "Lên hàng" at bounding box center [421, 44] width 25 height 10
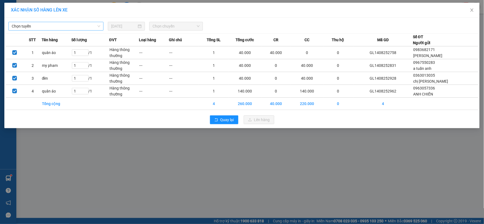
click at [46, 26] on span "Chọn tuyến" at bounding box center [56, 26] width 89 height 8
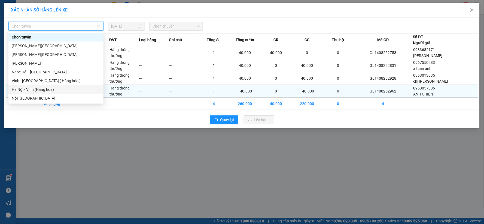
drag, startPoint x: 32, startPoint y: 92, endPoint x: 50, endPoint y: 86, distance: 18.9
click at [32, 92] on div "Hà Nội - Vinh (Hàng hóa)" at bounding box center [56, 89] width 89 height 6
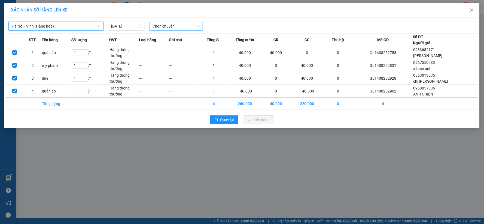
click at [165, 26] on span "Chọn chuyến" at bounding box center [176, 26] width 47 height 8
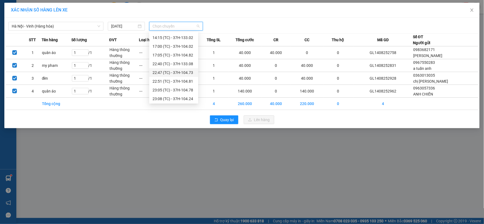
scroll to position [78, 0]
click at [187, 96] on div "23:15 (TC) - 37H-086.12" at bounding box center [174, 98] width 43 height 6
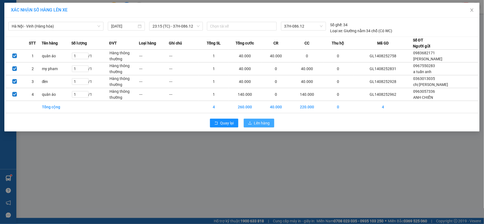
click at [257, 122] on span "Lên hàng" at bounding box center [262, 123] width 16 height 6
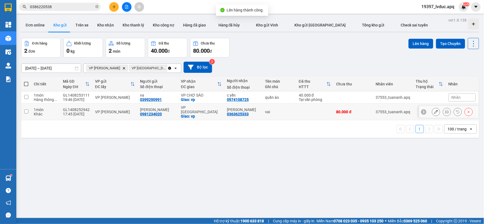
click at [209, 106] on div "VP [GEOGRAPHIC_DATA]" at bounding box center [201, 109] width 41 height 9
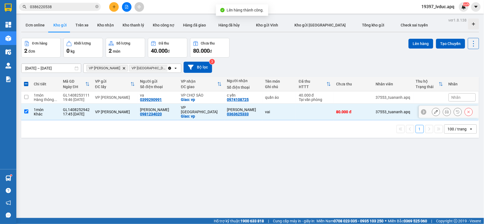
click at [209, 104] on td "VP Cầu Yên Xuân Giao: vp" at bounding box center [201, 112] width 46 height 17
checkbox input "false"
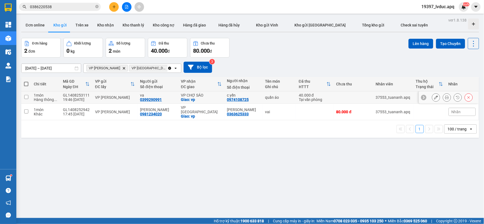
click at [211, 96] on div "VP CHỢ SÁO" at bounding box center [201, 95] width 41 height 4
checkbox input "true"
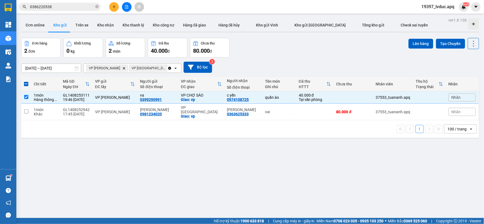
click at [423, 37] on div "ver 1.8.138 Đơn online Kho gửi Trên xe Kho nhận Kho thanh lý Kho công nợ Hàng đ…" at bounding box center [250, 128] width 462 height 224
click at [409, 45] on button "Lên hàng" at bounding box center [421, 44] width 25 height 10
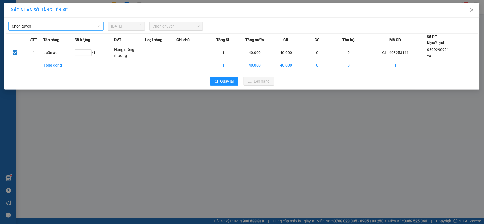
drag, startPoint x: 72, startPoint y: 28, endPoint x: 69, endPoint y: 31, distance: 4.5
click at [71, 28] on span "Chọn tuyến" at bounding box center [56, 26] width 89 height 8
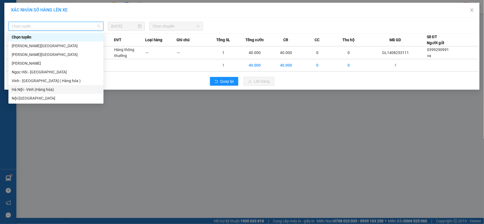
drag, startPoint x: 37, startPoint y: 88, endPoint x: 44, endPoint y: 86, distance: 7.9
click at [38, 87] on div "Hà Nội - Vinh (Hàng hóa)" at bounding box center [56, 89] width 89 height 6
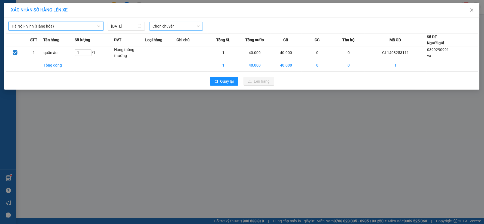
click at [168, 28] on span "Chọn chuyến" at bounding box center [176, 26] width 47 height 8
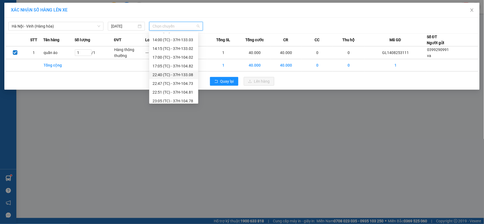
scroll to position [78, 0]
click at [181, 81] on div "23:08 (TC) - 37H-104.24" at bounding box center [174, 81] width 43 height 6
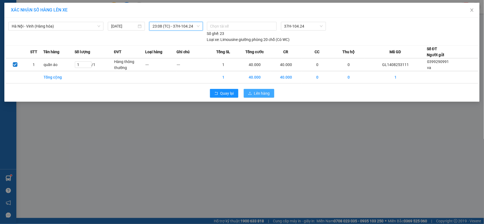
click at [257, 91] on span "Lên hàng" at bounding box center [262, 93] width 16 height 6
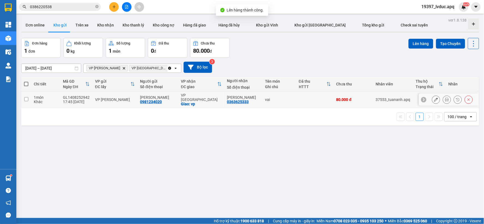
click at [168, 96] on div "hoàng hải" at bounding box center [157, 97] width 35 height 4
checkbox input "true"
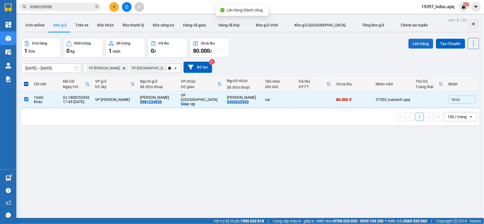
click at [415, 40] on button "Lên hàng" at bounding box center [421, 44] width 25 height 10
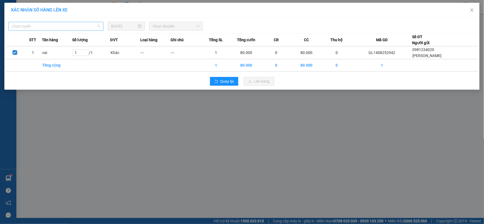
click at [48, 28] on span "Chọn tuyến" at bounding box center [56, 26] width 89 height 8
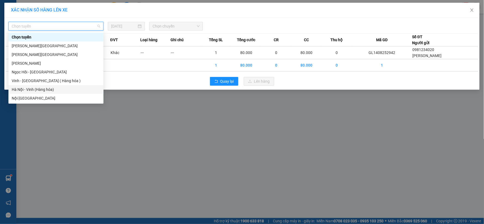
click at [40, 88] on div "Hà Nội - Vinh (Hàng hóa)" at bounding box center [56, 89] width 89 height 6
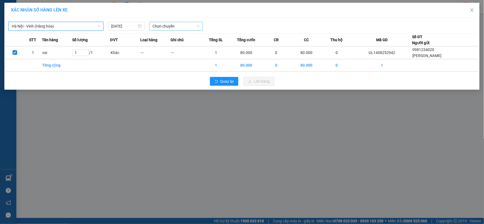
click at [174, 26] on span "Chọn chuyến" at bounding box center [176, 26] width 47 height 8
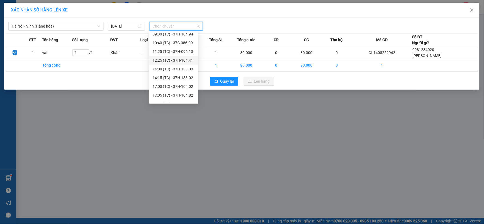
scroll to position [78, 0]
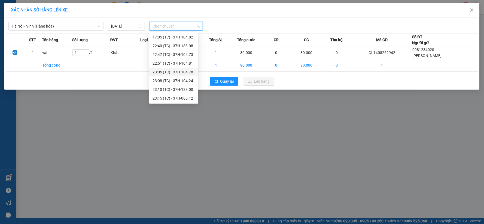
click at [187, 72] on div "23:05 (TC) - 37H-104.78" at bounding box center [174, 72] width 43 height 6
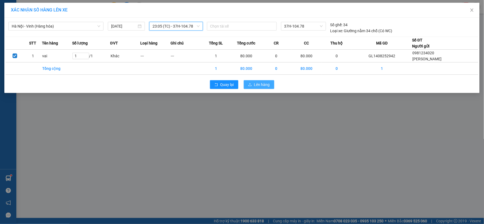
click at [259, 80] on button "Lên hàng" at bounding box center [259, 84] width 31 height 9
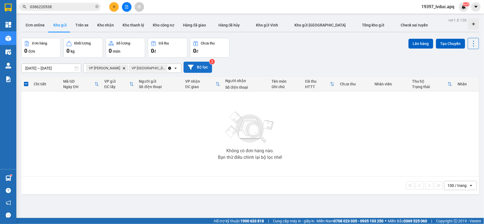
click at [196, 67] on button "Bộ lọc" at bounding box center [198, 67] width 29 height 11
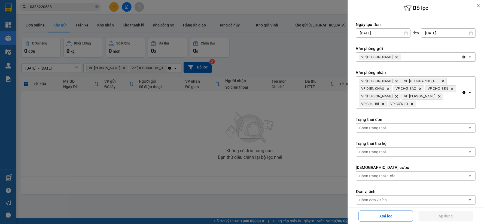
click at [396, 57] on icon "VP GIA LÂM, close by backspace" at bounding box center [397, 57] width 2 height 2
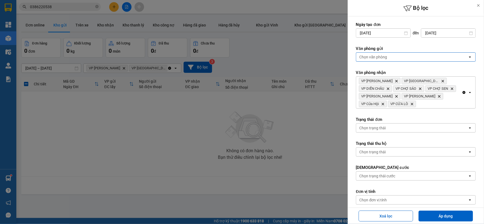
click at [385, 57] on div "Chọn văn phòng" at bounding box center [374, 56] width 28 height 5
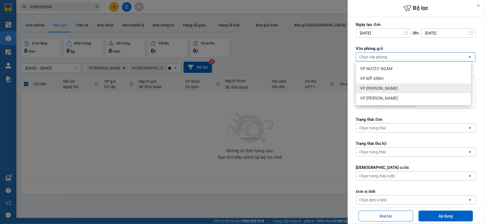
click at [380, 88] on span "VP [PERSON_NAME]" at bounding box center [379, 88] width 38 height 5
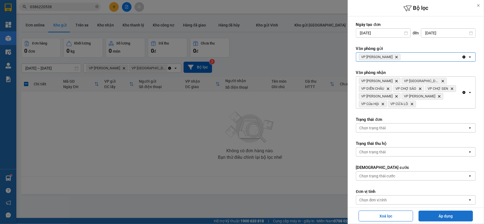
click at [424, 216] on button "Áp dụng" at bounding box center [446, 215] width 54 height 11
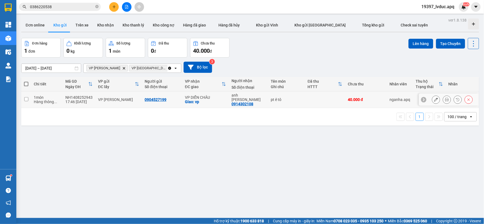
click at [224, 99] on div "Giao: vp" at bounding box center [205, 101] width 41 height 4
checkbox input "true"
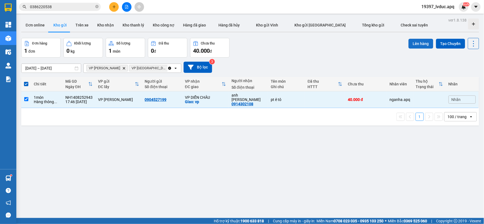
click at [416, 40] on button "Lên hàng" at bounding box center [421, 44] width 25 height 10
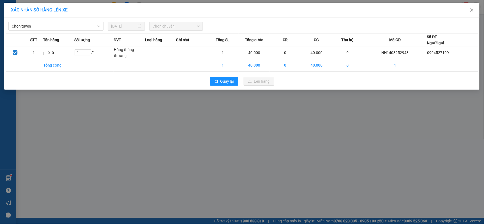
drag, startPoint x: 70, startPoint y: 24, endPoint x: 70, endPoint y: 31, distance: 7.4
click at [70, 25] on span "Chọn tuyến" at bounding box center [56, 26] width 89 height 8
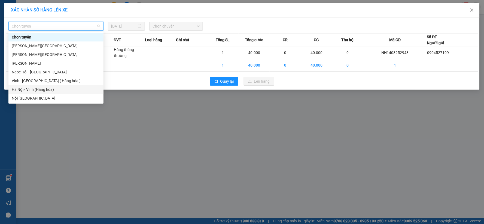
click at [48, 88] on div "Hà Nội - Vinh (Hàng hóa)" at bounding box center [56, 89] width 89 height 6
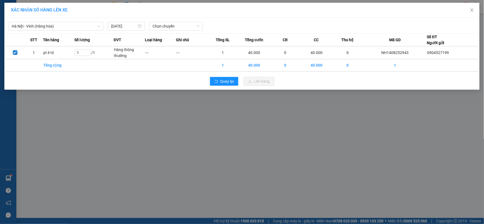
click at [162, 21] on div "Hà Nội - Vinh (Hàng hóa) 14/08/2025 Chọn chuyến" at bounding box center [242, 24] width 473 height 11
drag, startPoint x: 168, startPoint y: 25, endPoint x: 168, endPoint y: 40, distance: 14.7
click at [168, 25] on span "Chọn chuyến" at bounding box center [176, 26] width 47 height 8
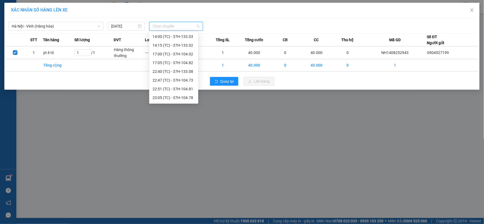
scroll to position [78, 0]
click at [179, 67] on div "22:51 (TC) - 37H-104.81" at bounding box center [173, 63] width 49 height 9
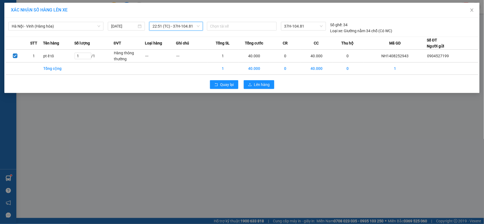
click at [181, 25] on span "22:51 (TC) - 37H-104.81" at bounding box center [176, 26] width 47 height 8
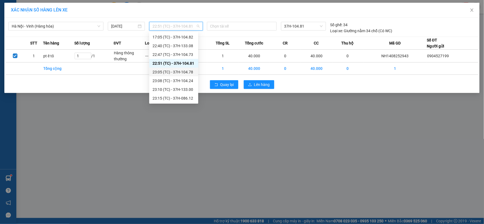
click at [172, 72] on div "23:05 (TC) - 37H-104.78" at bounding box center [174, 72] width 43 height 6
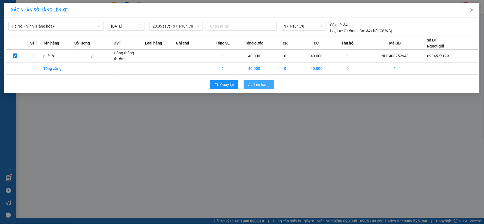
click at [248, 84] on button "Lên hàng" at bounding box center [259, 84] width 31 height 9
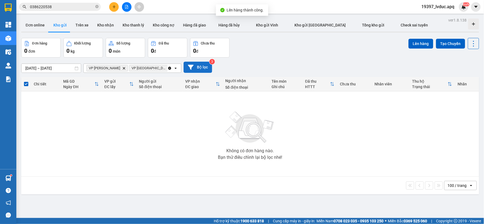
click at [195, 62] on div "12/08/2025 – 14/08/2025 Press the down arrow key to interact with the calendar …" at bounding box center [250, 66] width 458 height 19
click at [197, 63] on button "Bộ lọc" at bounding box center [198, 67] width 29 height 11
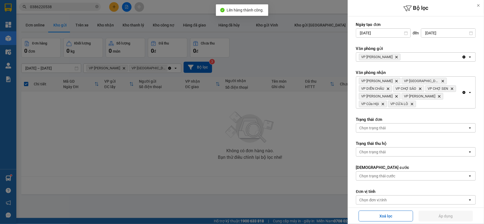
click at [396, 57] on icon "VP NGỌC HỒI, close by backspace" at bounding box center [397, 57] width 2 height 2
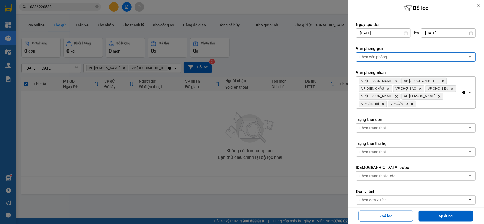
click at [388, 57] on div "Chọn văn phòng" at bounding box center [412, 57] width 112 height 9
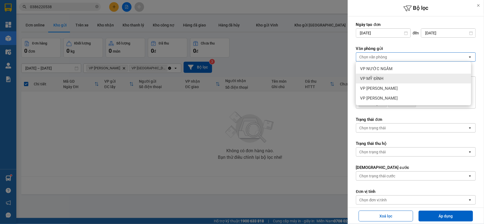
drag, startPoint x: 382, startPoint y: 77, endPoint x: 382, endPoint y: 93, distance: 15.5
click at [380, 78] on span "VP MỸ ĐÌNH" at bounding box center [371, 78] width 23 height 5
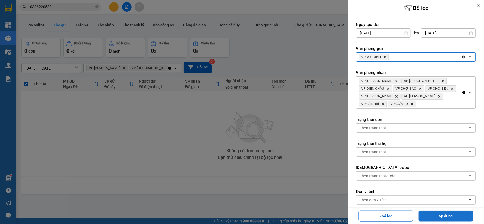
click at [429, 216] on button "Áp dụng" at bounding box center [446, 215] width 54 height 11
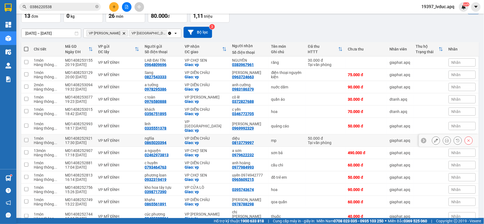
scroll to position [56, 0]
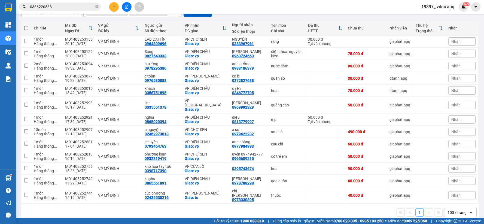
click at [110, 7] on button at bounding box center [114, 7] width 10 height 10
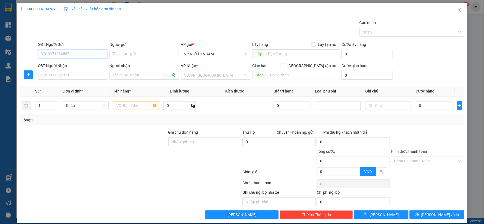
click at [71, 53] on input "SĐT Người Gửi" at bounding box center [72, 54] width 69 height 9
type input "02466608989"
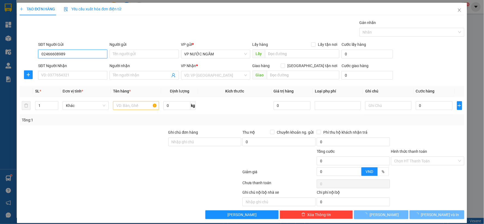
click at [74, 56] on input "02466608989" at bounding box center [72, 54] width 69 height 9
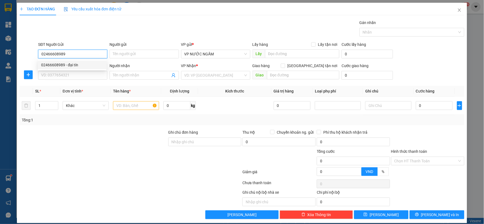
click at [93, 65] on div "02466608989 - đại tín" at bounding box center [72, 65] width 62 height 6
type input "đại tín"
type input "02466608989"
click at [91, 71] on input "SĐT Người Nhận" at bounding box center [72, 75] width 69 height 9
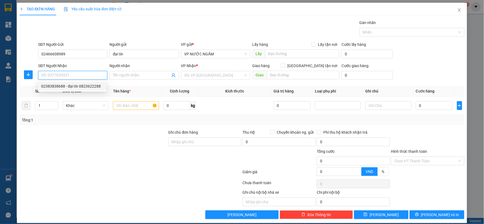
click at [78, 87] on div "02383838688 - đại tín 0823622288" at bounding box center [72, 86] width 62 height 6
type input "02383838688"
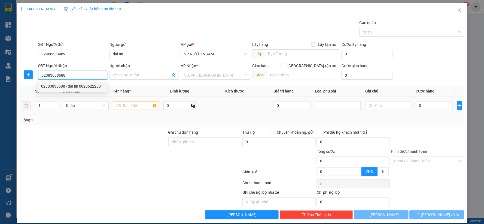
type input "đại tín 0823622288"
checkbox input "true"
type input "41 B1 duy tân"
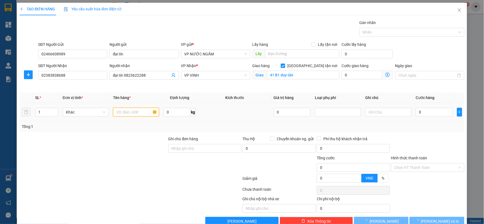
click at [128, 110] on input "text" at bounding box center [136, 112] width 46 height 9
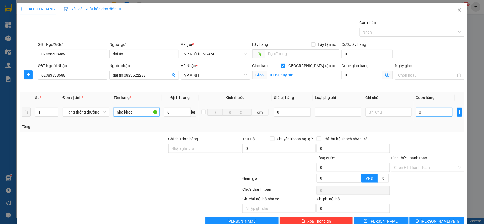
type input "nha khoa"
click at [428, 108] on input "0" at bounding box center [434, 112] width 37 height 9
type input "4"
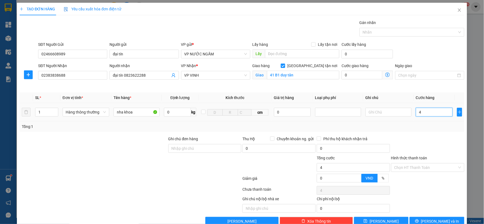
type input "40"
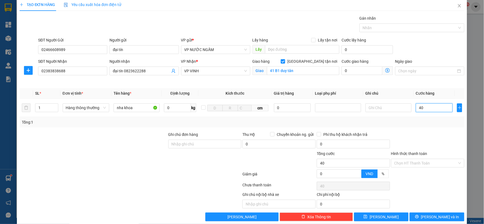
scroll to position [12, 0]
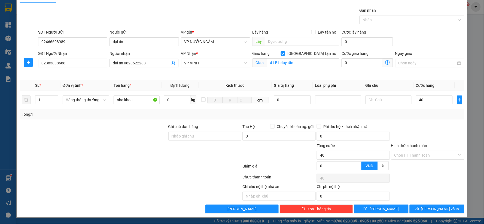
type input "40.000"
click at [428, 202] on div "Transit Pickup Surcharge Ids Transit Deliver Surcharge Ids Transit Deliver Surc…" at bounding box center [242, 110] width 445 height 206
click at [426, 207] on button "Lưu và In" at bounding box center [437, 208] width 55 height 9
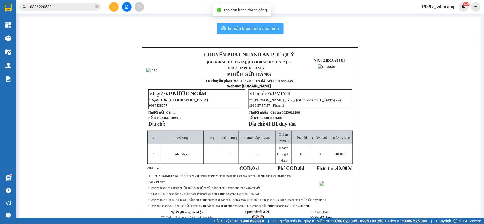
click at [236, 28] on span "In mẫu biên lai tự cấu hình" at bounding box center [253, 28] width 51 height 7
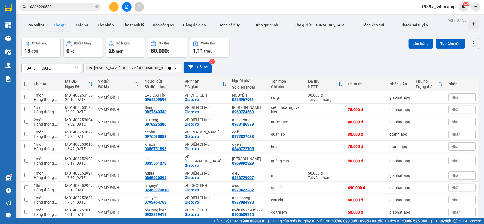
click at [115, 10] on button at bounding box center [114, 7] width 10 height 10
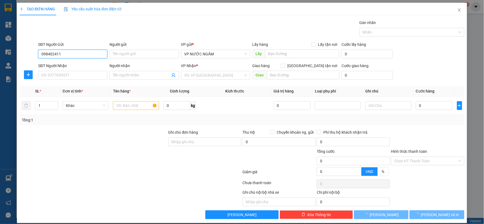
type input "0984024111"
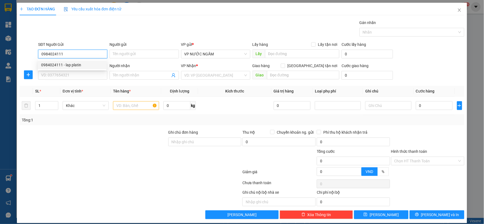
click at [63, 61] on div "0984024111 - lap platin" at bounding box center [72, 64] width 69 height 9
type input "lap platin"
type input "0984024111"
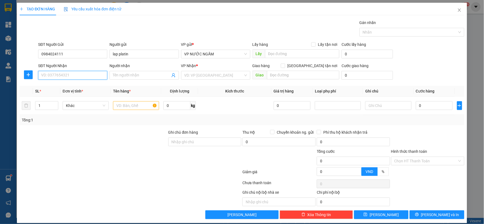
click at [62, 74] on input "SĐT Người Nhận" at bounding box center [72, 75] width 69 height 9
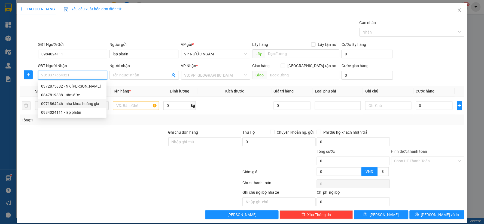
click at [67, 101] on div "0971864246 - nha khoa hoàng gia" at bounding box center [72, 104] width 62 height 6
type input "0971864246"
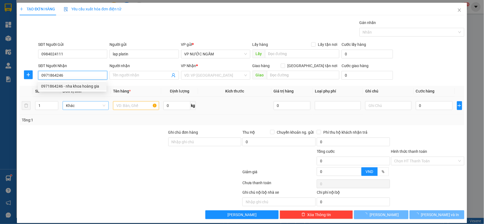
type input "nha khoa hoàng gia"
checkbox input "true"
type input "tc"
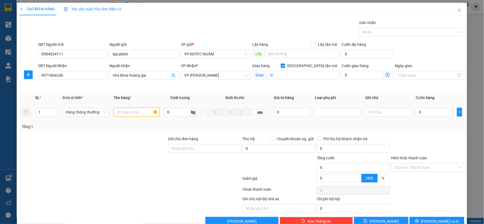
click at [143, 114] on input "text" at bounding box center [137, 112] width 46 height 9
type input "nha khoa"
click at [432, 113] on input "0" at bounding box center [434, 112] width 37 height 9
type input "3"
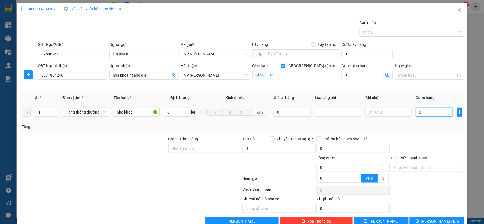
type input "3"
type input "30"
type input "30.000"
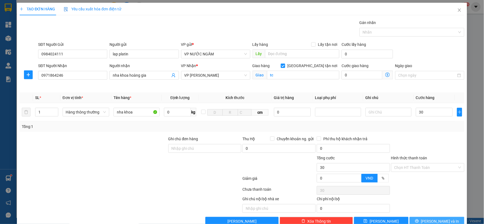
type input "30.000"
click at [422, 219] on button "Lưu và In" at bounding box center [437, 221] width 55 height 9
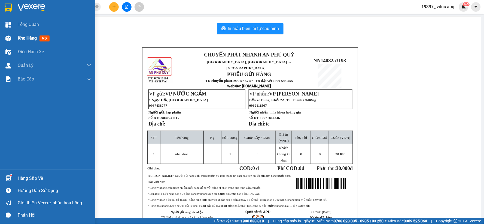
click at [2, 40] on div "Kho hàng mới" at bounding box center [47, 38] width 95 height 14
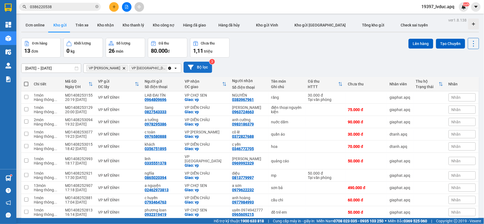
click at [209, 67] on button "Bộ lọc" at bounding box center [198, 67] width 29 height 11
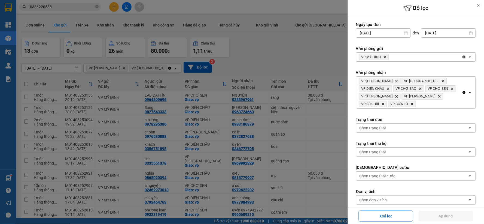
click at [381, 208] on div "Xoá lọc Áp dụng" at bounding box center [416, 215] width 136 height 16
click at [377, 220] on button "Xoá lọc" at bounding box center [386, 215] width 54 height 11
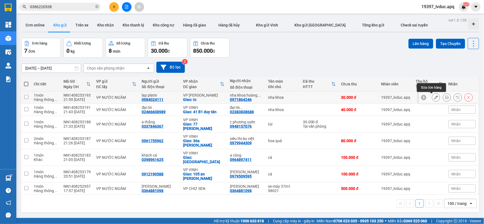
click at [434, 96] on icon at bounding box center [436, 97] width 4 height 4
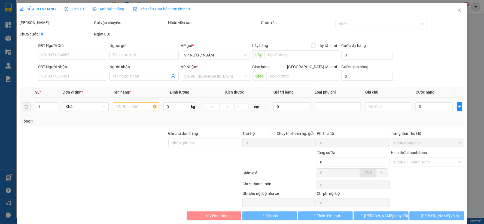
type input "0984024111"
type input "lap platin"
type input "0971864246"
type input "nha khoa hoàng gia"
checkbox input "true"
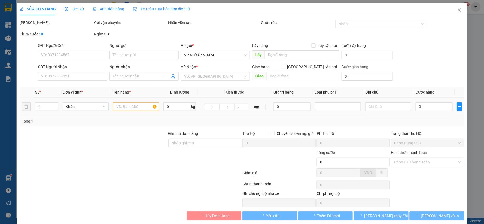
type input "tc"
type input "30.000"
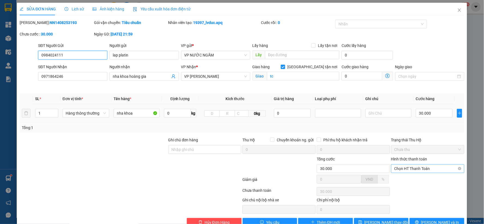
click at [413, 171] on span "Chọn HT Thanh Toán" at bounding box center [427, 168] width 67 height 8
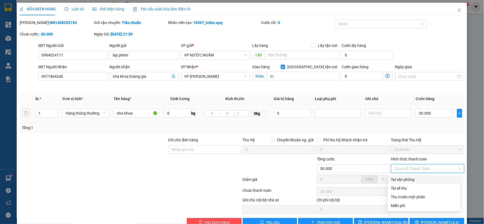
drag, startPoint x: 399, startPoint y: 177, endPoint x: 399, endPoint y: 184, distance: 7.6
click at [399, 177] on div "Tại văn phòng" at bounding box center [424, 179] width 66 height 6
type input "0"
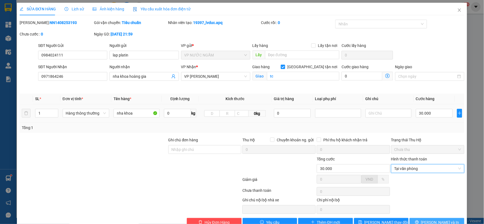
click at [413, 219] on button "Lưu và In" at bounding box center [437, 222] width 55 height 9
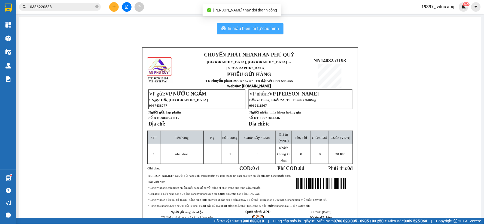
click at [272, 29] on span "In mẫu biên lai tự cấu hình" at bounding box center [253, 28] width 51 height 7
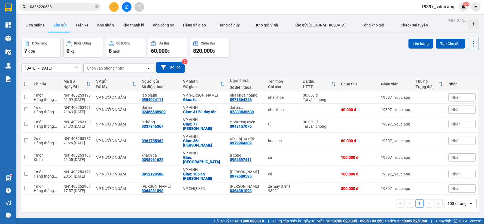
click at [116, 5] on icon "plus" at bounding box center [114, 7] width 4 height 4
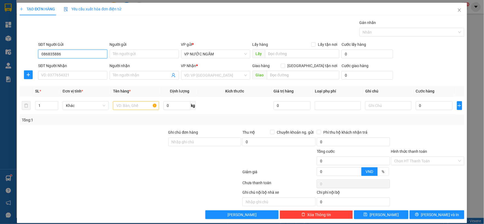
type input "0868358866"
click at [68, 64] on div "0868358866 - bà hồng cá" at bounding box center [72, 65] width 62 height 6
type input "bà hồng cá"
type input "0868358866"
click at [68, 83] on div "Transit Pickup Surcharge Ids Transit Deliver Surcharge Ids Transit Deliver Surc…" at bounding box center [242, 119] width 445 height 199
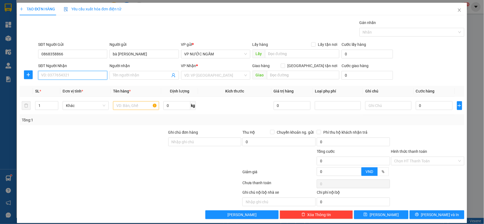
click at [67, 78] on input "SĐT Người Nhận" at bounding box center [72, 75] width 69 height 9
click at [77, 84] on div "0964897411 - a công" at bounding box center [72, 86] width 62 height 6
type input "0964897411"
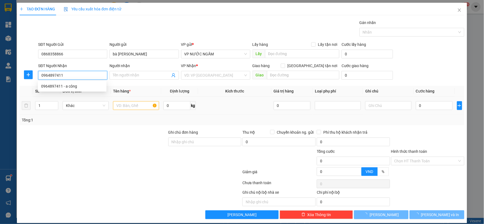
type input "a công"
checkbox input "true"
type input "chợ vinh"
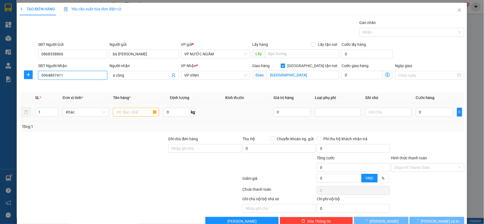
type input "0964897411"
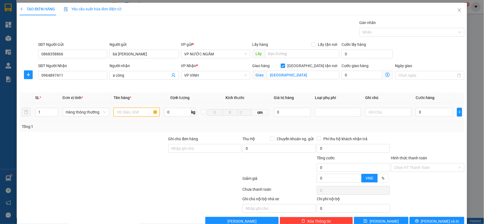
click at [132, 114] on input "text" at bounding box center [137, 112] width 46 height 9
type input "cá"
click at [416, 113] on input "0" at bounding box center [434, 112] width 37 height 9
type input "1"
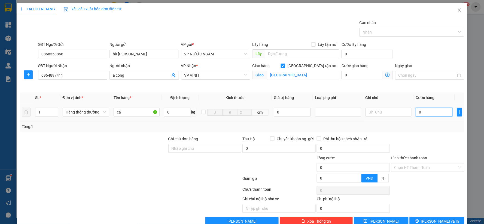
type input "1"
type input "100"
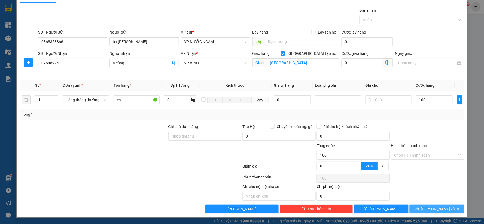
type input "100.000"
click at [444, 210] on button "Lưu và In" at bounding box center [437, 208] width 55 height 9
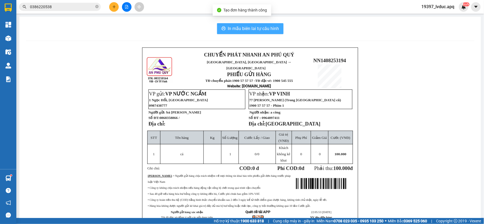
click at [247, 28] on span "In mẫu biên lai tự cấu hình" at bounding box center [253, 28] width 51 height 7
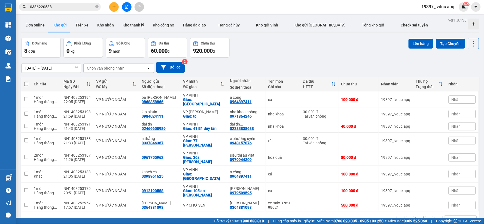
scroll to position [272, 0]
click at [112, 4] on button at bounding box center [114, 7] width 10 height 10
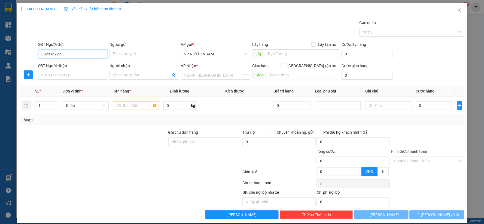
type input "0823162222"
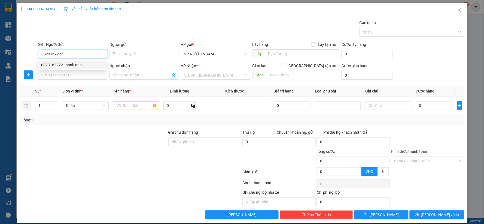
click at [71, 56] on input "0823162222" at bounding box center [72, 54] width 69 height 9
click at [68, 61] on div "0823162222 - hạnh anh" at bounding box center [72, 64] width 69 height 9
type input "hạnh anh"
type input "0823162222"
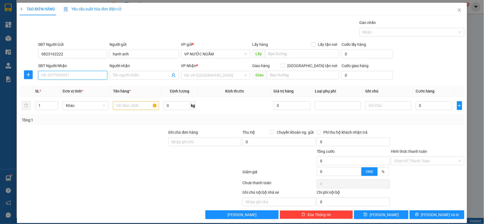
drag, startPoint x: 78, startPoint y: 76, endPoint x: 57, endPoint y: 70, distance: 22.6
click at [76, 77] on input "SĐT Người Nhận" at bounding box center [72, 75] width 69 height 9
click at [69, 85] on div "0976652868 - chi mèo" at bounding box center [72, 86] width 62 height 6
type input "0976652868"
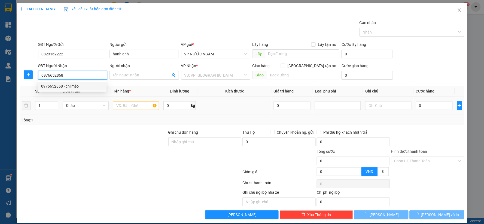
type input "chi mèo"
checkbox input "true"
type input "105 nguyễn cảnh hoan"
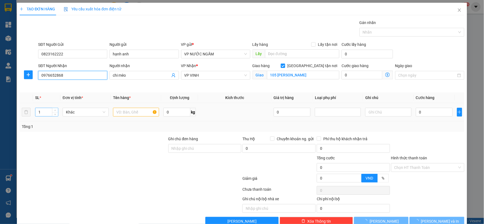
type input "10"
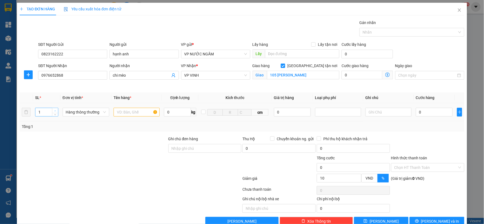
type input "2"
click at [54, 109] on span "up" at bounding box center [55, 110] width 3 height 3
click at [126, 110] on input "text" at bounding box center [137, 112] width 46 height 9
type input "hq"
click at [416, 113] on input "0" at bounding box center [434, 112] width 37 height 9
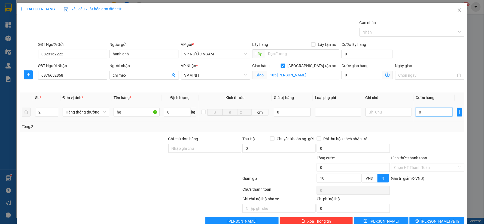
type input "8"
type input "80"
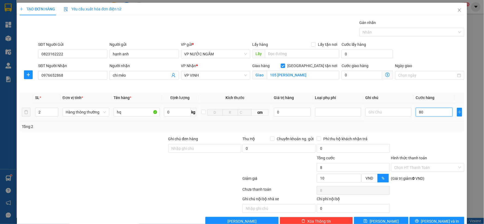
type input "80"
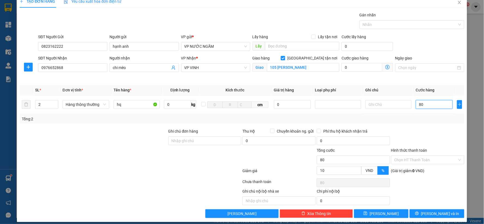
scroll to position [12, 0]
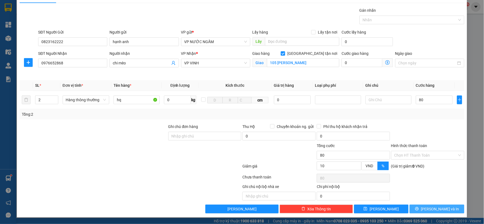
type input "80.000"
type input "72.000"
click at [417, 205] on button "Lưu và In" at bounding box center [437, 208] width 55 height 9
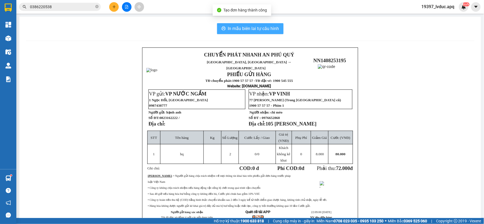
drag, startPoint x: 230, startPoint y: 29, endPoint x: 354, endPoint y: 33, distance: 124.0
click at [235, 29] on span "In mẫu biên lai tự cấu hình" at bounding box center [253, 28] width 51 height 7
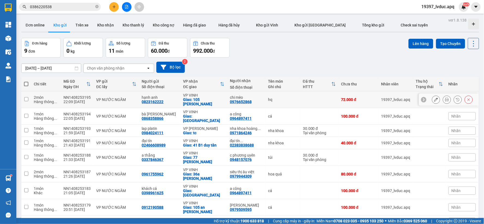
click at [157, 103] on div "0823162222" at bounding box center [153, 101] width 22 height 4
click at [157, 102] on div "0823162222" at bounding box center [153, 101] width 22 height 4
copy div "0823162222"
click at [113, 9] on button at bounding box center [114, 7] width 10 height 10
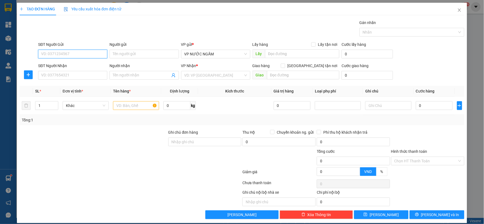
paste input "0823162222"
type input "0823162222"
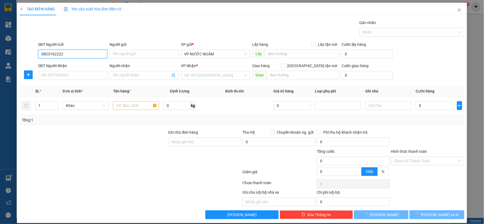
click at [73, 56] on input "0823162222" at bounding box center [72, 54] width 69 height 9
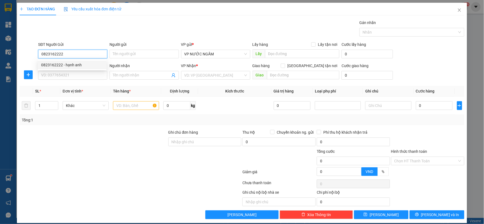
click at [74, 58] on input "0823162222" at bounding box center [72, 54] width 69 height 9
drag, startPoint x: 75, startPoint y: 63, endPoint x: 76, endPoint y: 71, distance: 8.2
click at [76, 64] on div "0823162222 - hạnh anh" at bounding box center [72, 65] width 62 height 6
type input "hạnh anh"
type input "0823162222"
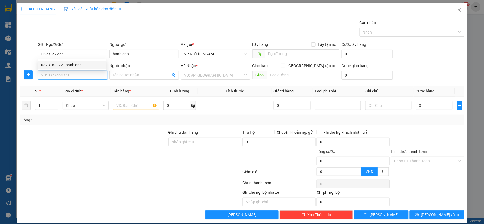
click at [75, 75] on input "SĐT Người Nhận" at bounding box center [72, 75] width 69 height 9
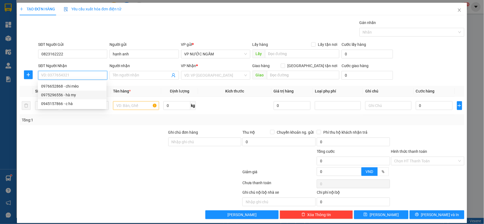
click at [75, 92] on div "0975296556 - hà my" at bounding box center [72, 95] width 62 height 6
type input "0975296556"
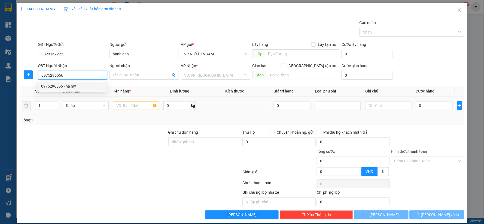
type input "hà my"
checkbox input "true"
type input "16 ngõ 25 trần nhật duật"
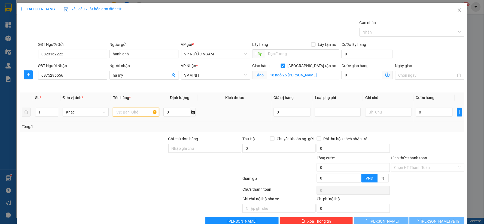
click at [129, 108] on input "text" at bounding box center [136, 112] width 46 height 9
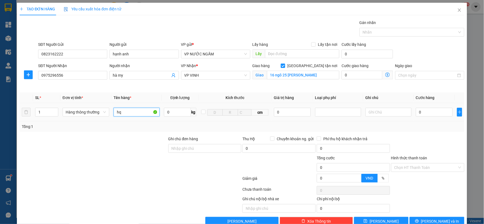
type input "hq"
click at [424, 117] on div "0" at bounding box center [434, 112] width 37 height 11
click at [420, 115] on input "0" at bounding box center [434, 112] width 37 height 9
type input "4"
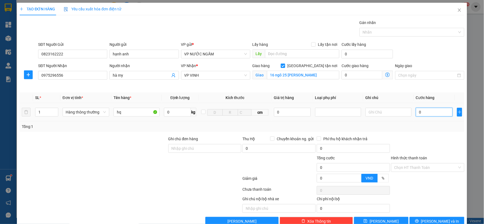
type input "4"
type input "40"
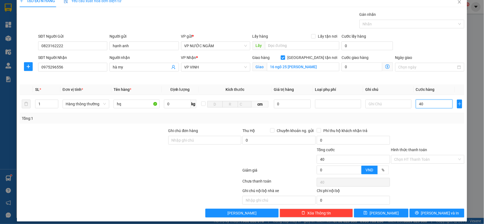
scroll to position [12, 0]
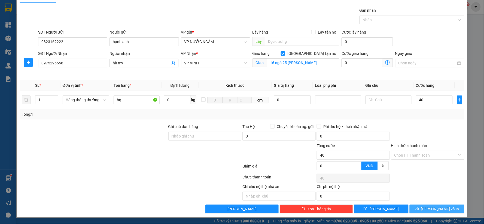
type input "40.000"
click at [430, 211] on span "Lưu và In" at bounding box center [440, 209] width 38 height 6
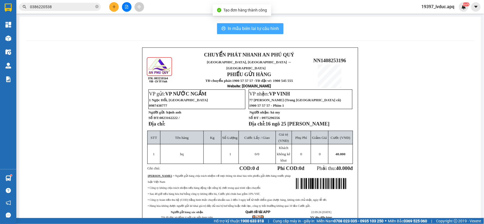
drag, startPoint x: 246, startPoint y: 29, endPoint x: 342, endPoint y: 34, distance: 96.3
click at [248, 29] on span "In mẫu biên lai tự cấu hình" at bounding box center [253, 28] width 51 height 7
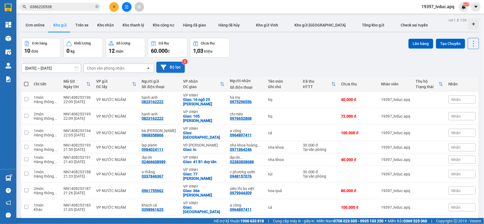
click at [175, 72] on button "Bộ lọc" at bounding box center [170, 67] width 29 height 11
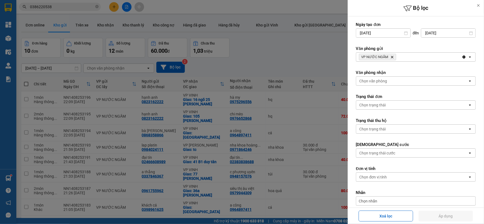
click at [391, 56] on icon "Delete" at bounding box center [392, 56] width 3 height 3
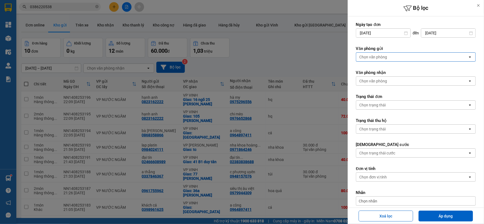
click at [390, 56] on div "Chọn văn phòng" at bounding box center [412, 57] width 112 height 9
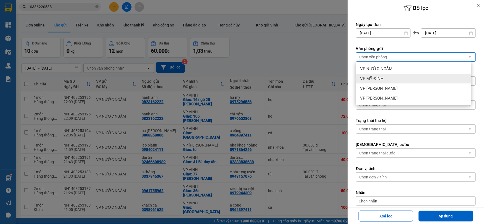
click at [384, 79] on div "VP MỸ ĐÌNH" at bounding box center [413, 79] width 115 height 10
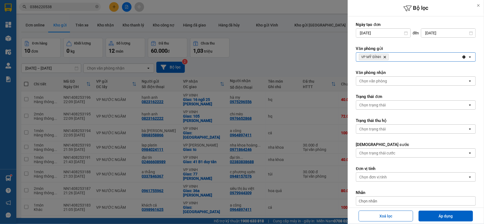
click at [386, 83] on div "Chọn văn phòng" at bounding box center [374, 80] width 28 height 5
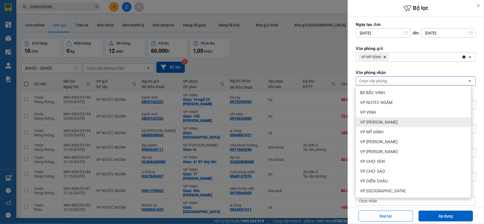
click at [388, 123] on span "VP [PERSON_NAME]" at bounding box center [379, 121] width 38 height 5
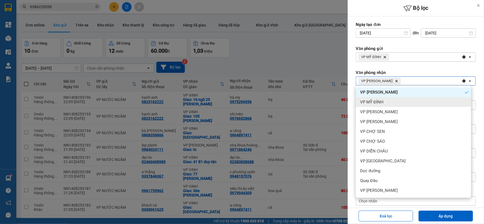
scroll to position [59, 0]
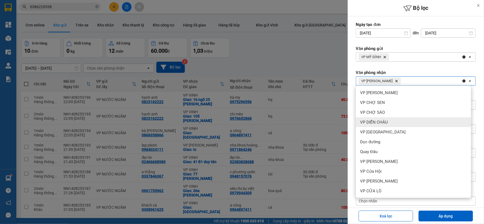
click at [394, 123] on div "VP DIỄN CHÂU" at bounding box center [413, 122] width 115 height 10
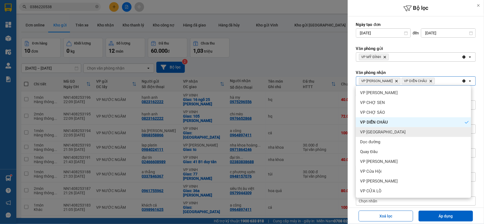
click at [396, 133] on div "VP [GEOGRAPHIC_DATA]" at bounding box center [413, 132] width 115 height 10
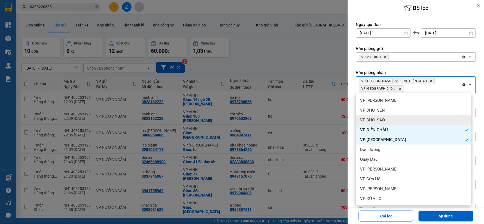
click at [394, 123] on div "VP CHỢ SÁO" at bounding box center [413, 120] width 115 height 10
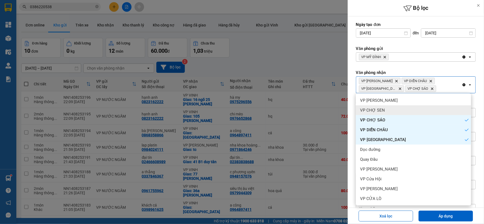
click at [387, 111] on div "VP CHỢ SEN" at bounding box center [413, 110] width 115 height 10
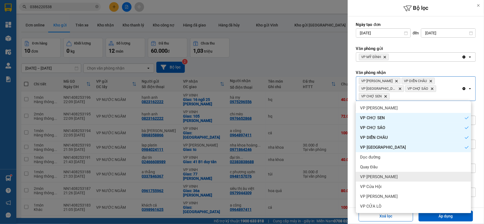
click at [385, 177] on div "VP [PERSON_NAME]" at bounding box center [413, 177] width 115 height 10
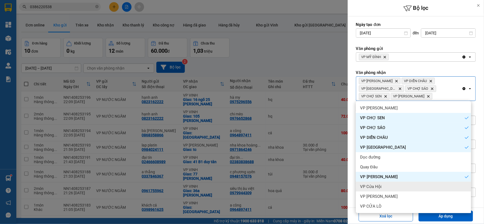
click at [385, 187] on div "VP Cửa Hội" at bounding box center [413, 186] width 115 height 10
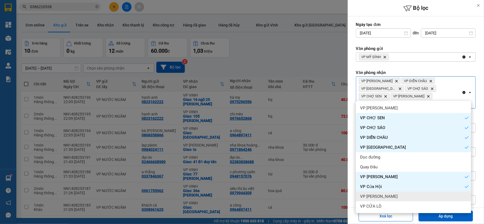
click at [386, 197] on div "VP [PERSON_NAME]" at bounding box center [413, 196] width 115 height 10
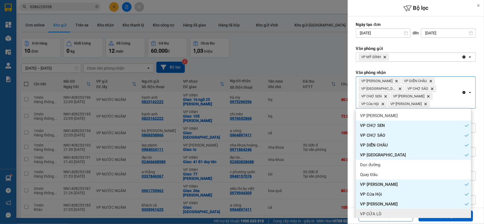
click at [386, 211] on div "VP CỬA LÒ" at bounding box center [413, 214] width 115 height 10
click at [424, 218] on button "Áp dụng" at bounding box center [446, 215] width 54 height 11
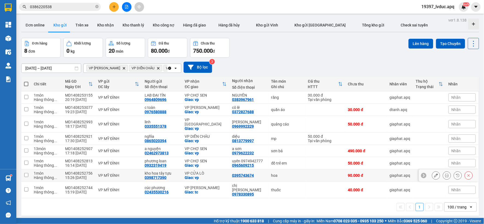
click at [202, 175] on div "Giao: vp" at bounding box center [206, 177] width 42 height 4
checkbox input "true"
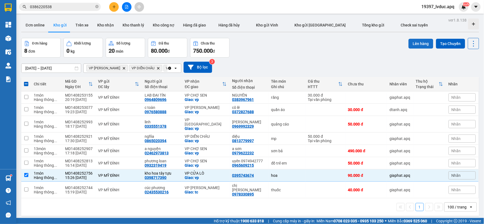
click at [413, 43] on button "Lên hàng" at bounding box center [421, 44] width 25 height 10
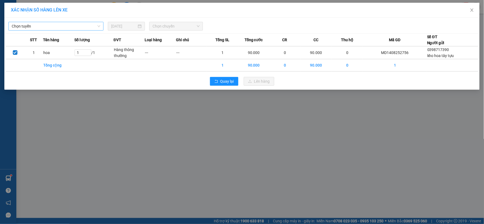
click at [61, 26] on span "Chọn tuyến" at bounding box center [56, 26] width 89 height 8
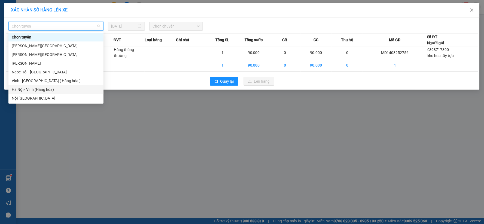
click at [40, 91] on div "Hà Nội - Vinh (Hàng hóa)" at bounding box center [56, 89] width 89 height 6
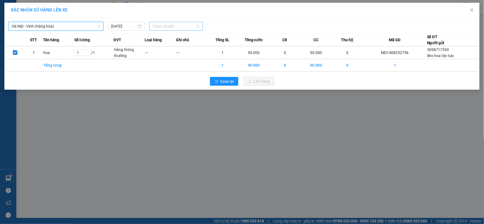
click at [175, 27] on span "Chọn chuyến" at bounding box center [176, 26] width 47 height 8
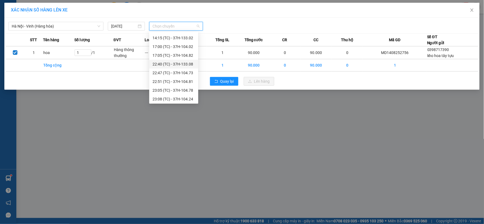
scroll to position [78, 0]
click at [184, 89] on div "23:10 (TC) - 37H-133.00" at bounding box center [174, 89] width 43 height 6
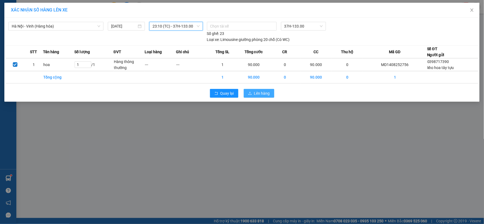
click at [251, 90] on button "Lên hàng" at bounding box center [259, 93] width 31 height 9
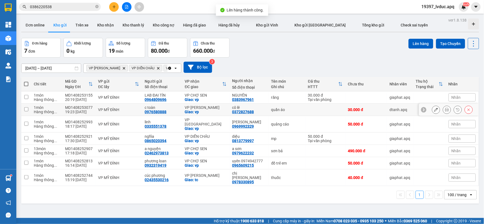
click at [212, 104] on td "VP THANH CHƯƠNG Giao: vp" at bounding box center [205, 110] width 47 height 12
checkbox input "true"
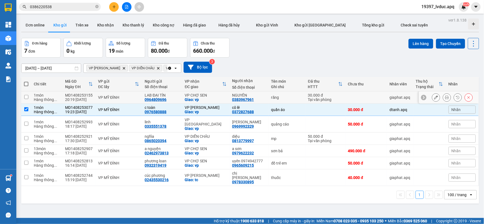
click at [215, 98] on div "Giao: vp" at bounding box center [206, 99] width 42 height 4
checkbox input "true"
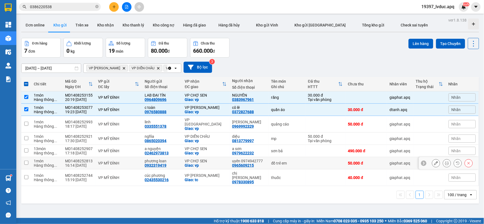
click at [213, 159] on div "VP CHỢ SEN" at bounding box center [206, 161] width 42 height 4
checkbox input "true"
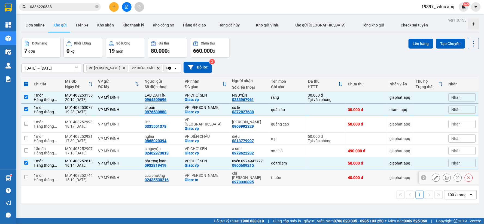
click at [210, 173] on div "VP [PERSON_NAME]" at bounding box center [206, 175] width 42 height 4
checkbox input "true"
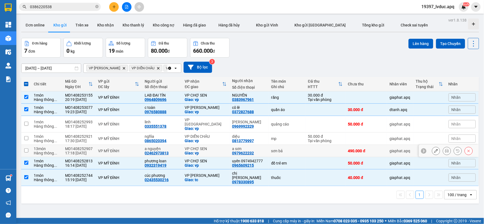
click at [230, 148] on td "a sơn 0979622232" at bounding box center [248, 151] width 39 height 12
checkbox input "true"
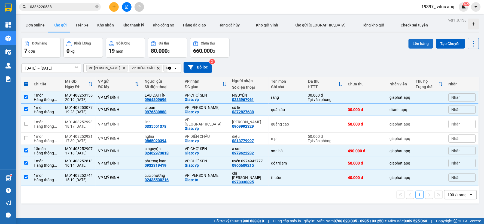
click at [412, 41] on button "Lên hàng" at bounding box center [421, 44] width 25 height 10
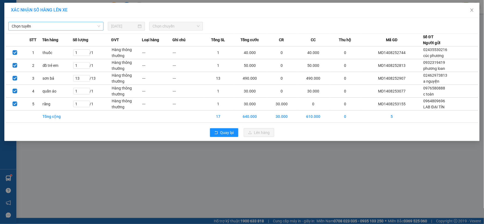
click at [72, 31] on div "Chọn tuyến" at bounding box center [55, 26] width 99 height 9
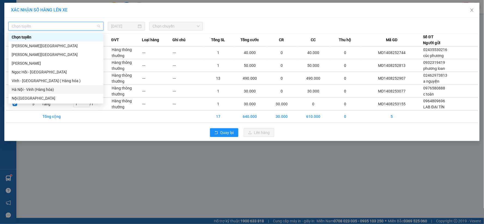
click at [44, 90] on div "Hà Nội - Vinh (Hàng hóa)" at bounding box center [56, 89] width 89 height 6
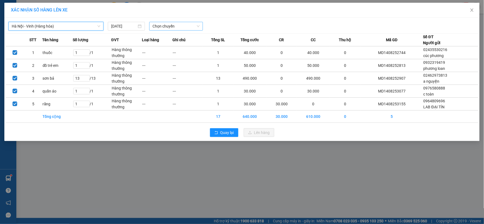
click at [167, 25] on div "Chọn chuyến" at bounding box center [176, 26] width 54 height 9
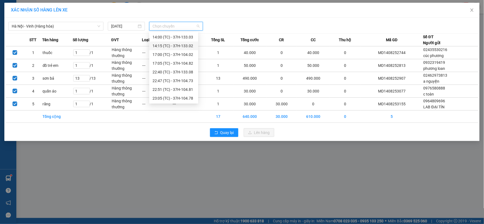
scroll to position [78, 0]
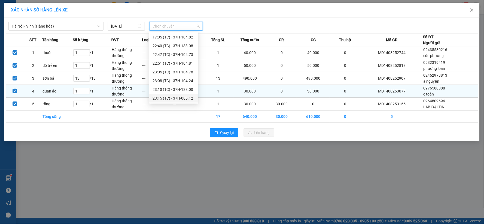
drag, startPoint x: 173, startPoint y: 96, endPoint x: 178, endPoint y: 99, distance: 6.1
click at [173, 97] on div "23:15 (TC) - 37H-086.12" at bounding box center [174, 98] width 43 height 6
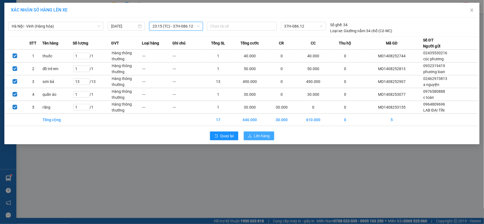
click at [244, 134] on button "Lên hàng" at bounding box center [259, 135] width 31 height 9
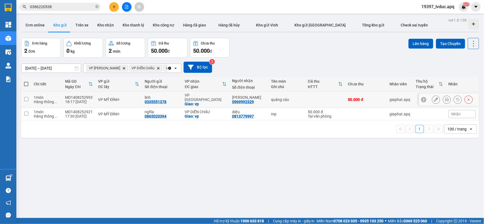
click at [216, 102] on div "Giao: vp" at bounding box center [206, 104] width 42 height 4
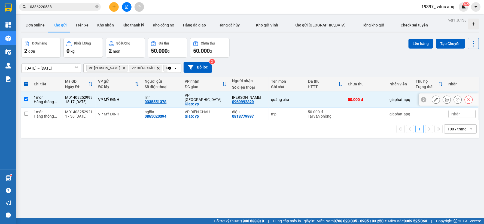
click at [216, 102] on div "Giao: vp" at bounding box center [206, 104] width 42 height 4
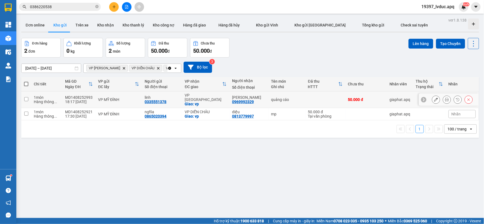
click at [216, 102] on div "Giao: vp" at bounding box center [206, 104] width 42 height 4
checkbox input "true"
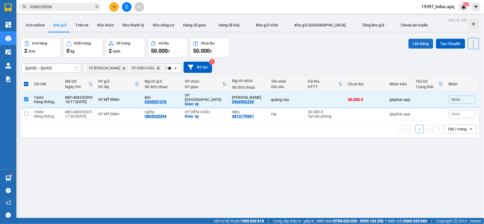
click at [409, 43] on button "Lên hàng" at bounding box center [421, 44] width 25 height 10
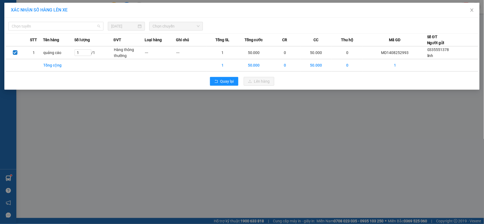
drag, startPoint x: 86, startPoint y: 27, endPoint x: 70, endPoint y: 43, distance: 22.7
click at [86, 29] on span "Chọn tuyến" at bounding box center [56, 26] width 89 height 8
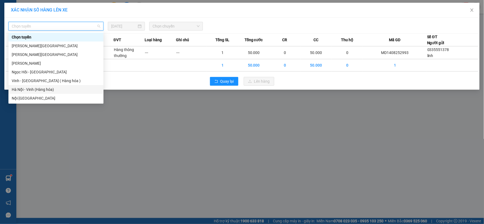
click at [31, 86] on div "Hà Nội - Vinh (Hàng hóa)" at bounding box center [55, 89] width 95 height 9
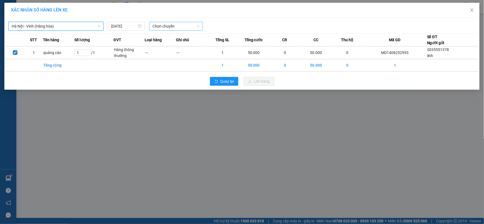
click at [180, 25] on span "Chọn chuyến" at bounding box center [176, 26] width 47 height 8
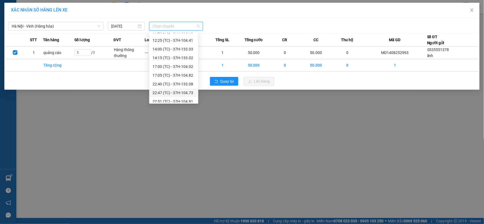
scroll to position [78, 0]
click at [188, 69] on div "23:05 (TC) - 37H-104.78" at bounding box center [174, 72] width 43 height 6
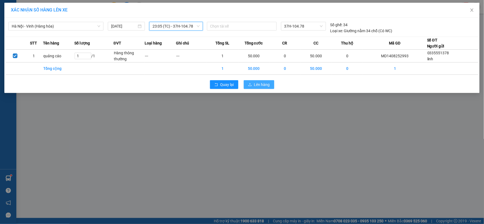
click at [250, 81] on button "Lên hàng" at bounding box center [259, 84] width 31 height 9
click at [251, 82] on span "button" at bounding box center [251, 84] width 6 height 6
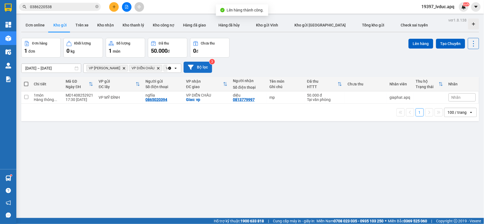
click at [211, 67] on button "Bộ lọc" at bounding box center [198, 67] width 29 height 11
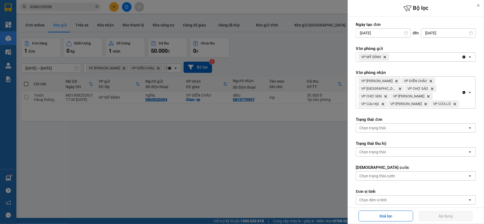
click at [462, 90] on icon "Clear all" at bounding box center [464, 92] width 4 height 4
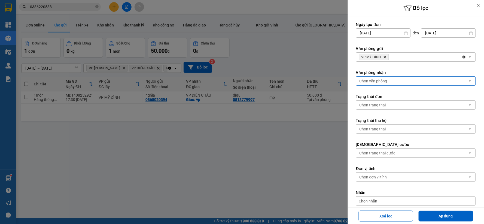
click at [462, 58] on icon "Clear all" at bounding box center [464, 57] width 4 height 4
click at [431, 56] on div "Chọn văn phòng" at bounding box center [412, 57] width 112 height 9
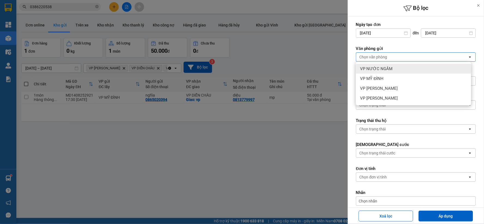
click at [400, 69] on div "VP NƯỚC NGẦM" at bounding box center [413, 69] width 115 height 10
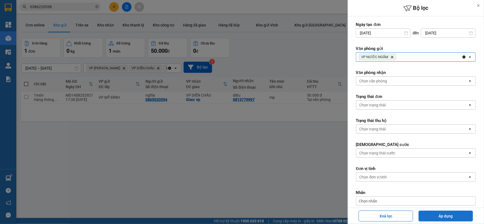
drag, startPoint x: 433, startPoint y: 217, endPoint x: 433, endPoint y: 212, distance: 4.7
click at [433, 216] on button "Áp dụng" at bounding box center [446, 215] width 54 height 11
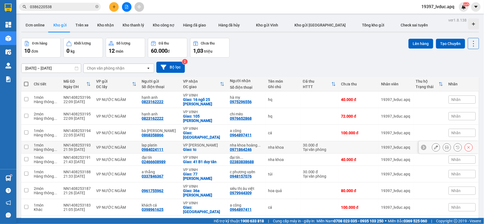
click at [170, 143] on div "lap platin" at bounding box center [160, 145] width 36 height 4
checkbox input "true"
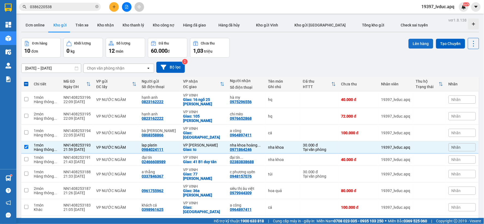
click at [411, 44] on button "Lên hàng" at bounding box center [421, 44] width 25 height 10
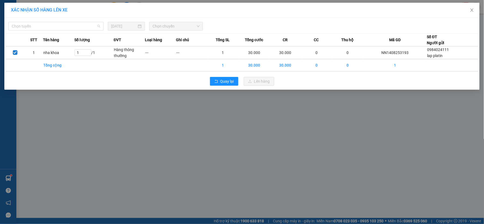
drag, startPoint x: 87, startPoint y: 24, endPoint x: 83, endPoint y: 41, distance: 18.3
click at [87, 25] on span "Chọn tuyến" at bounding box center [56, 26] width 89 height 8
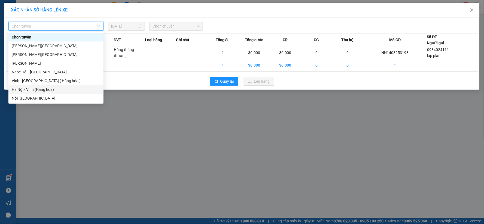
click at [53, 88] on div "Hà Nội - Vinh (Hàng hóa)" at bounding box center [56, 89] width 89 height 6
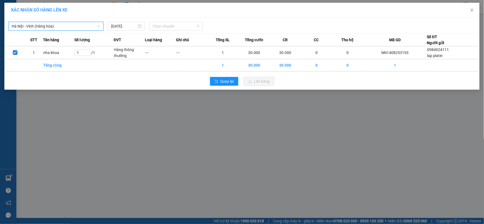
drag, startPoint x: 170, startPoint y: 28, endPoint x: 172, endPoint y: 47, distance: 19.1
click at [170, 28] on span "Chọn chuyến" at bounding box center [176, 26] width 47 height 8
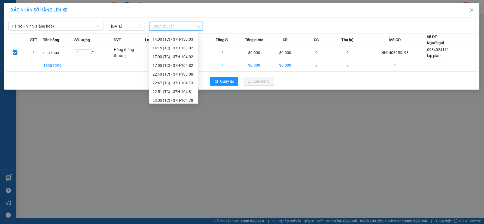
scroll to position [78, 0]
drag, startPoint x: 184, startPoint y: 96, endPoint x: 201, endPoint y: 91, distance: 17.5
click at [188, 96] on div "23:15 (TC) - 37H-086.12" at bounding box center [174, 98] width 43 height 6
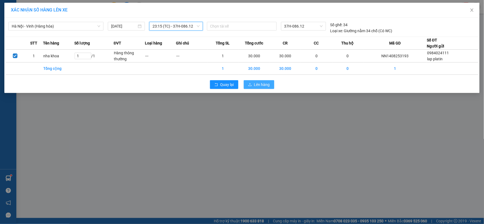
click at [252, 83] on button "Lên hàng" at bounding box center [259, 84] width 31 height 9
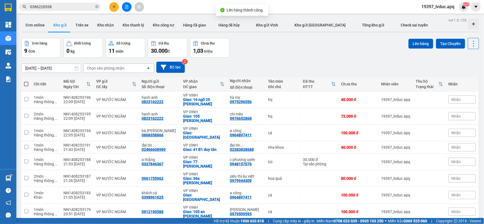
click at [27, 83] on span at bounding box center [26, 84] width 4 height 4
click at [26, 81] on input "checkbox" at bounding box center [26, 81] width 0 height 0
checkbox input "true"
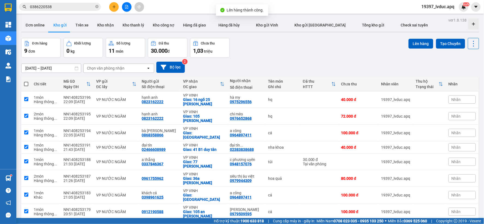
checkbox input "true"
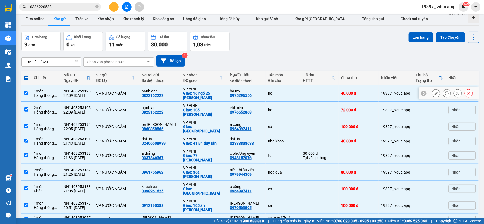
scroll to position [25, 0]
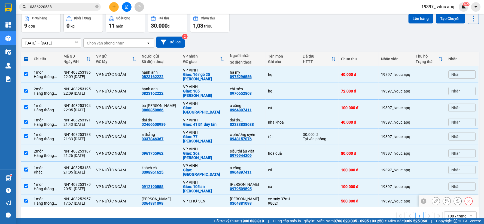
click at [183, 199] on div "VP CHỢ SEN" at bounding box center [203, 201] width 41 height 4
checkbox input "false"
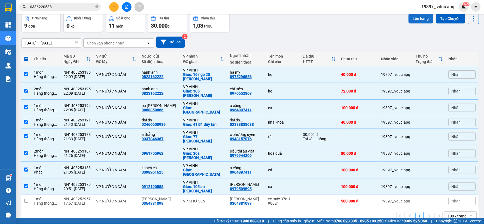
click at [413, 20] on button "Lên hàng" at bounding box center [421, 19] width 25 height 10
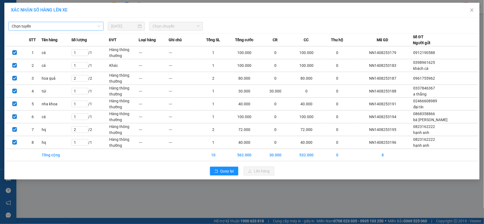
drag, startPoint x: 91, startPoint y: 22, endPoint x: 89, endPoint y: 28, distance: 5.5
click at [91, 23] on span "Chọn tuyến" at bounding box center [56, 26] width 89 height 8
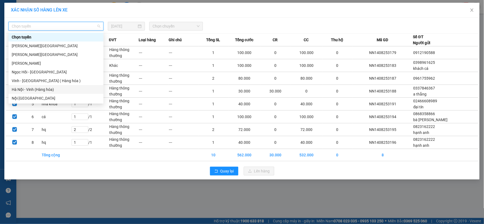
click at [54, 88] on div "Hà Nội - Vinh (Hàng hóa)" at bounding box center [56, 89] width 89 height 6
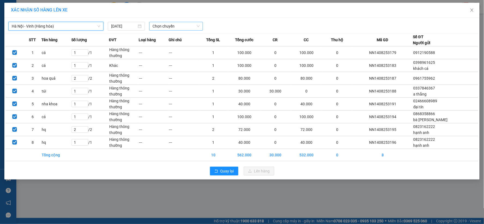
drag, startPoint x: 164, startPoint y: 24, endPoint x: 165, endPoint y: 28, distance: 3.6
click at [165, 28] on span "Chọn chuyến" at bounding box center [176, 26] width 47 height 8
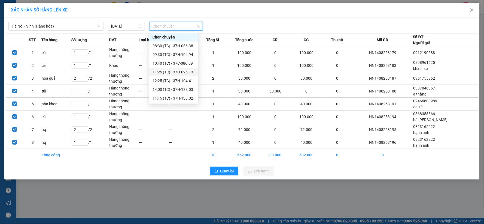
scroll to position [78, 0]
click at [182, 95] on div "23:15 (TC) - 37H-086.12" at bounding box center [174, 98] width 43 height 6
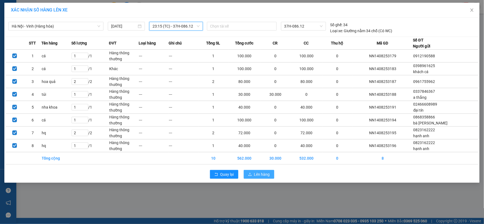
click at [250, 171] on button "Lên hàng" at bounding box center [259, 174] width 31 height 9
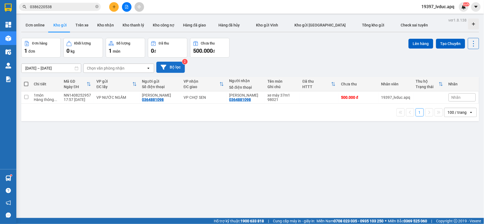
click at [175, 69] on button "Bộ lọc" at bounding box center [170, 67] width 29 height 11
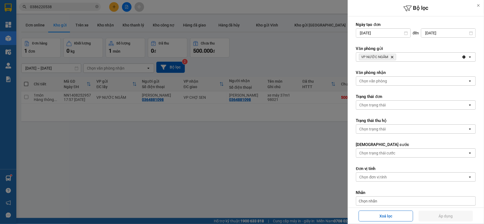
click at [392, 58] on icon "Delete" at bounding box center [392, 56] width 3 height 3
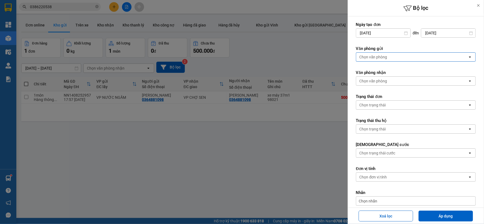
click at [392, 58] on div "Chọn văn phòng" at bounding box center [412, 57] width 112 height 9
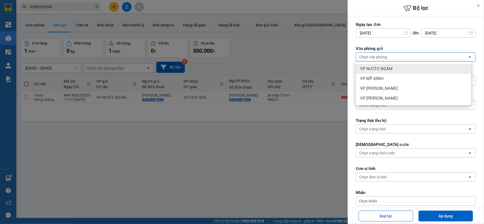
click at [390, 67] on span "VP NƯỚC NGẦM" at bounding box center [376, 68] width 32 height 5
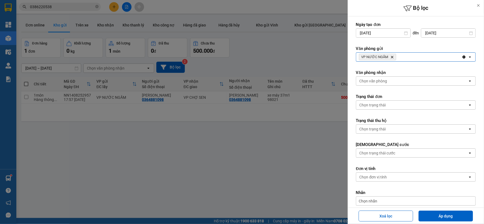
click at [413, 53] on div "VP NƯỚC NGẦM Delete" at bounding box center [409, 57] width 106 height 9
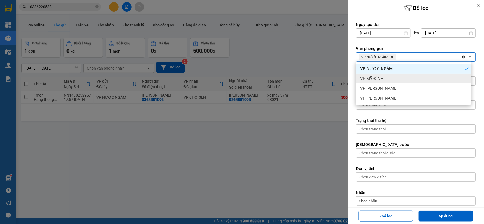
click at [401, 75] on div "VP MỸ ĐÌNH" at bounding box center [413, 79] width 115 height 10
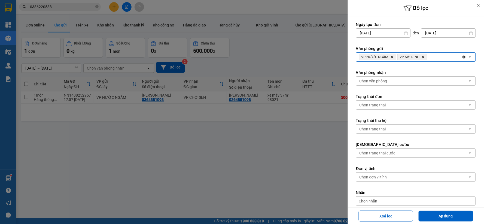
drag, startPoint x: 434, startPoint y: 54, endPoint x: 432, endPoint y: 58, distance: 4.4
click at [433, 54] on div "VP NƯỚC NGẦM Delete VP MỸ ĐÌNH Delete" at bounding box center [409, 57] width 106 height 9
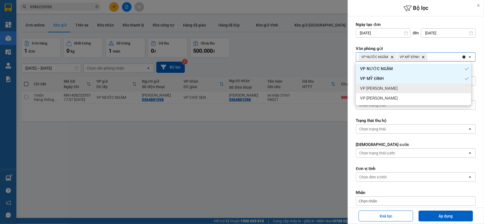
click at [405, 86] on div "VP [PERSON_NAME]" at bounding box center [413, 88] width 115 height 10
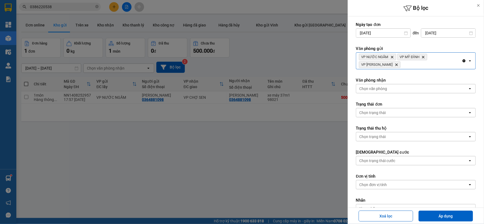
click at [430, 66] on div "VP NƯỚC NGẦM Delete VP MỸ ĐÌNH Delete VP NGỌC HỒI Delete" at bounding box center [409, 61] width 106 height 16
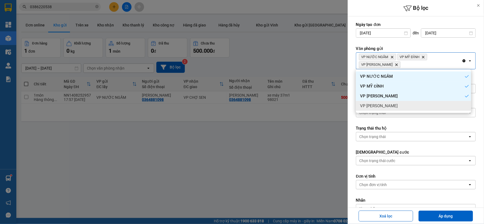
drag, startPoint x: 399, startPoint y: 102, endPoint x: 401, endPoint y: 91, distance: 11.7
click at [399, 102] on div "VP [PERSON_NAME]" at bounding box center [413, 106] width 115 height 10
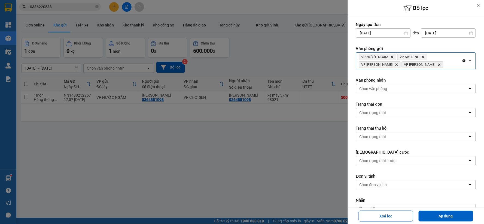
click at [401, 88] on div "Chọn văn phòng" at bounding box center [412, 88] width 112 height 9
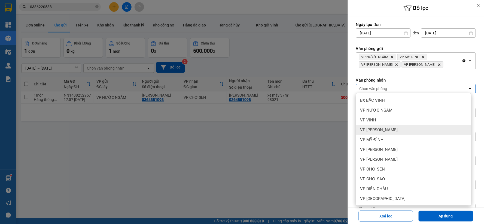
click at [391, 126] on div "VP [PERSON_NAME]" at bounding box center [413, 130] width 115 height 10
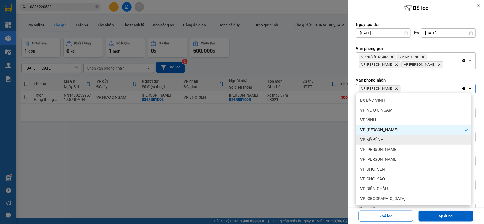
scroll to position [59, 0]
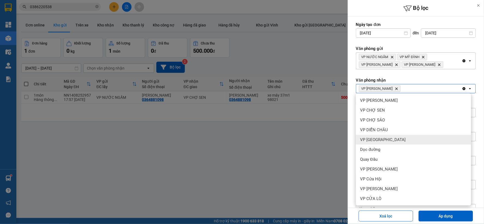
click at [392, 141] on div "VP [GEOGRAPHIC_DATA]" at bounding box center [413, 140] width 115 height 10
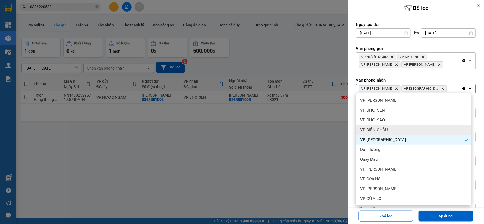
click at [392, 133] on div "VP DIỄN CHÂU" at bounding box center [413, 130] width 115 height 10
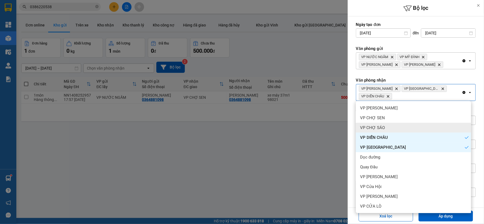
click at [393, 126] on div "VP CHỢ SÁO" at bounding box center [413, 128] width 115 height 10
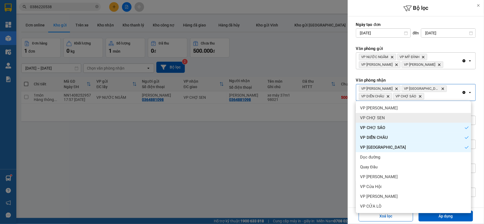
click at [393, 121] on div "VP CHỢ SEN" at bounding box center [413, 118] width 115 height 10
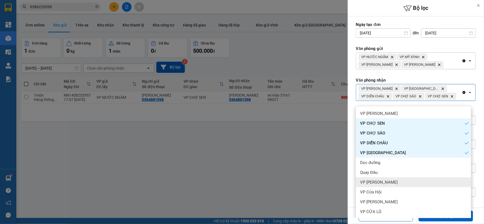
click at [387, 179] on div "VP [PERSON_NAME]" at bounding box center [413, 182] width 115 height 10
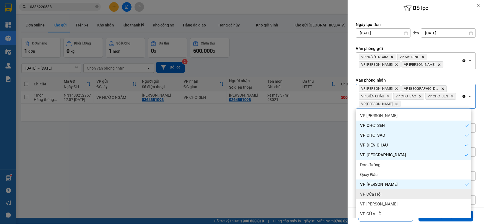
click at [385, 195] on div "VP Cửa Hội" at bounding box center [413, 194] width 115 height 10
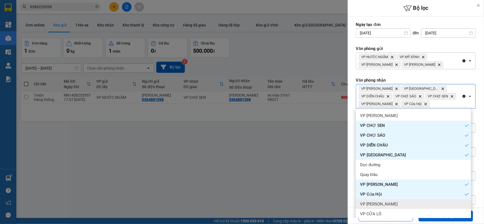
click at [386, 204] on div "VP [PERSON_NAME]" at bounding box center [413, 204] width 115 height 10
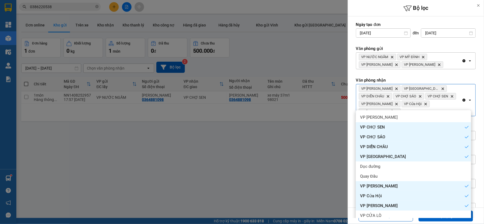
scroll to position [25, 0]
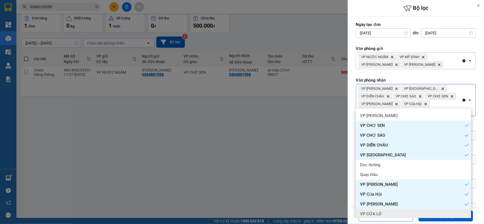
click at [377, 209] on div "VP CỬA LÒ" at bounding box center [413, 214] width 115 height 10
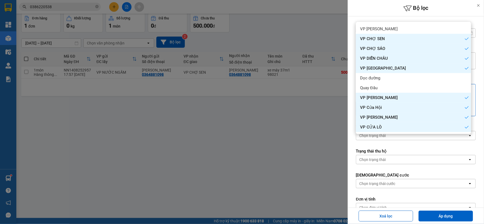
click at [437, 221] on div "Xoá lọc Áp dụng" at bounding box center [415, 215] width 133 height 13
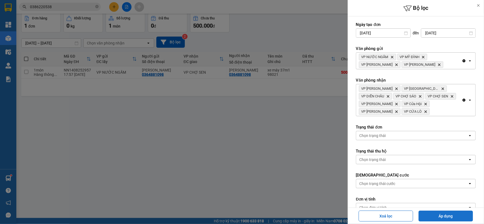
click at [439, 217] on button "Áp dụng" at bounding box center [446, 215] width 54 height 11
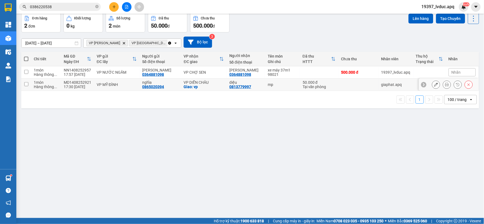
click at [294, 83] on td "mp" at bounding box center [282, 84] width 35 height 12
checkbox input "true"
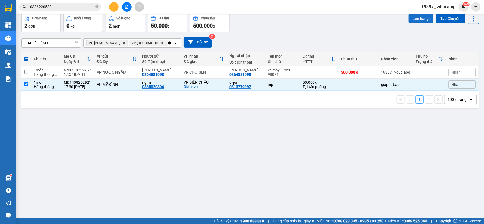
click at [427, 20] on button "Lên hàng" at bounding box center [421, 19] width 25 height 10
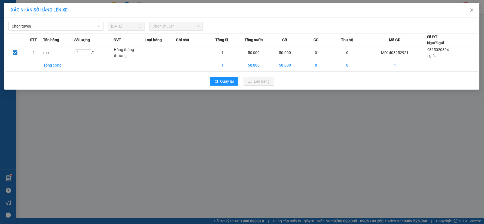
click at [90, 31] on div "Chọn tuyến" at bounding box center [55, 26] width 99 height 9
click at [85, 29] on span "Chọn tuyến" at bounding box center [56, 26] width 89 height 8
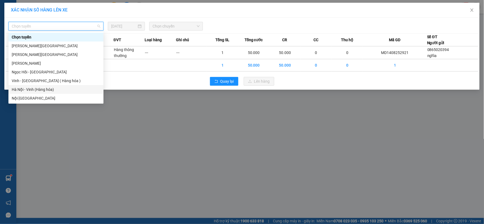
click at [57, 92] on div "Hà Nội - Vinh (Hàng hóa)" at bounding box center [56, 89] width 89 height 6
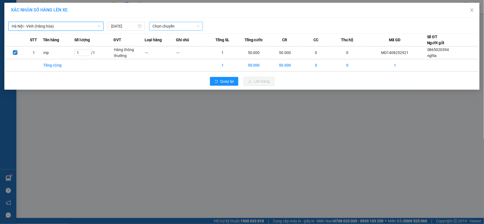
drag, startPoint x: 165, startPoint y: 27, endPoint x: 170, endPoint y: 30, distance: 5.4
click at [166, 28] on span "Chọn chuyến" at bounding box center [176, 26] width 47 height 8
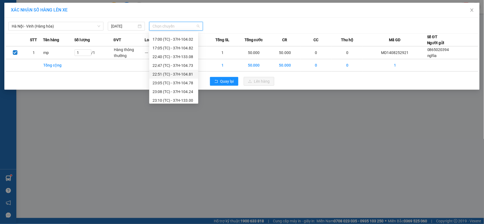
scroll to position [78, 0]
click at [184, 71] on div "23:05 (TC) - 37H-104.78" at bounding box center [174, 72] width 43 height 6
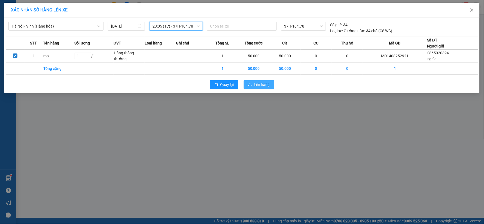
click at [259, 87] on span "Lên hàng" at bounding box center [262, 84] width 16 height 6
